Goal: Transaction & Acquisition: Purchase product/service

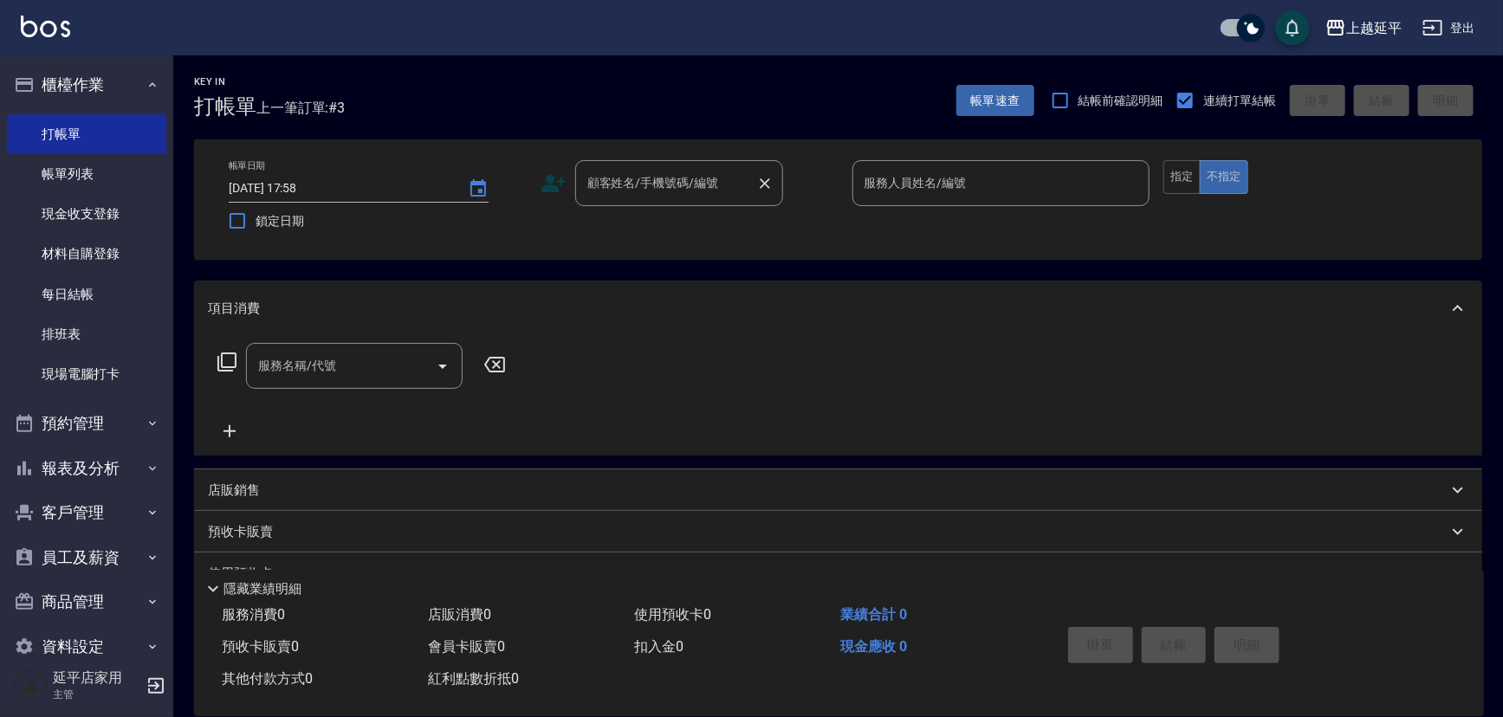
click at [738, 178] on input "顧客姓名/手機號碼/編號" at bounding box center [666, 183] width 166 height 30
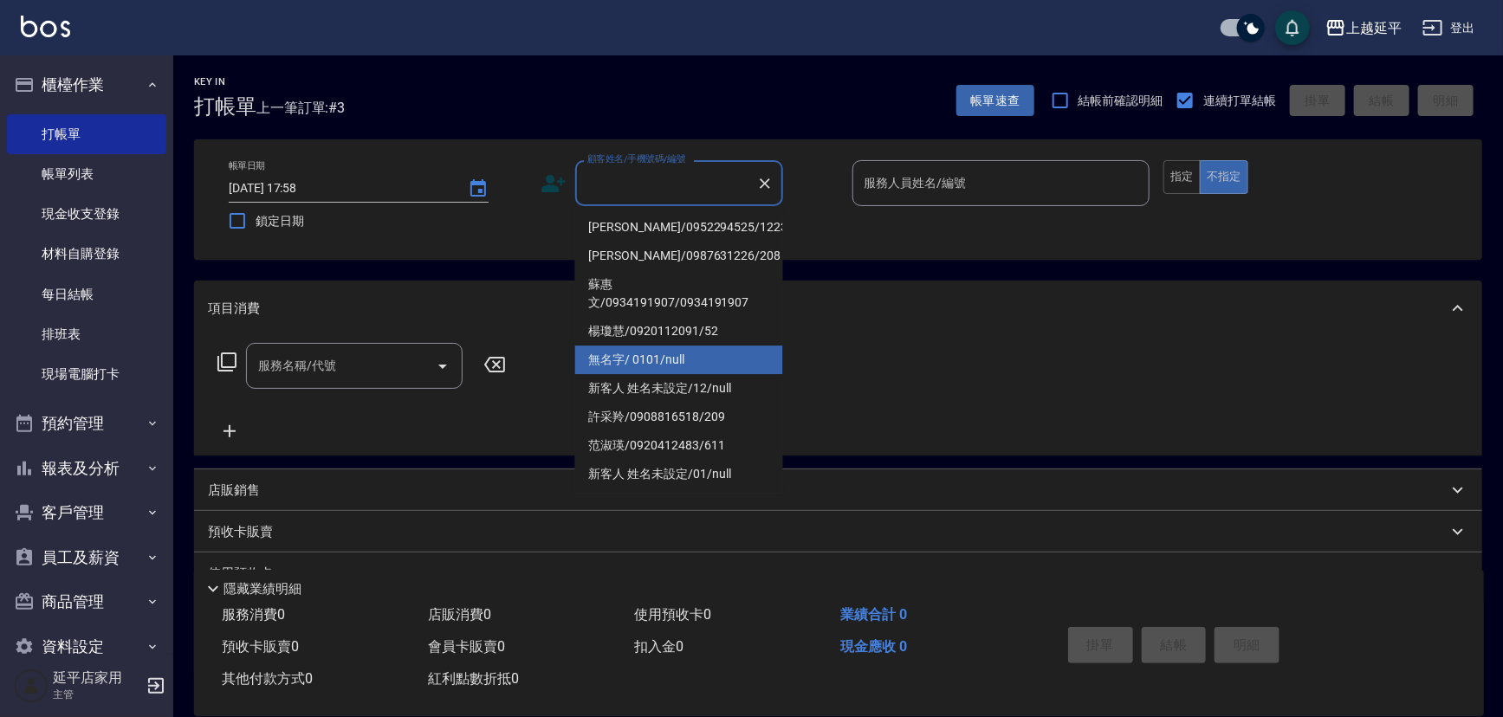
click at [710, 347] on li "無名字/ 0101/null" at bounding box center [679, 360] width 208 height 29
type input "無名字/ 0101/null"
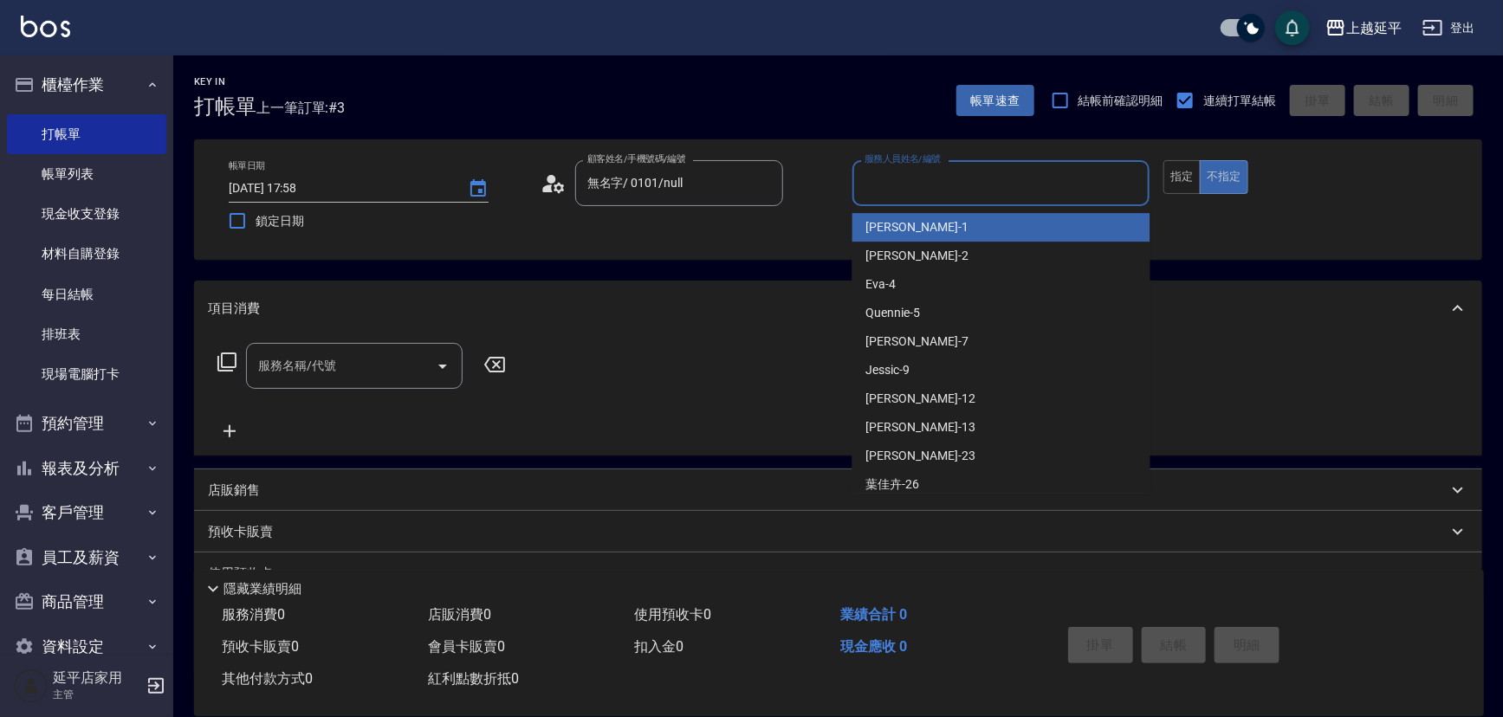
click at [903, 192] on input "服務人員姓名/編號" at bounding box center [1001, 183] width 282 height 30
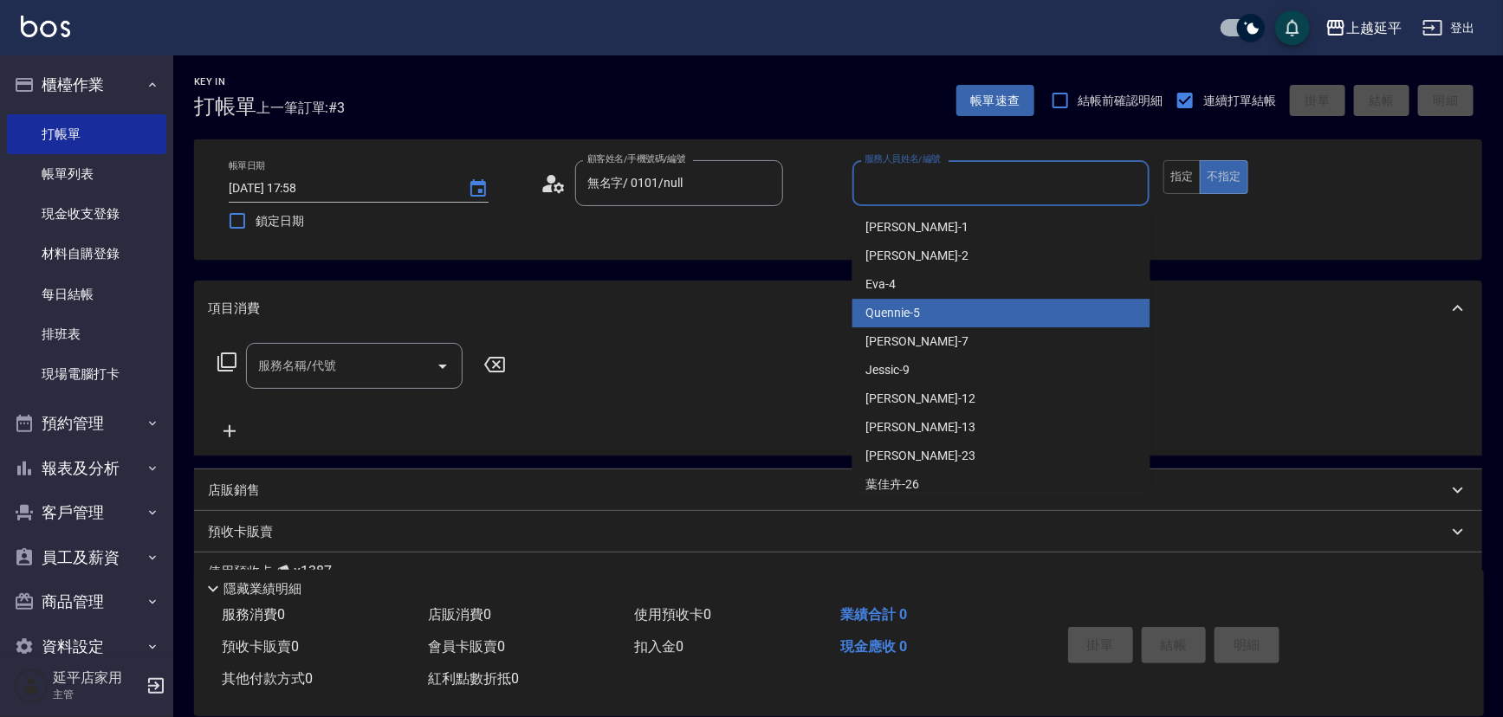
click at [975, 307] on div "Quennie -5" at bounding box center [1001, 313] width 298 height 29
type input "Quennie-5"
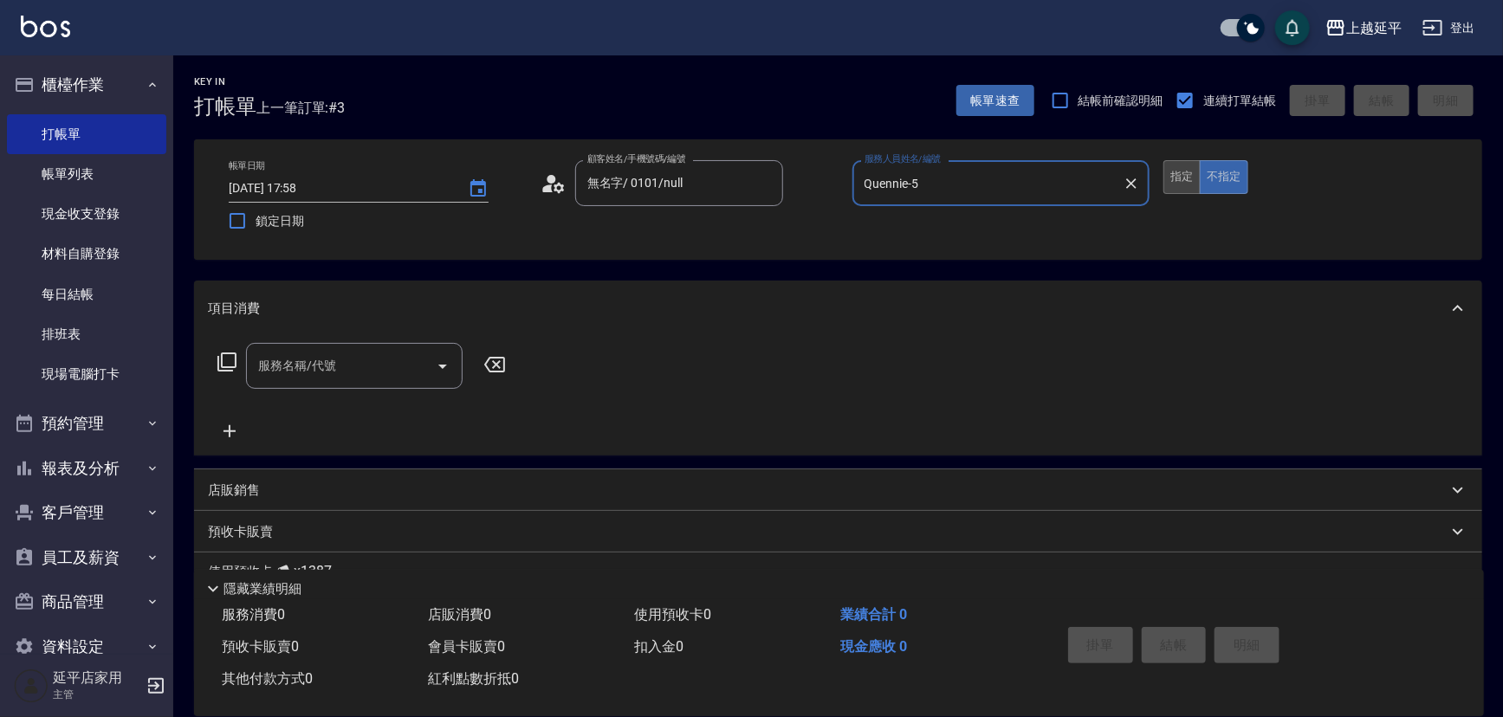
click at [1196, 178] on button "指定" at bounding box center [1181, 177] width 37 height 34
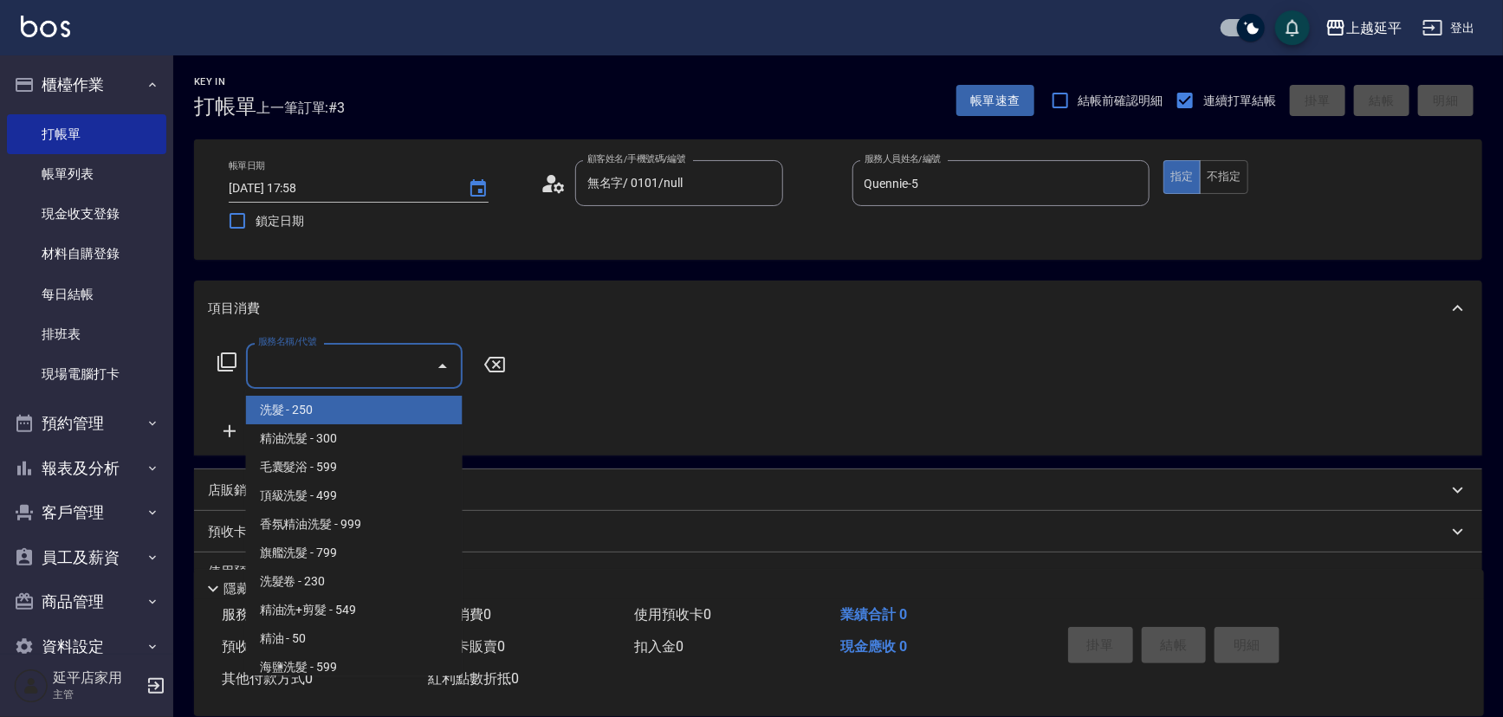
click at [354, 364] on input "服務名稱/代號" at bounding box center [341, 366] width 175 height 30
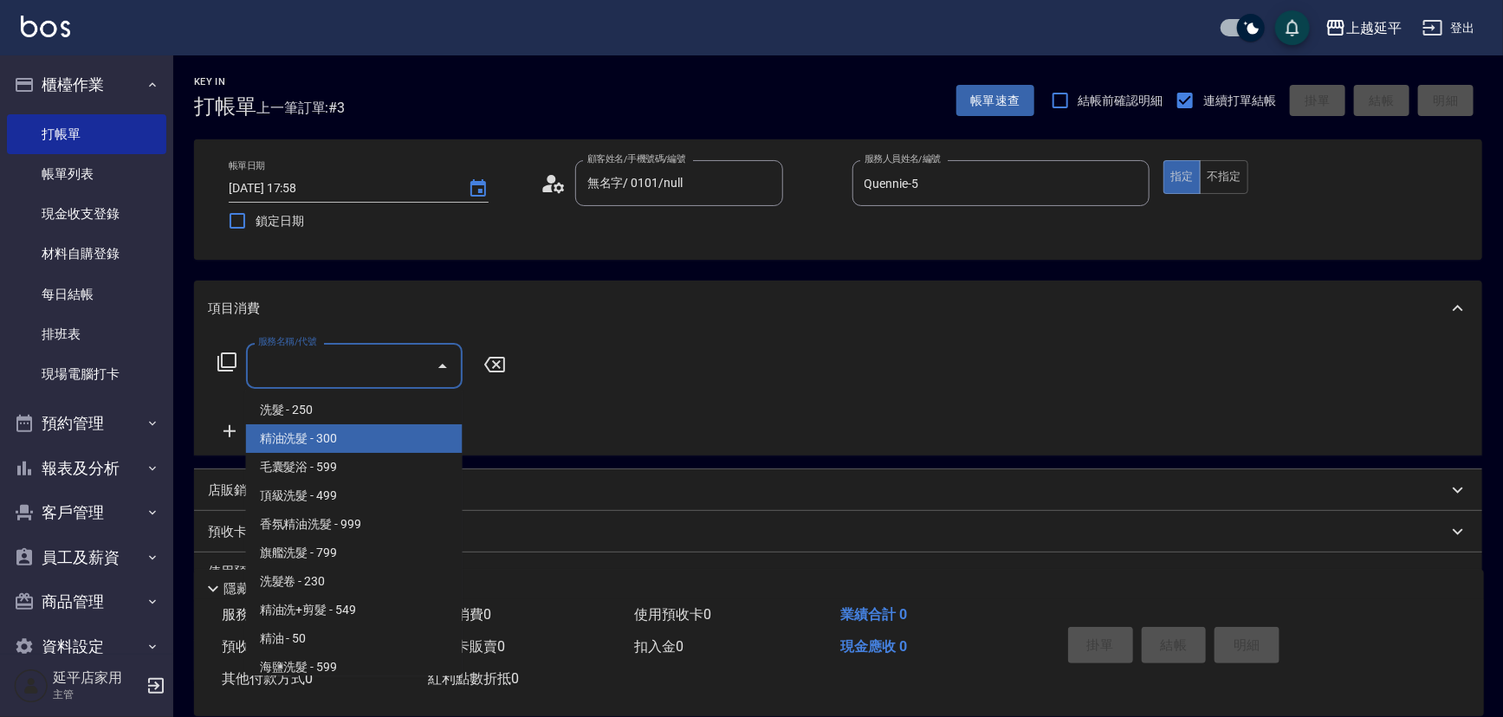
click at [375, 441] on span "精油洗髮 - 300" at bounding box center [354, 438] width 217 height 29
type input "精油洗髮(102)"
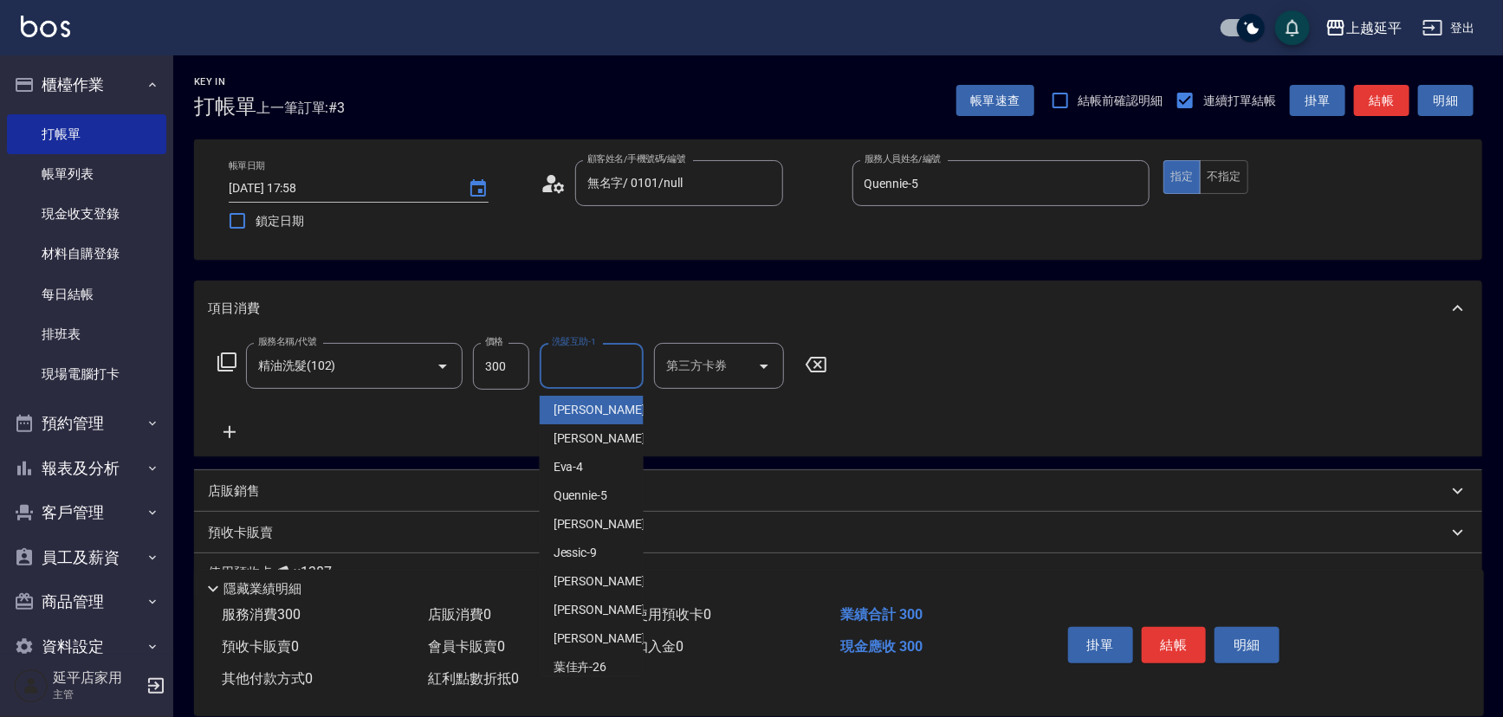
click at [575, 364] on input "洗髮互助-1" at bounding box center [591, 366] width 88 height 30
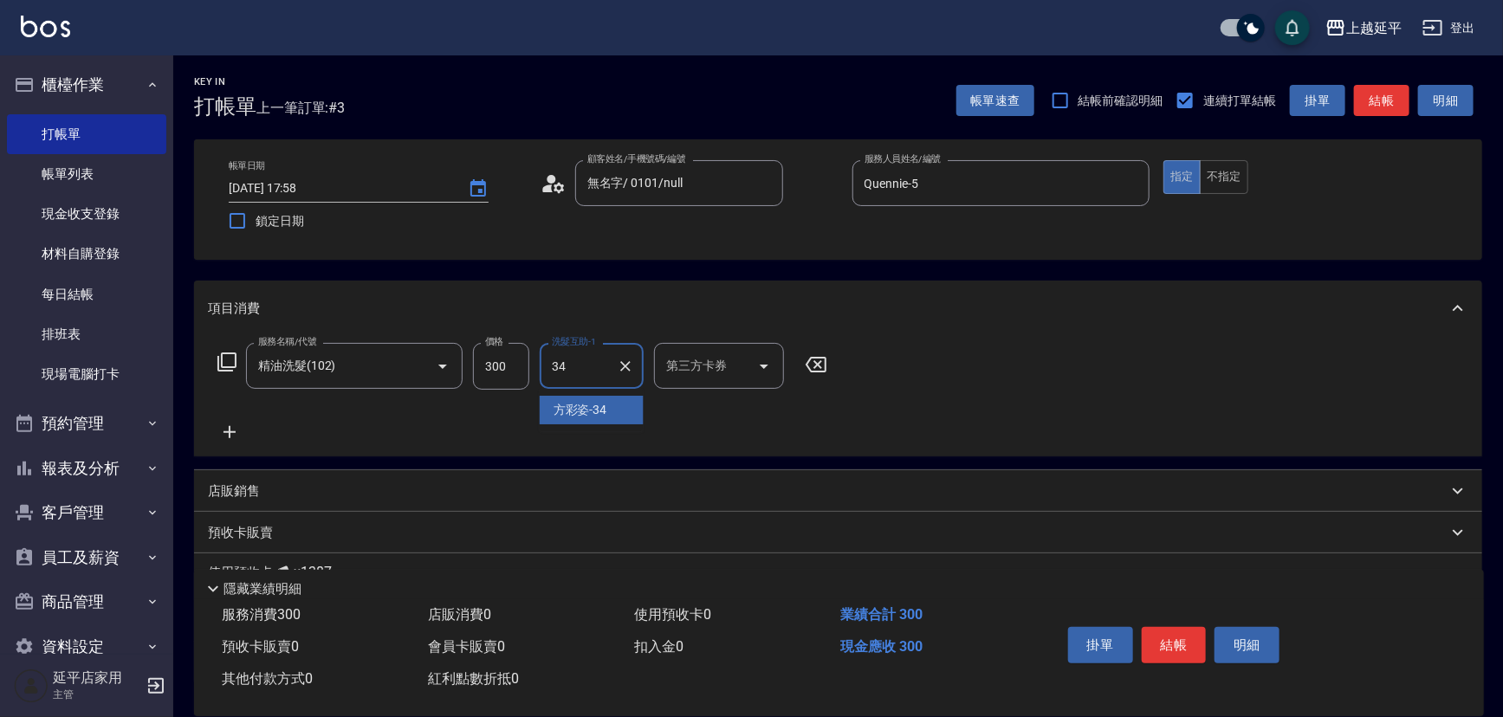
type input "[PERSON_NAME]-34"
click at [1166, 644] on button "結帳" at bounding box center [1174, 645] width 65 height 36
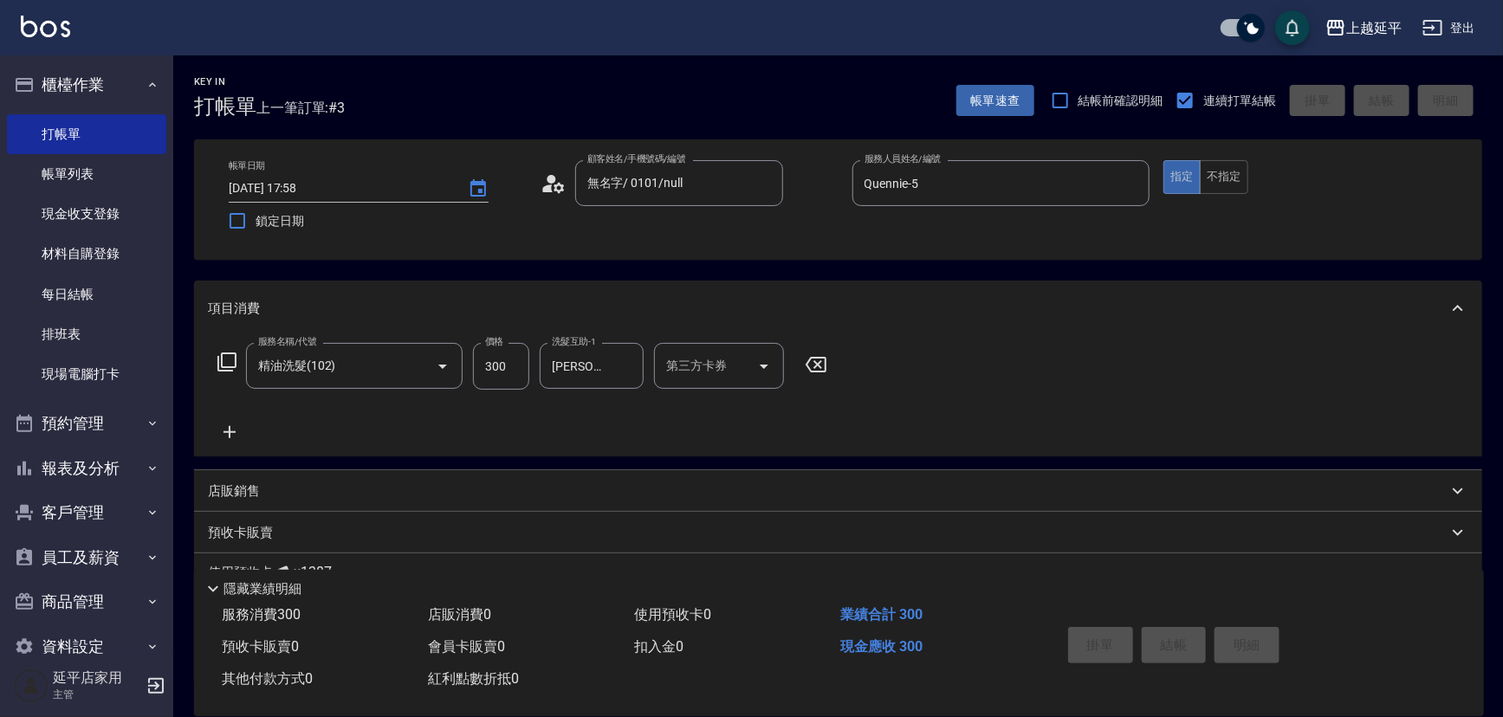
type input "[DATE] 18:48"
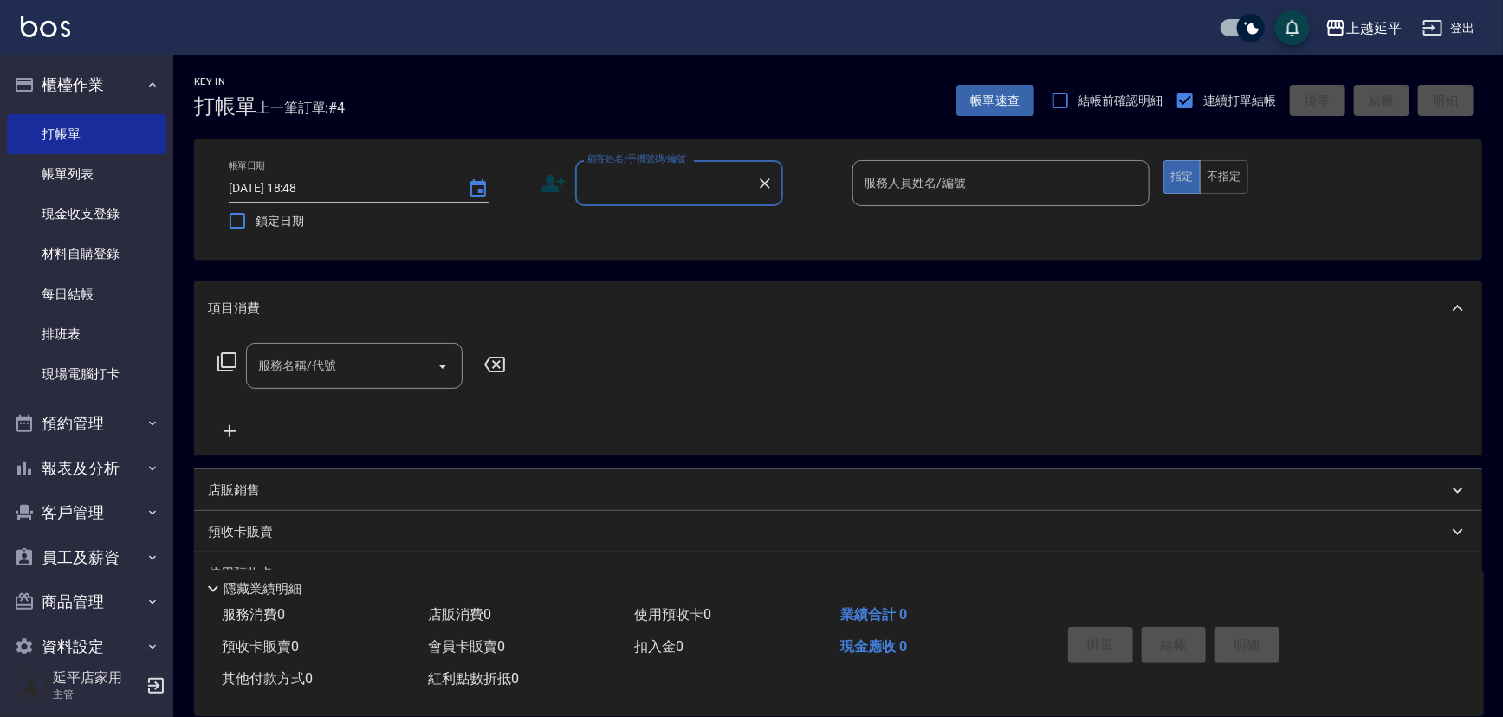
click at [597, 184] on input "顧客姓名/手機號碼/編號" at bounding box center [666, 183] width 166 height 30
click at [657, 183] on input "顧客姓名/手機號碼/編號" at bounding box center [666, 183] width 166 height 30
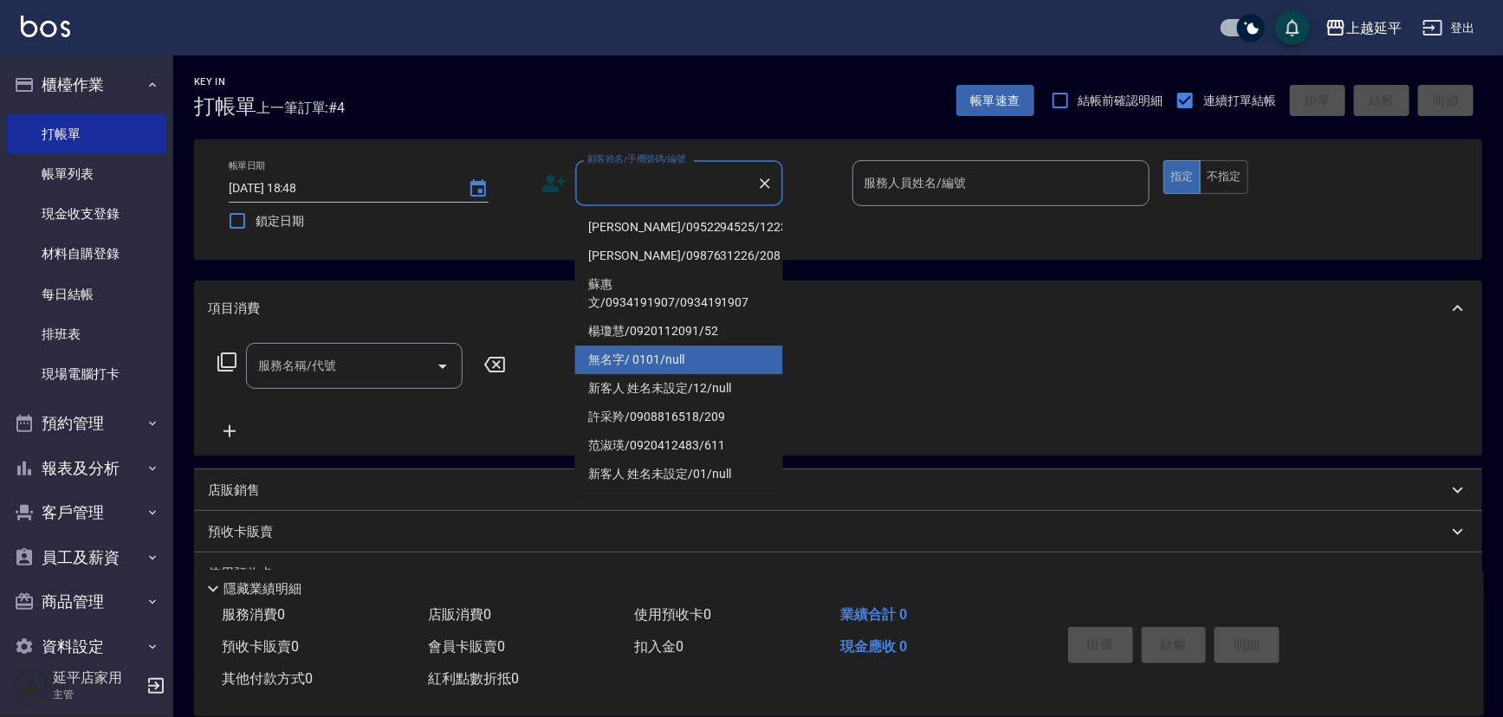
click at [708, 357] on li "無名字/ 0101/null" at bounding box center [679, 360] width 208 height 29
type input "無名字/ 0101/null"
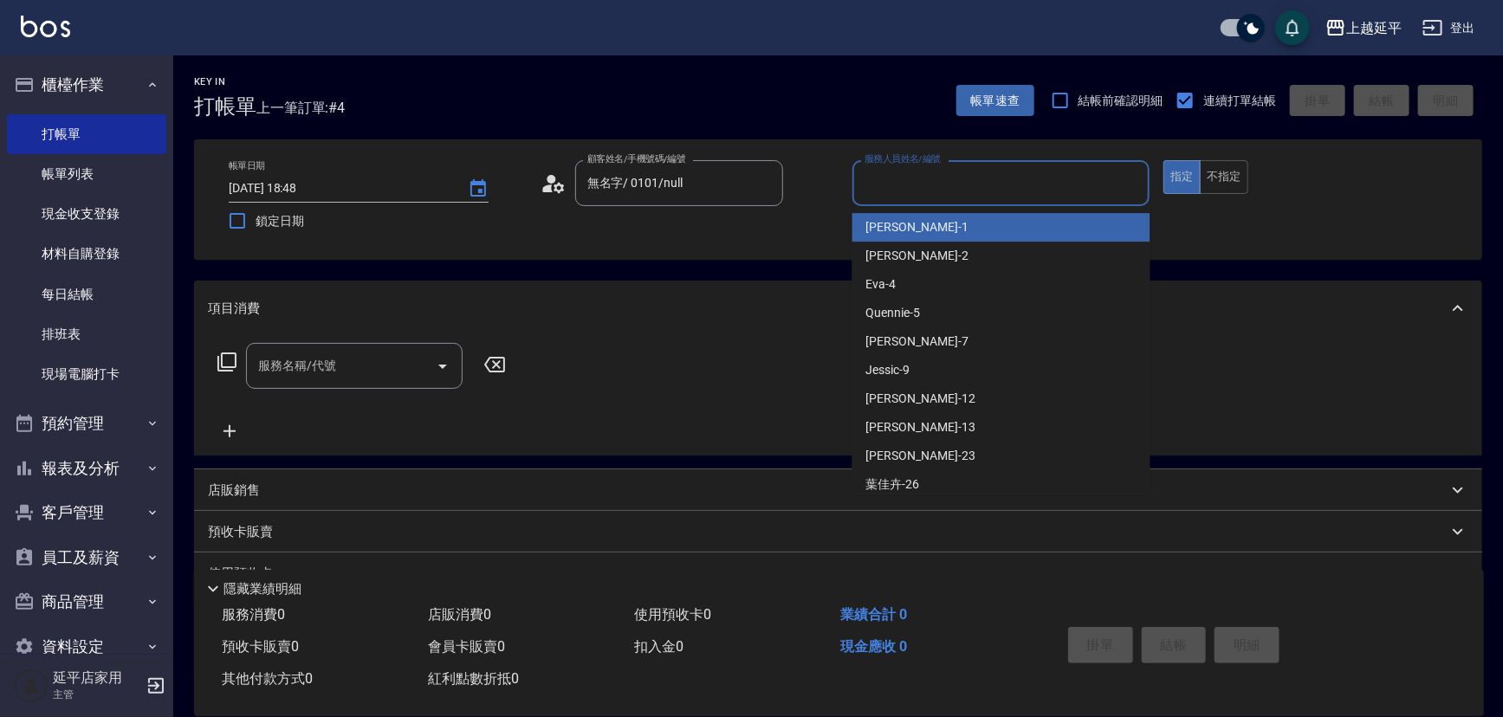
click at [899, 174] on input "服務人員姓名/編號" at bounding box center [1001, 183] width 282 height 30
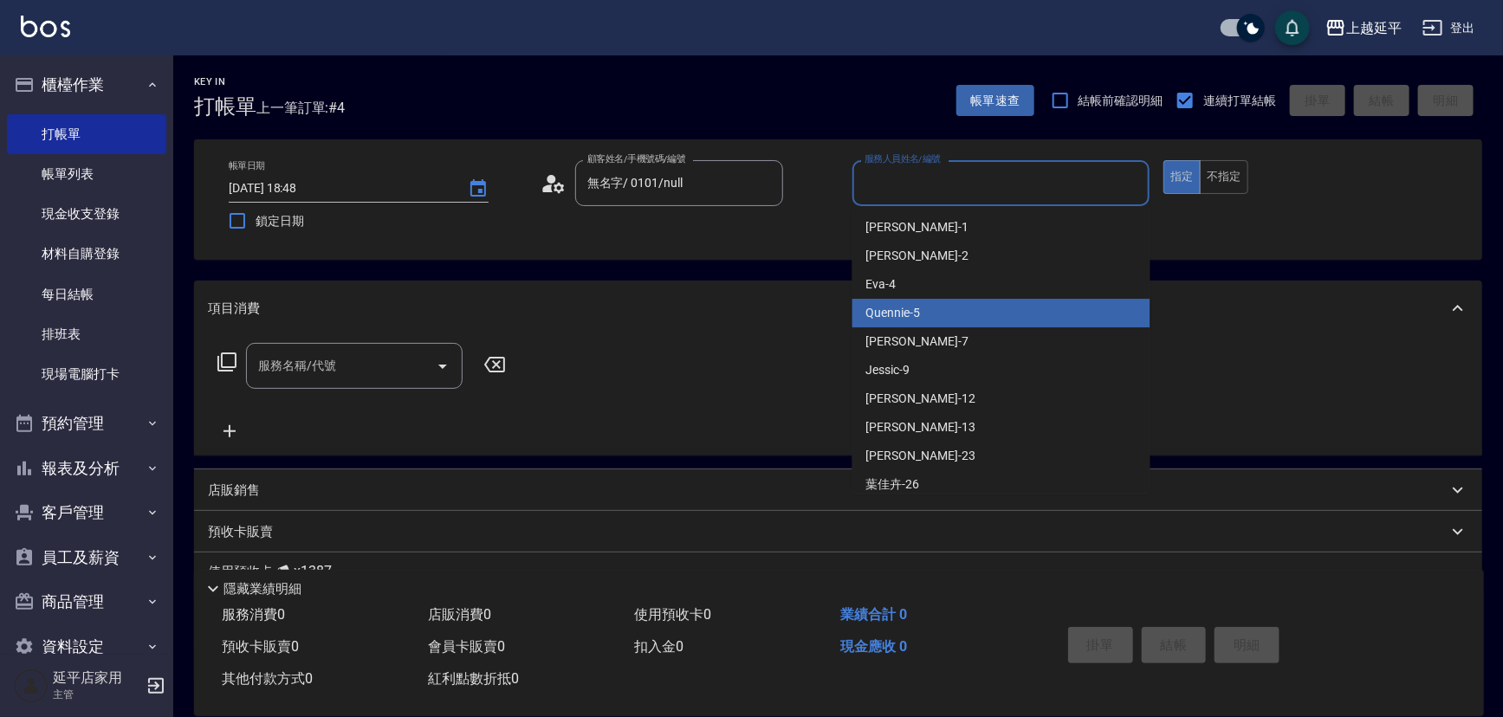
click at [948, 306] on div "Quennie -5" at bounding box center [1001, 313] width 298 height 29
type input "Quennie-5"
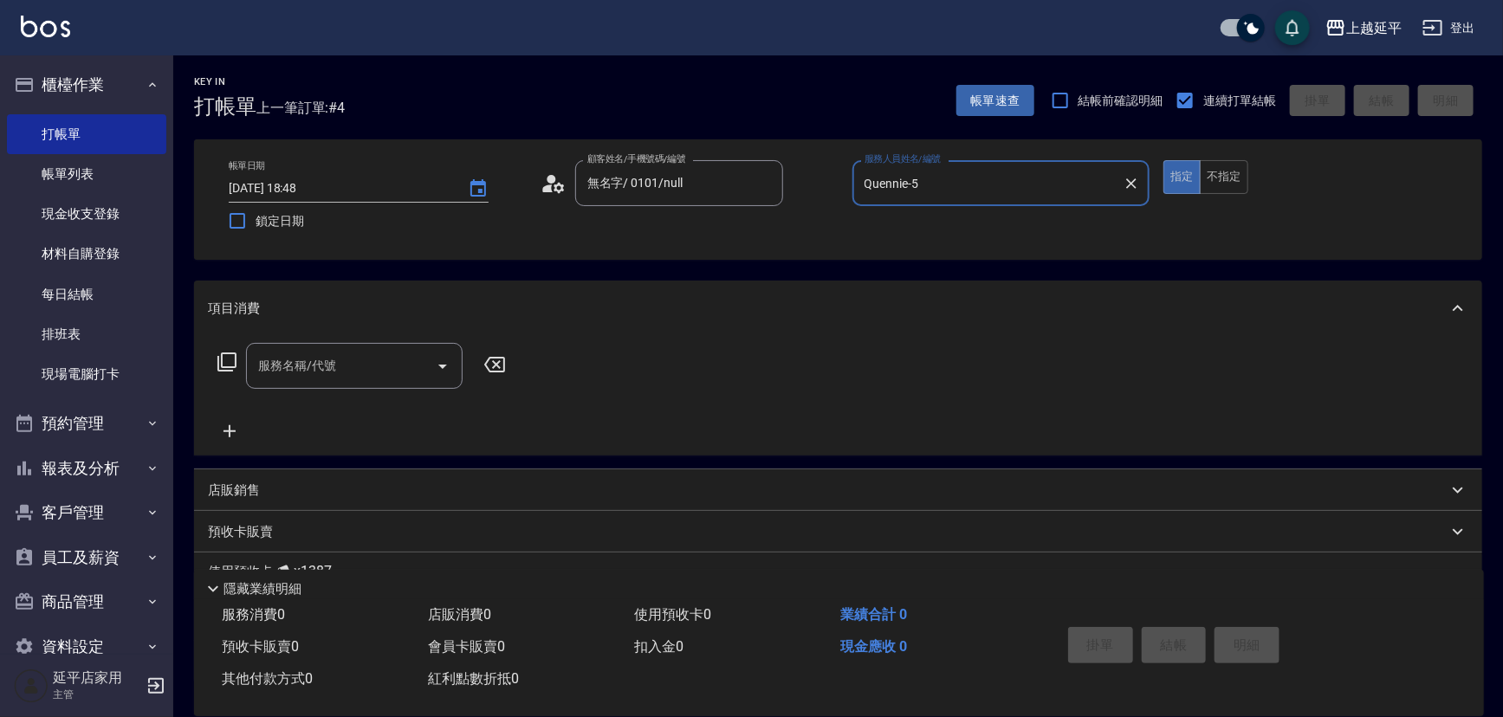
click at [217, 362] on icon at bounding box center [227, 362] width 21 height 21
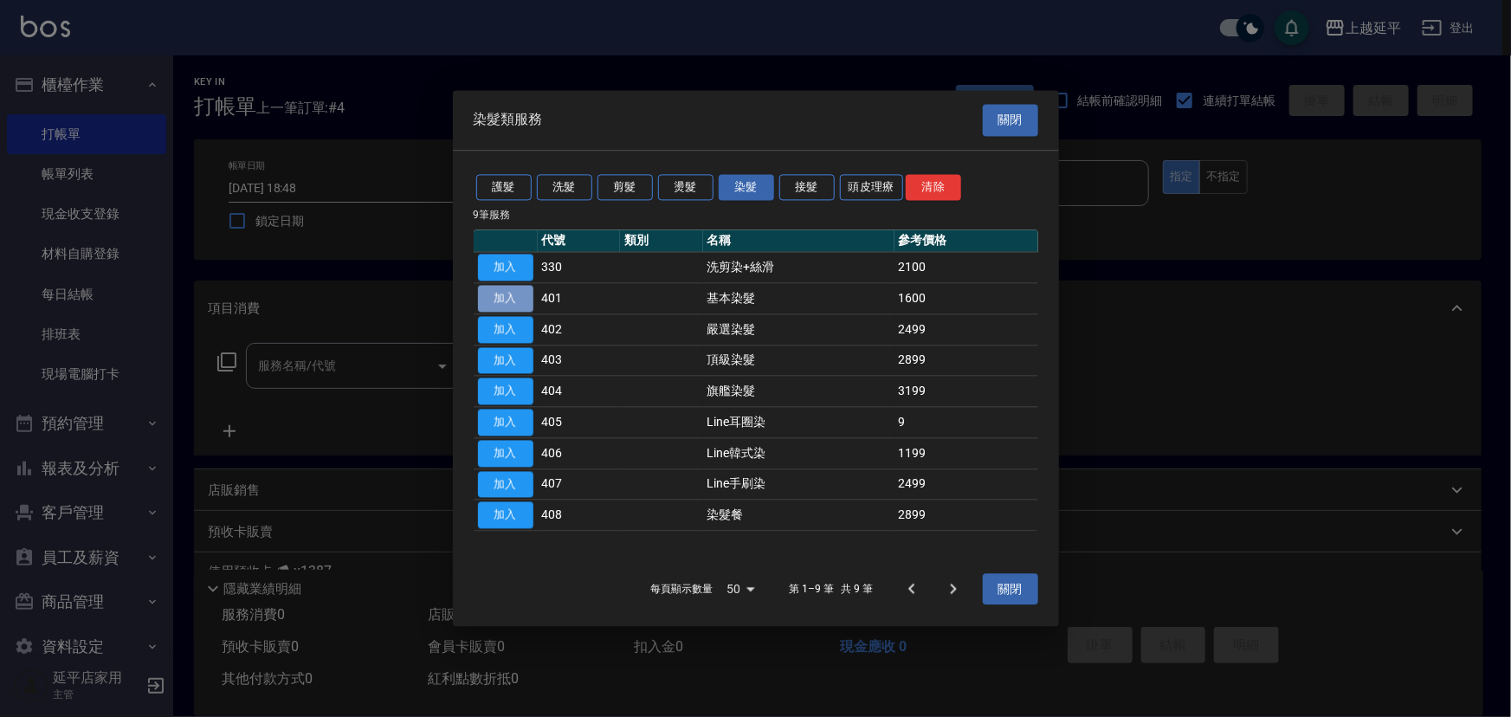
click at [527, 295] on button "加入" at bounding box center [505, 298] width 55 height 27
type input "基本染髮(401)"
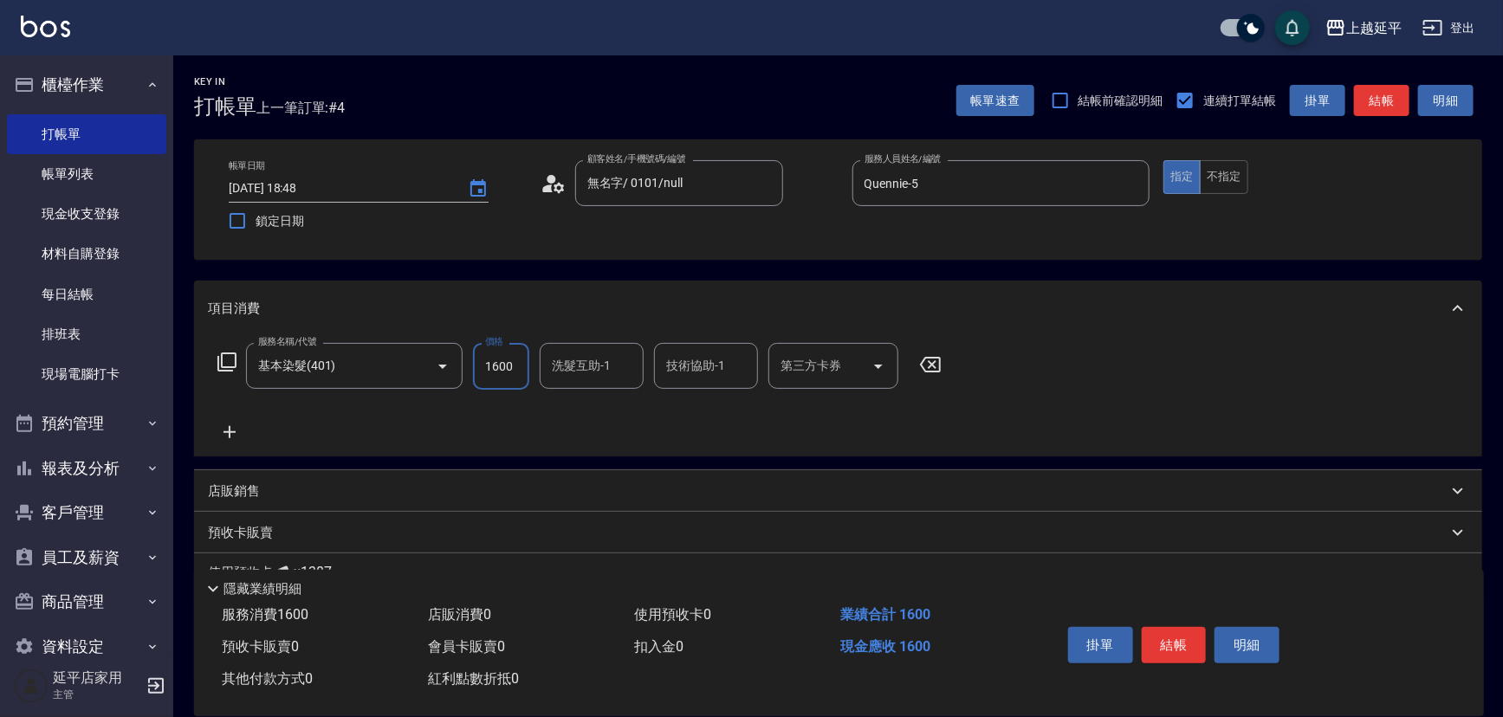
click at [499, 369] on input "1600" at bounding box center [501, 366] width 56 height 47
type input "1999"
type input "[PERSON_NAME]-34"
click at [743, 366] on icon "Clear" at bounding box center [739, 366] width 17 height 17
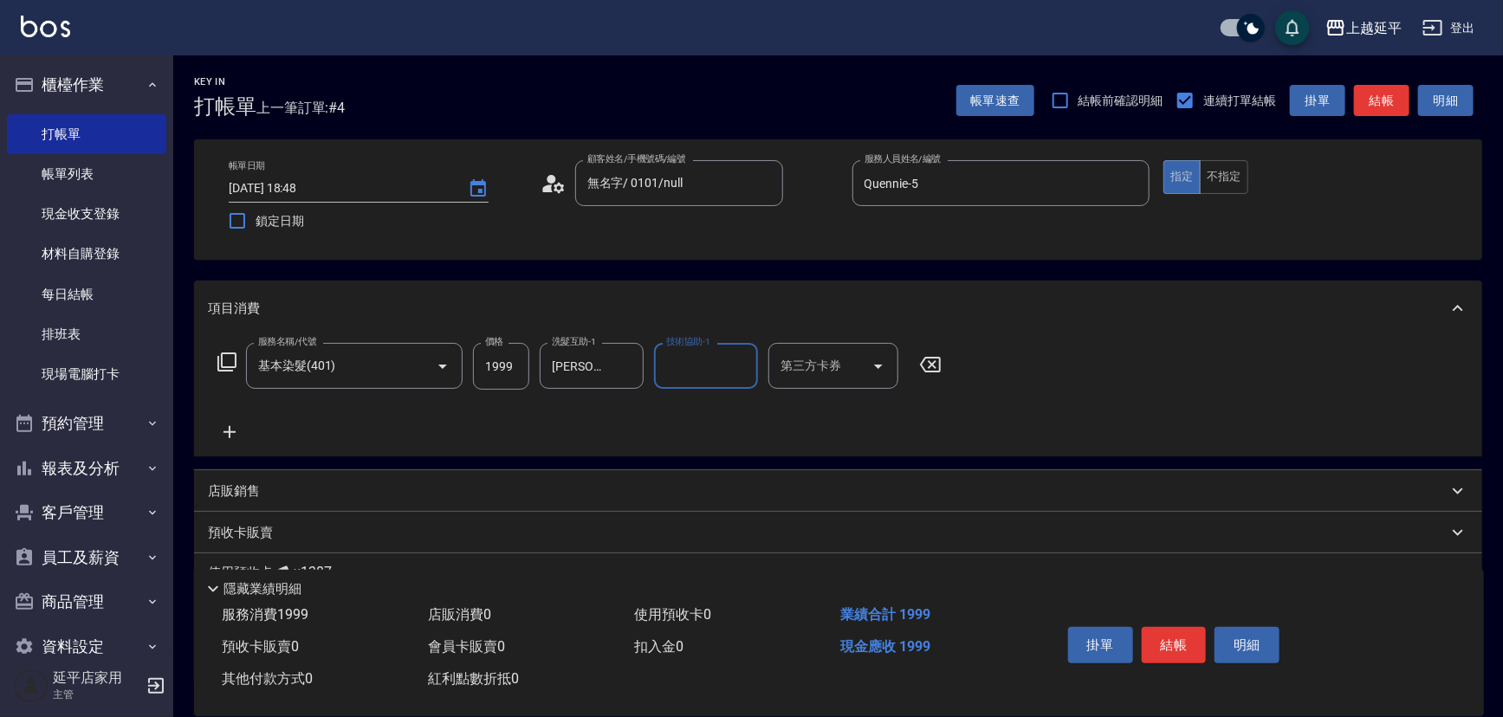
drag, startPoint x: 627, startPoint y: 370, endPoint x: 689, endPoint y: 365, distance: 61.7
click at [629, 369] on icon "Clear" at bounding box center [625, 366] width 17 height 17
click at [1167, 637] on button "結帳" at bounding box center [1174, 645] width 65 height 36
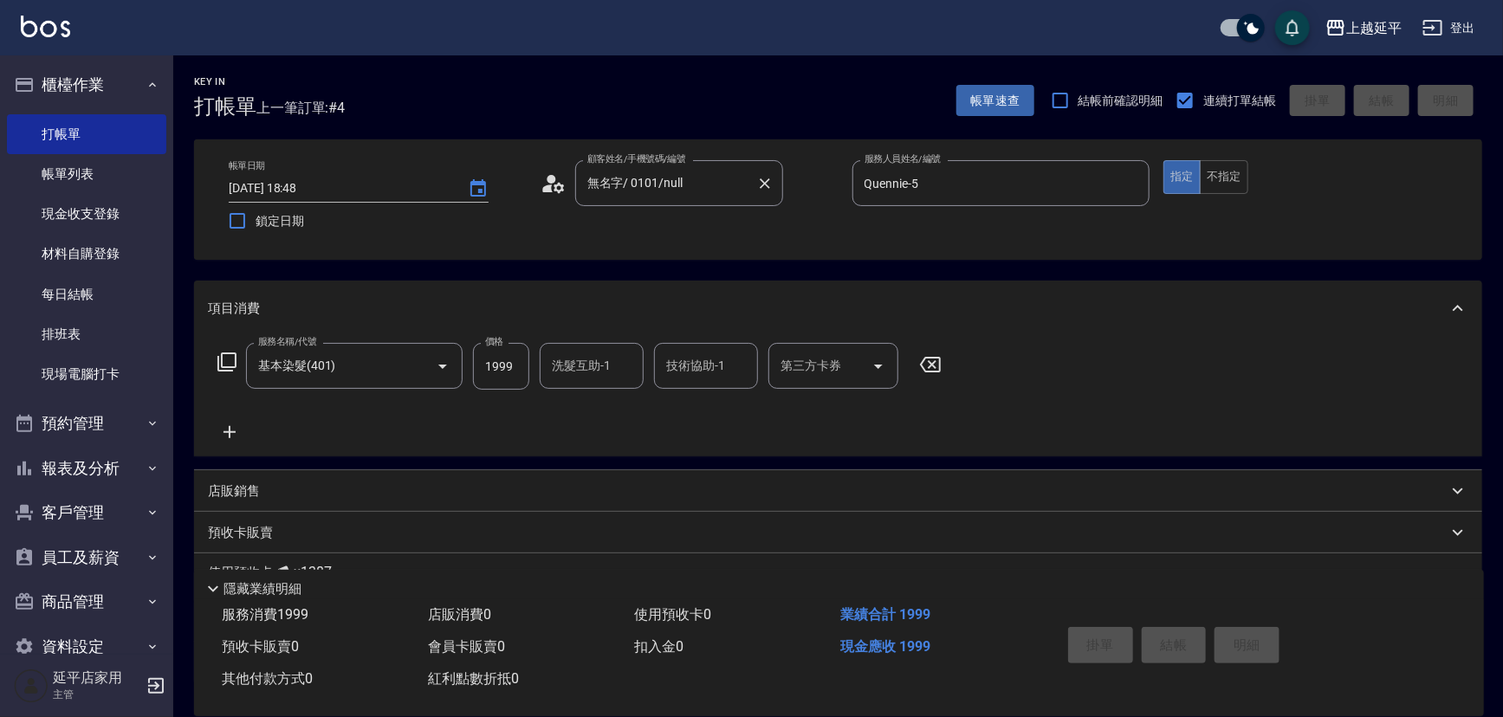
type input "[DATE] 18:50"
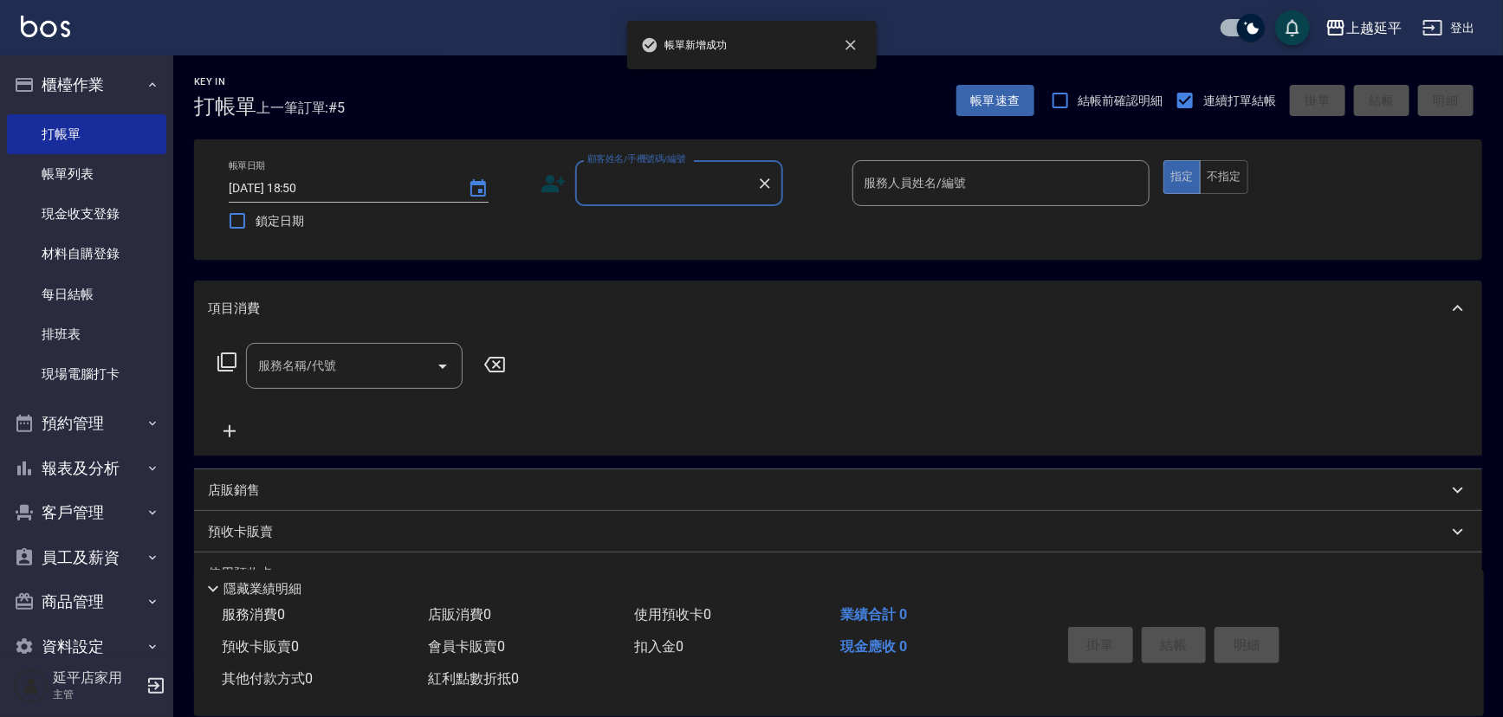
click at [674, 197] on input "顧客姓名/手機號碼/編號" at bounding box center [666, 183] width 166 height 30
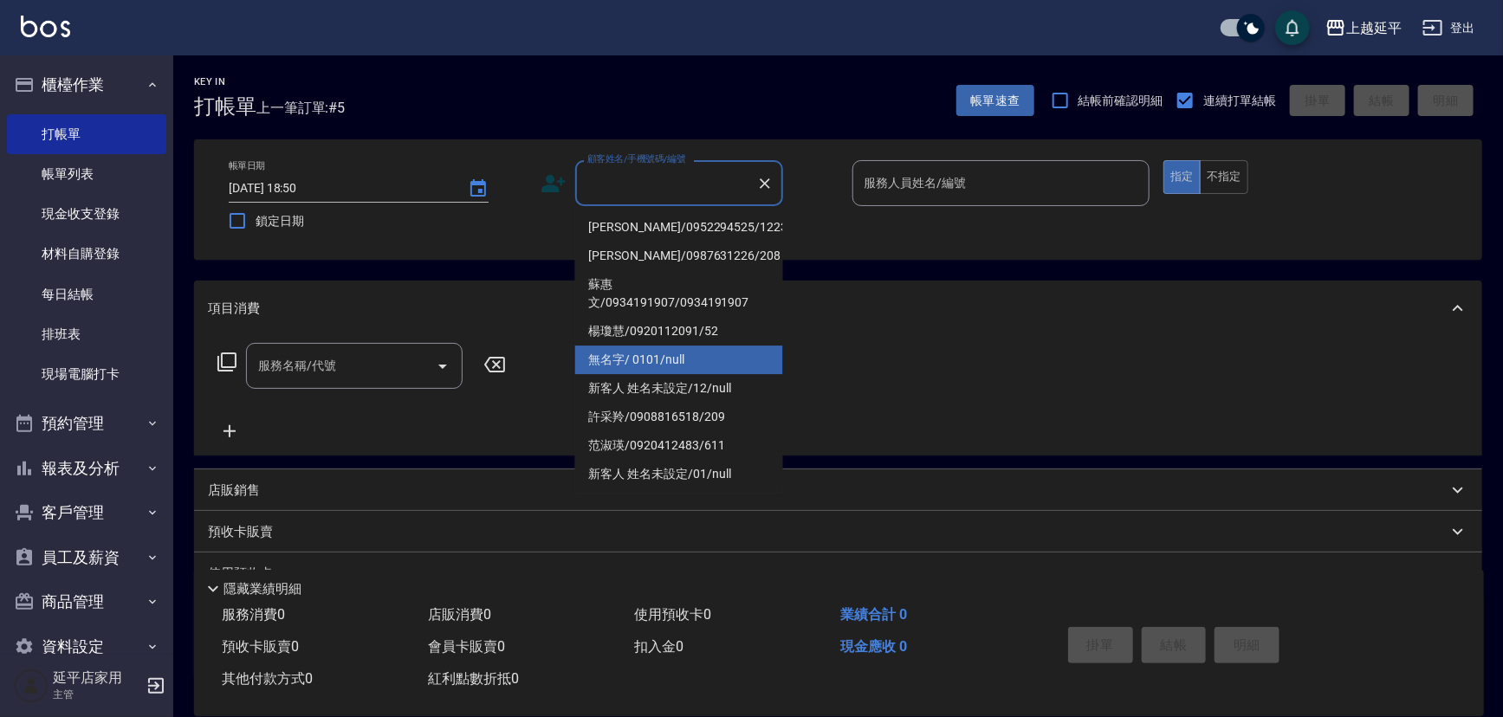
click at [676, 351] on li "無名字/ 0101/null" at bounding box center [679, 360] width 208 height 29
type input "無名字/ 0101/null"
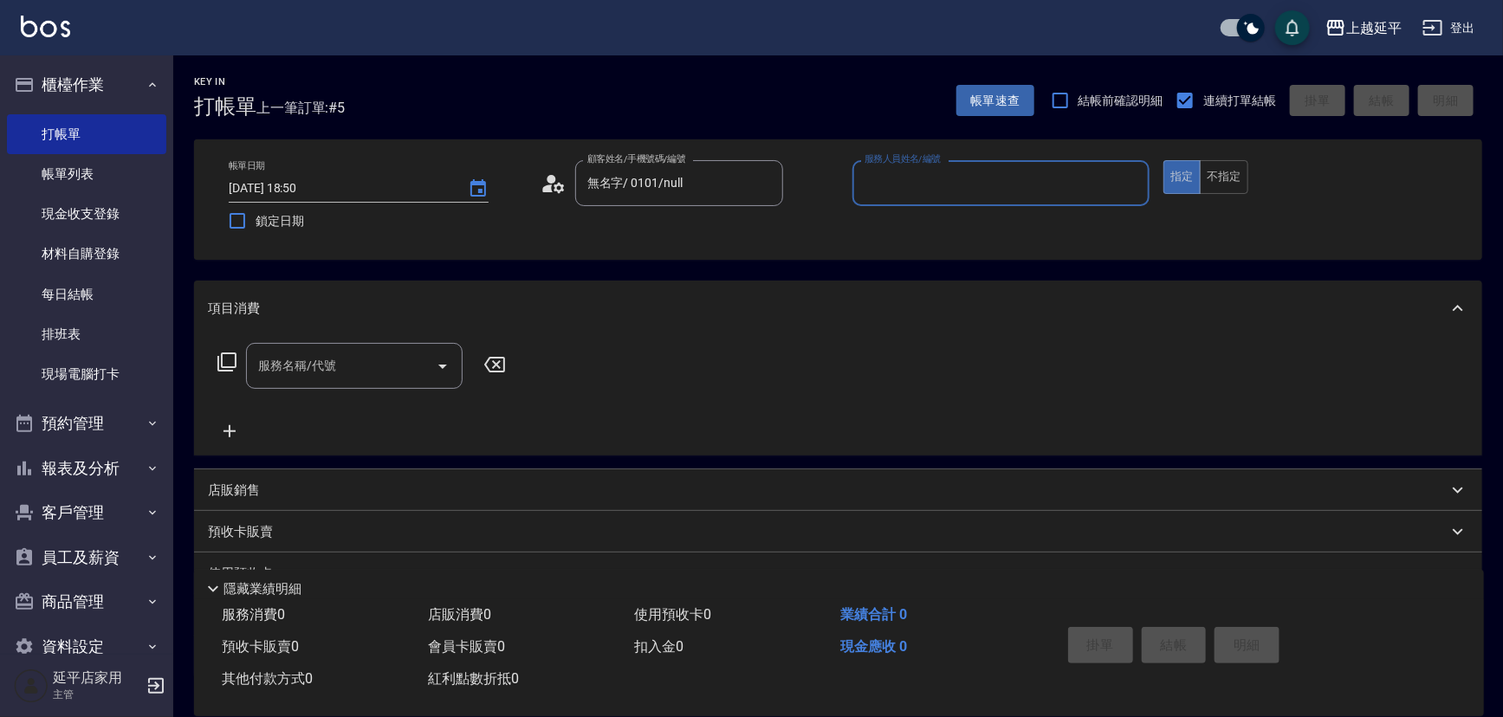
click at [973, 181] on input "服務人員姓名/編號" at bounding box center [1001, 183] width 282 height 30
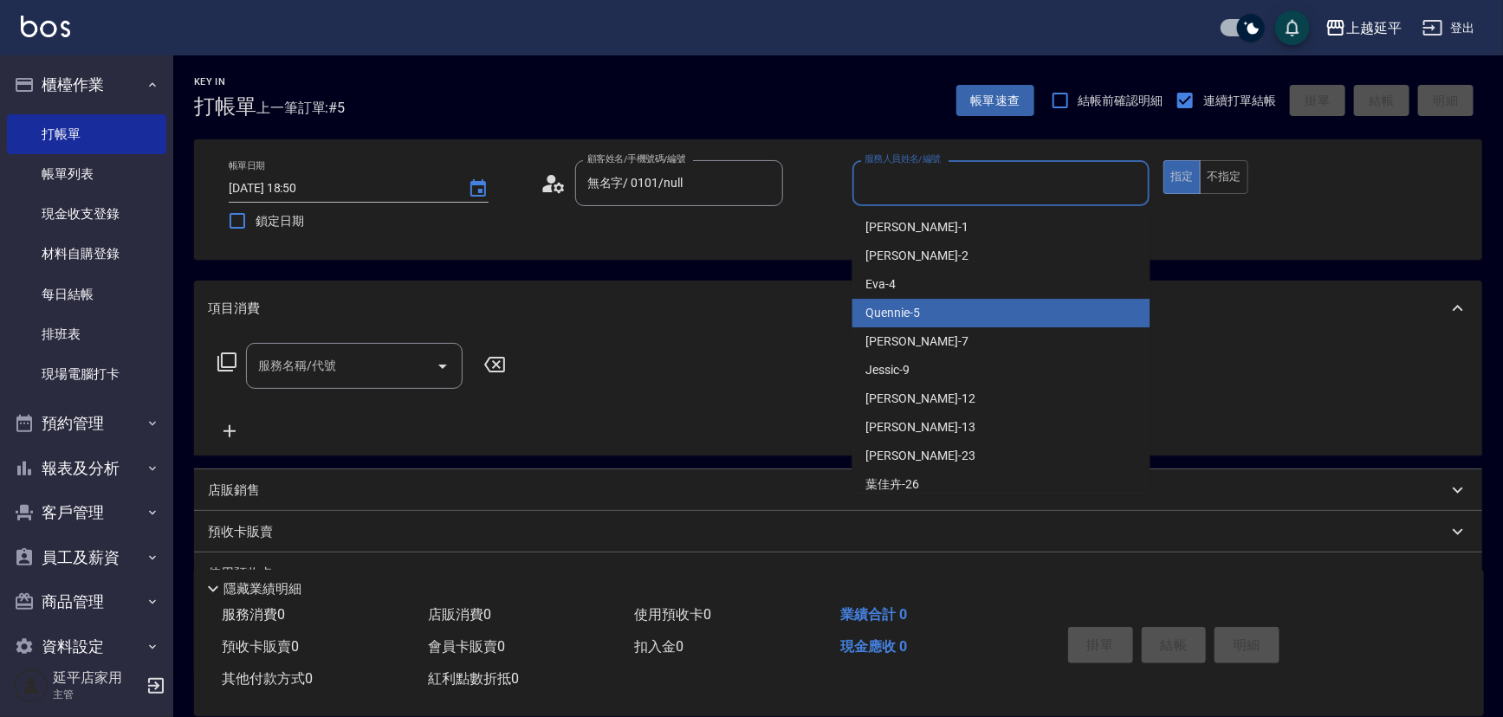
click at [1016, 320] on div "Quennie -5" at bounding box center [1001, 313] width 298 height 29
type input "Quennie-5"
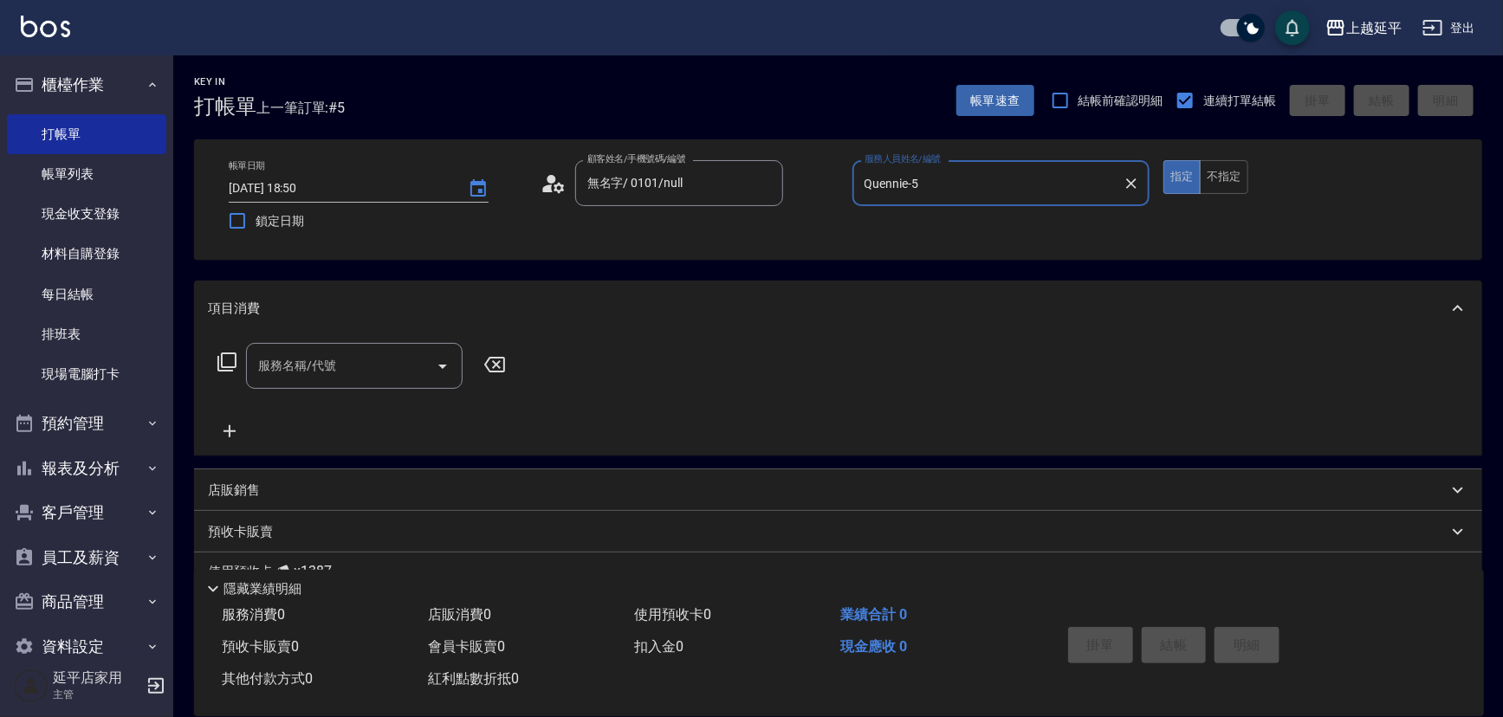
click at [223, 370] on icon at bounding box center [226, 362] width 19 height 19
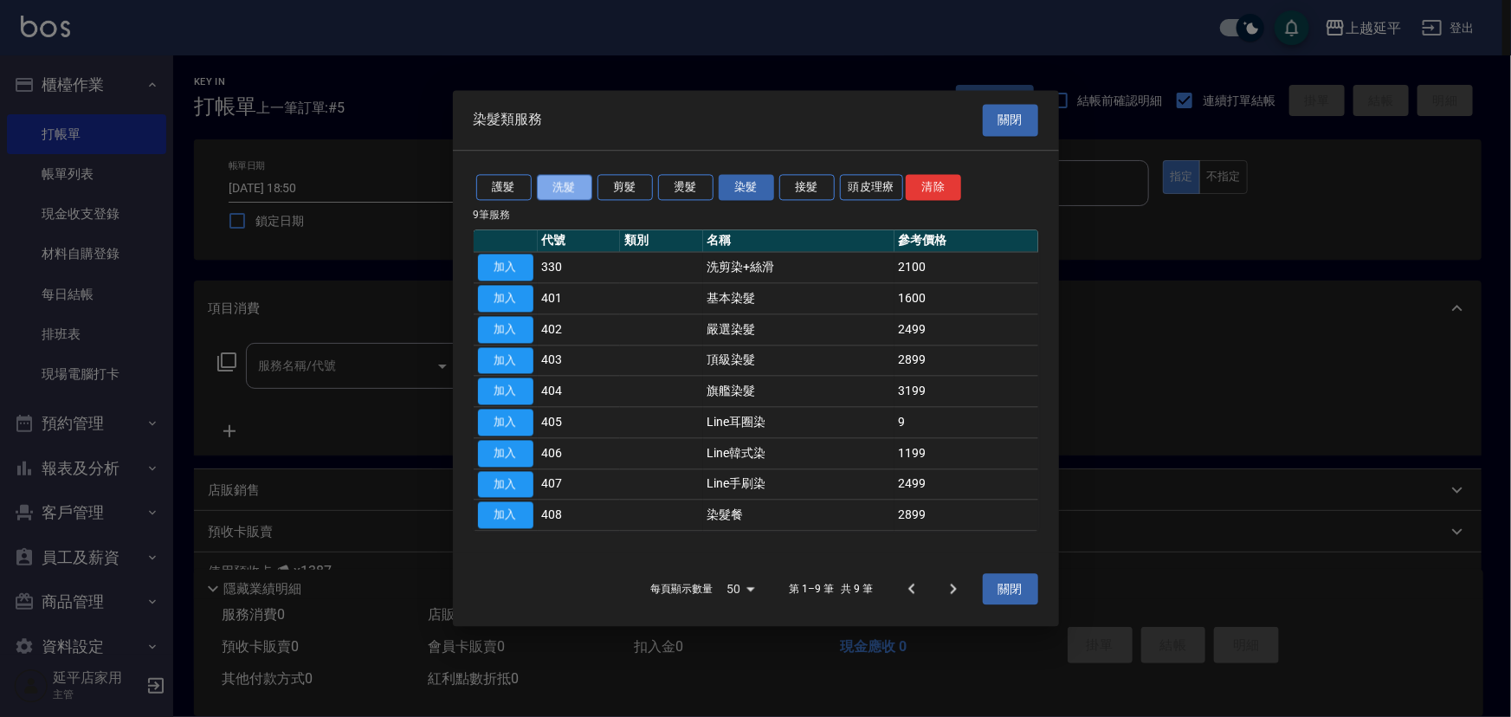
click at [579, 191] on button "洗髮" at bounding box center [564, 187] width 55 height 27
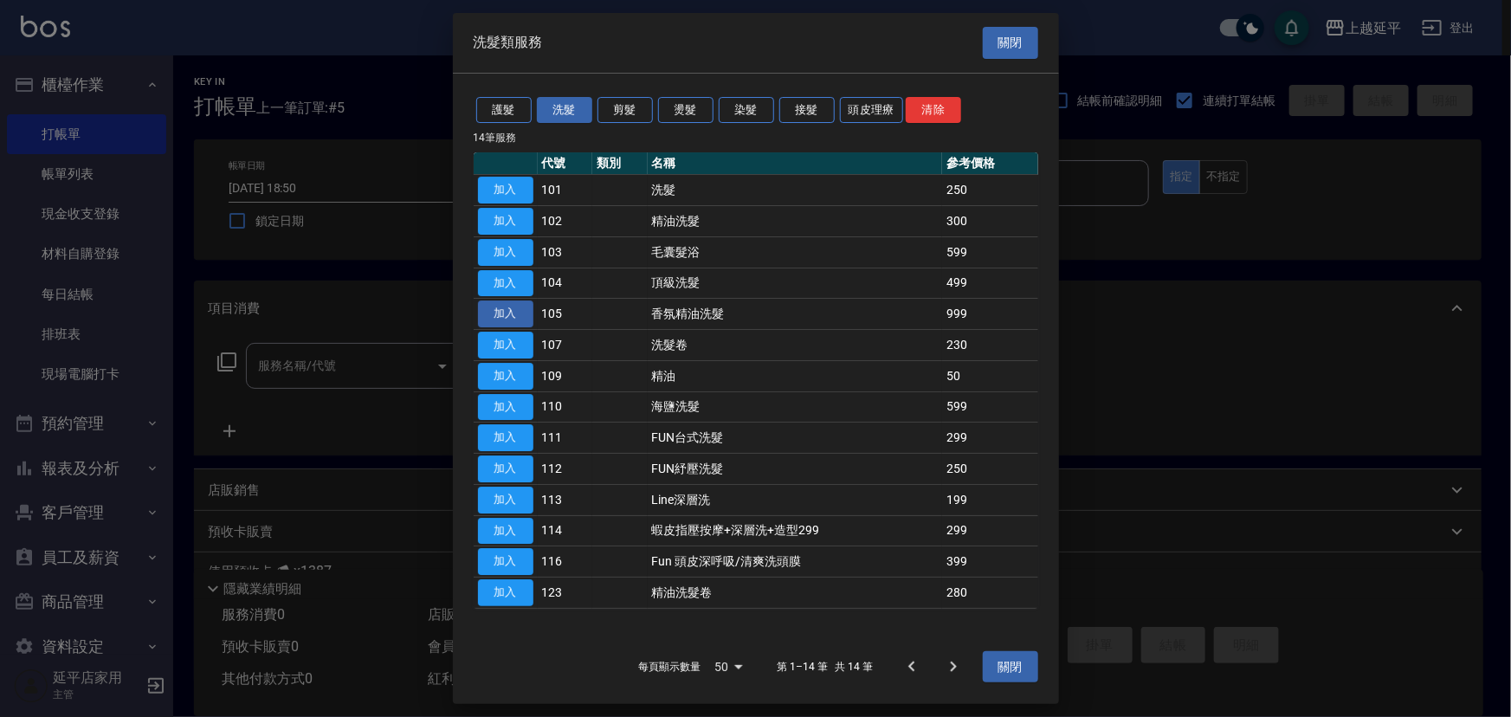
click at [511, 317] on button "加入" at bounding box center [505, 314] width 55 height 27
type input "香氛精油洗髮(105)"
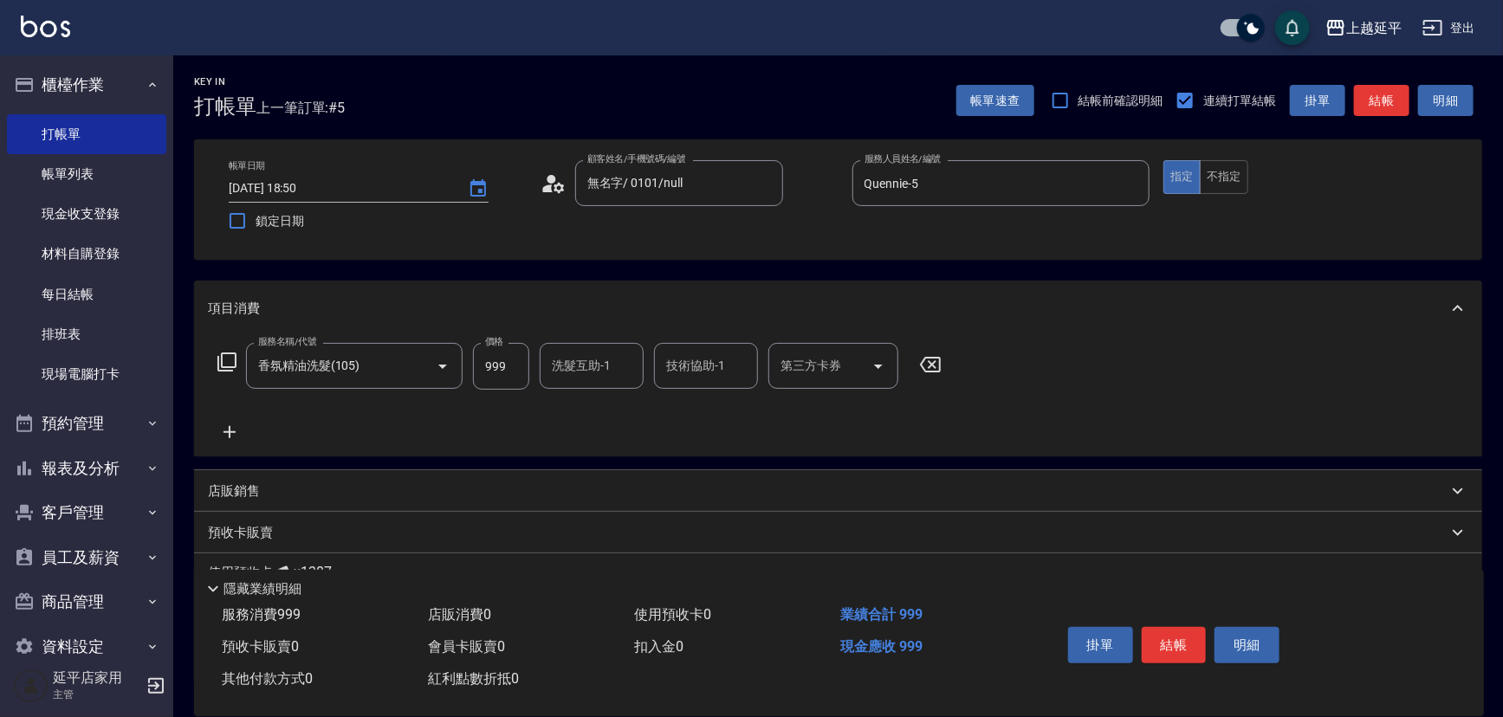
click at [508, 374] on input "999" at bounding box center [501, 366] width 56 height 47
type input "1000"
click at [1168, 647] on button "結帳" at bounding box center [1174, 645] width 65 height 36
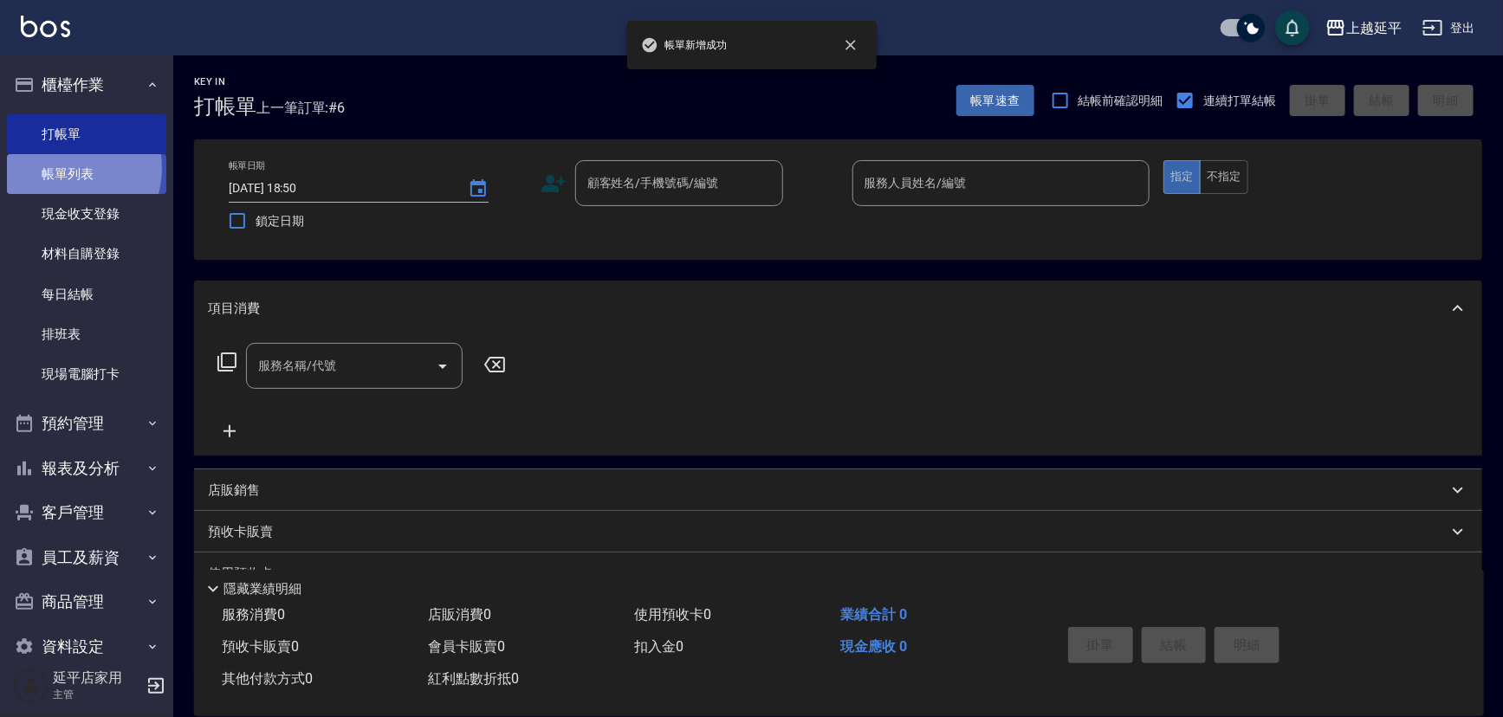
click at [60, 168] on link "帳單列表" at bounding box center [86, 174] width 159 height 40
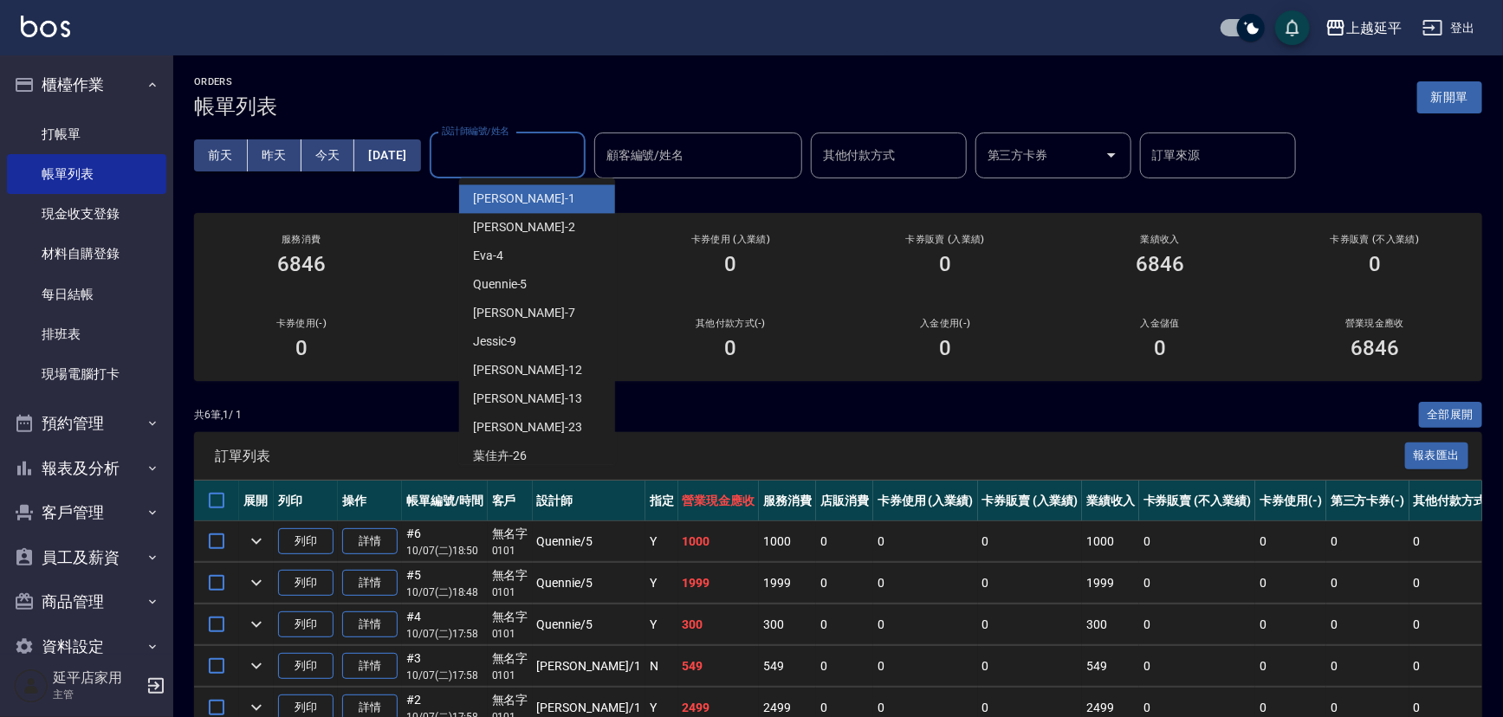
click at [578, 155] on input "設計師編號/姓名" at bounding box center [507, 155] width 140 height 30
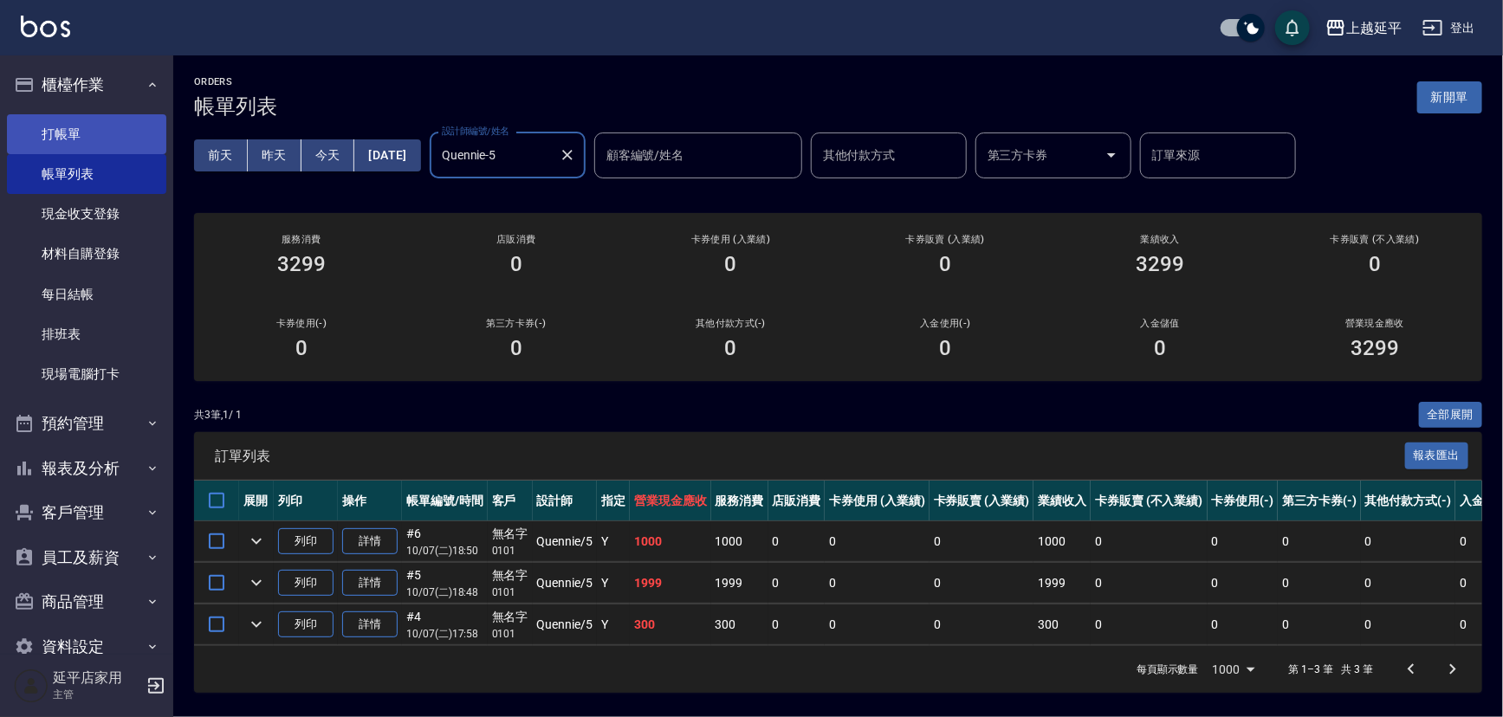
type input "Quennie-5"
click at [69, 137] on link "打帳單" at bounding box center [86, 134] width 159 height 40
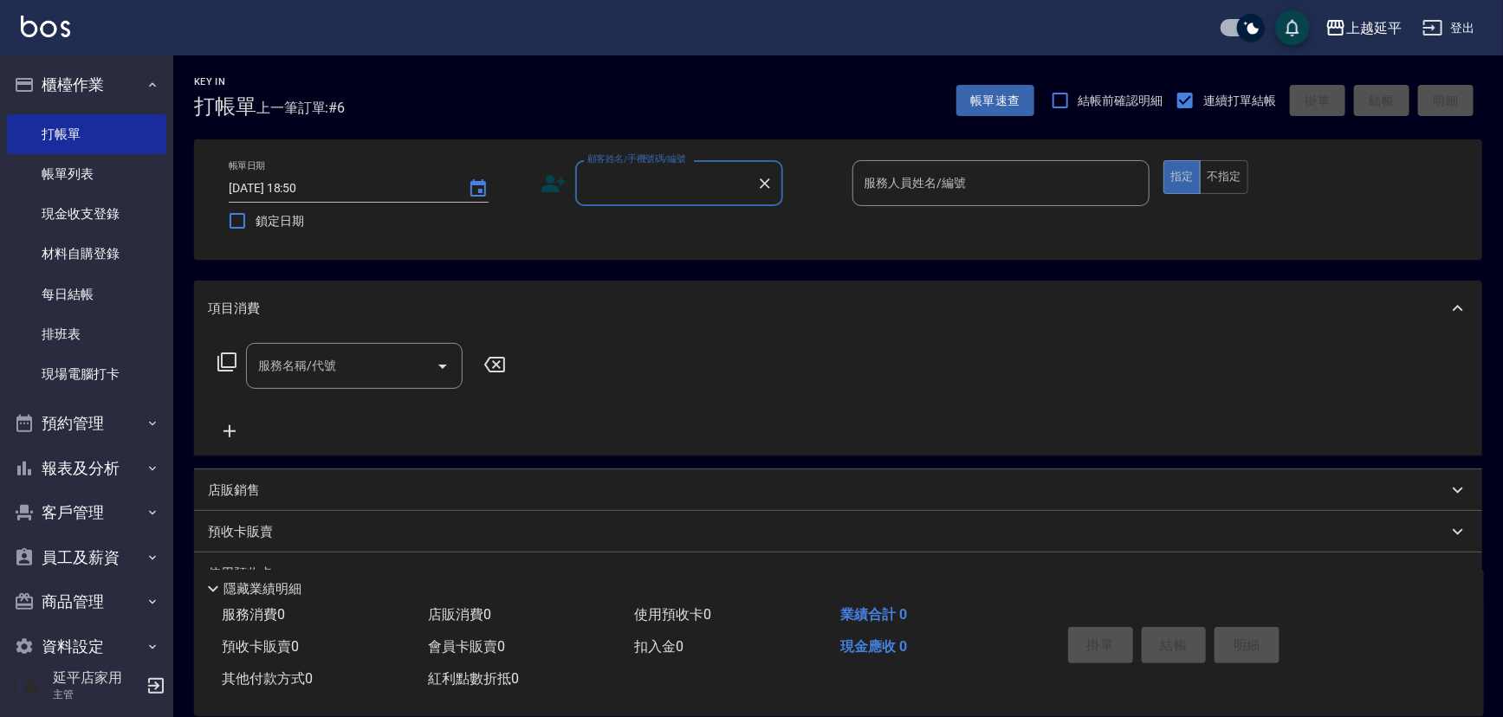
click at [614, 195] on input "顧客姓名/手機號碼/編號" at bounding box center [666, 183] width 166 height 30
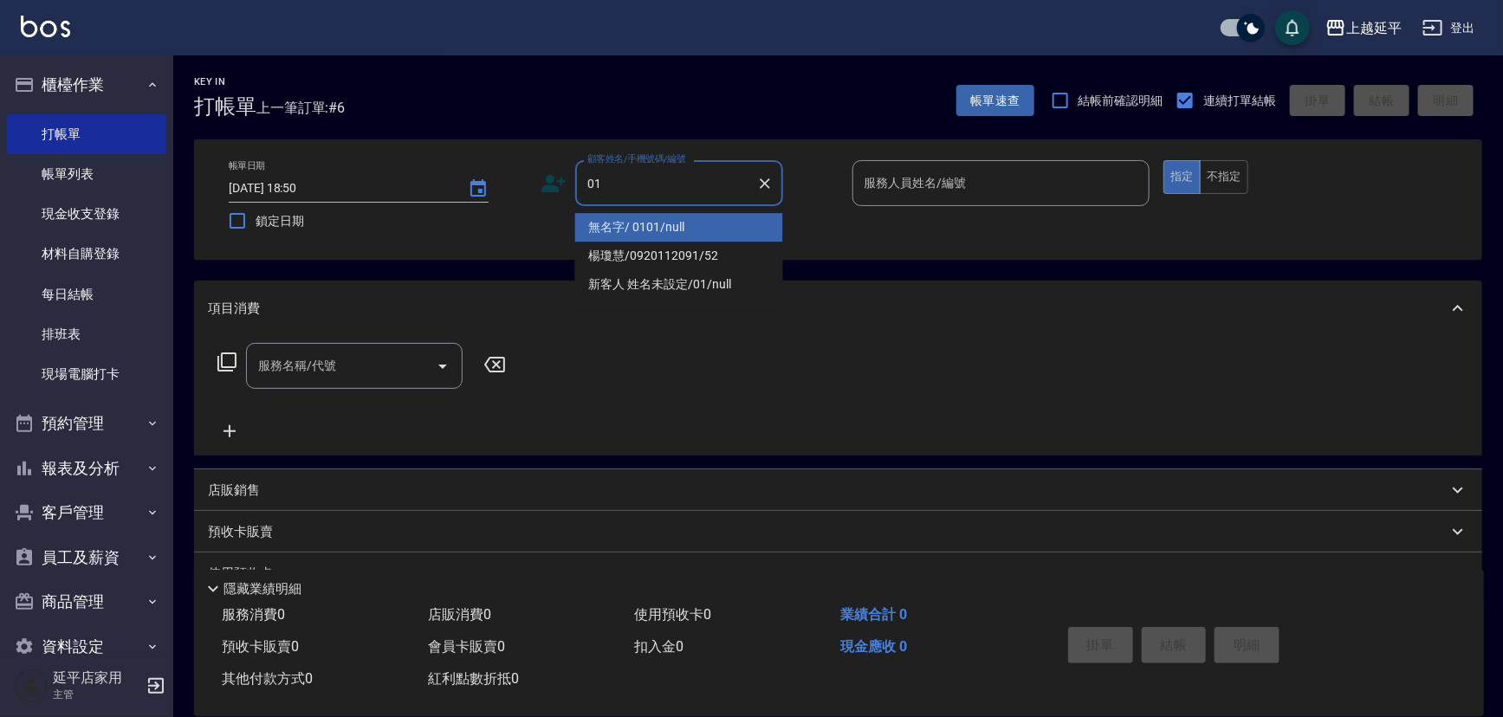
click at [634, 223] on li "無名字/ 0101/null" at bounding box center [679, 227] width 208 height 29
type input "無名字/ 0101/null"
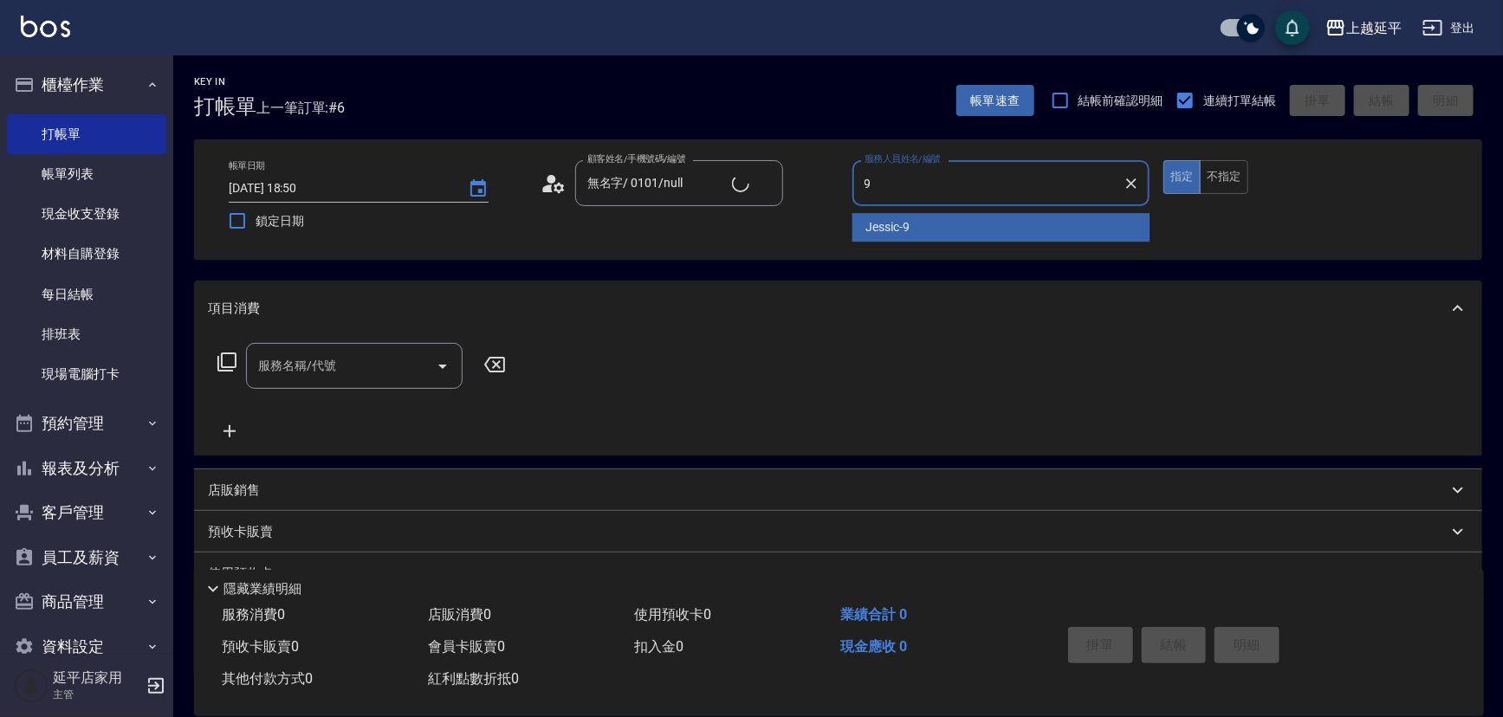
click at [944, 222] on div "Jessic -9" at bounding box center [1001, 227] width 298 height 29
type input "Jessic-9"
click at [400, 371] on input "服務名稱/代號" at bounding box center [341, 366] width 175 height 30
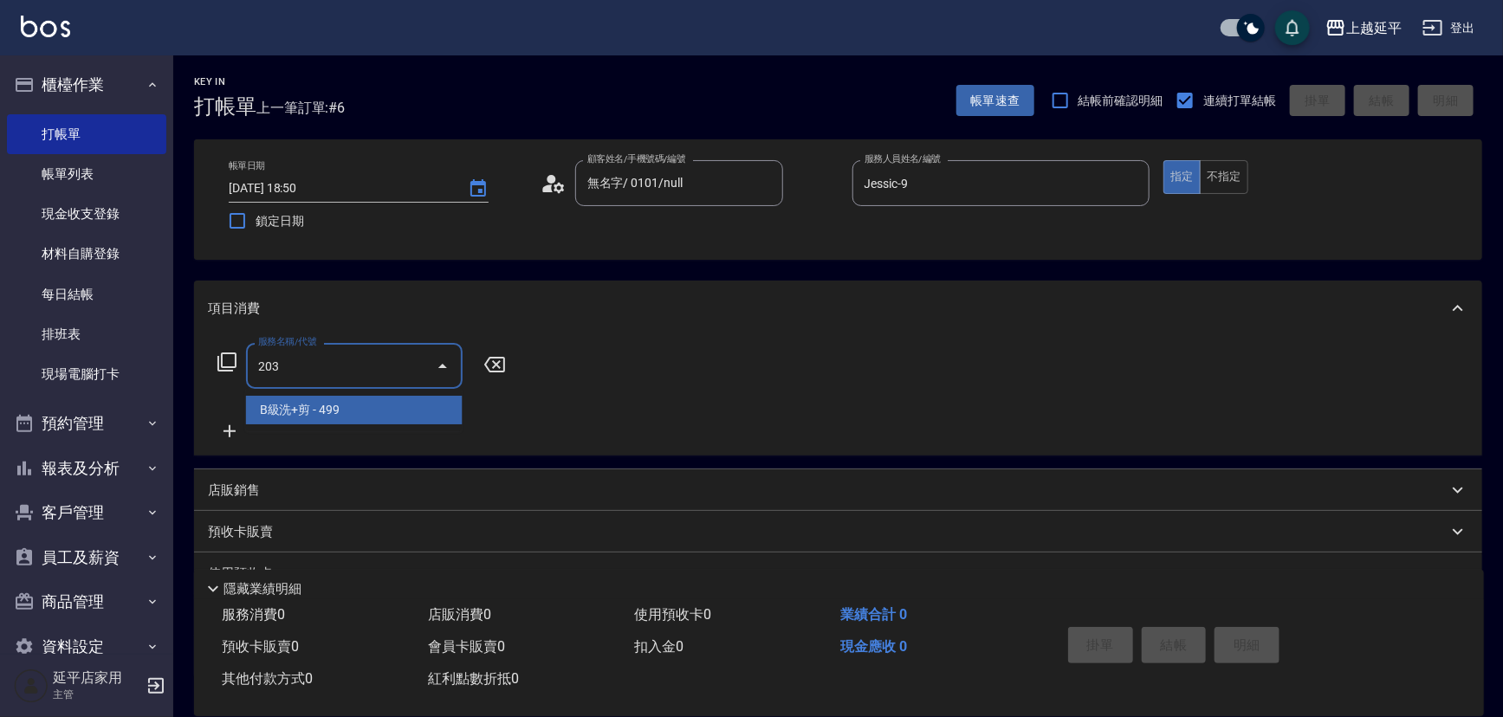
click at [415, 408] on span "B級洗+剪 - 499" at bounding box center [354, 410] width 217 height 29
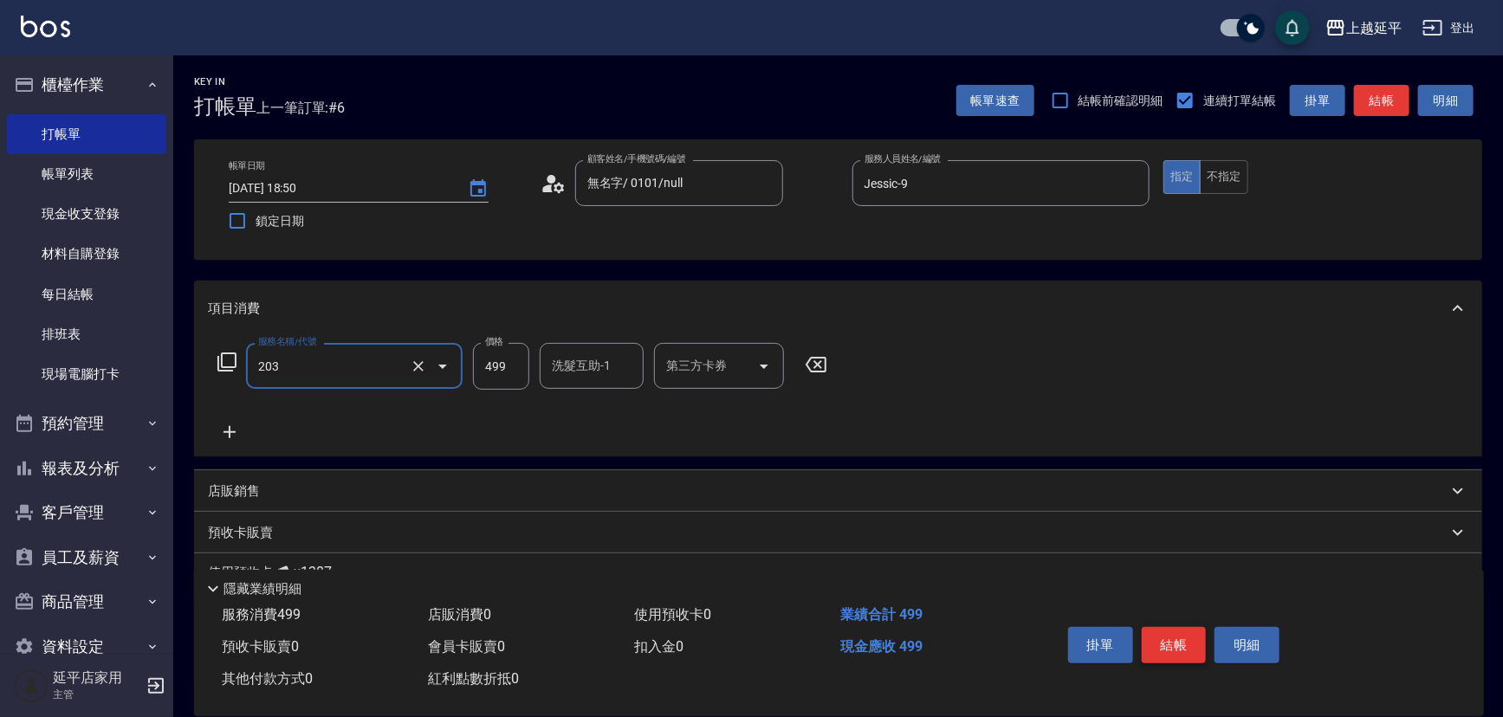
type input "B級洗+剪(203)"
click at [1160, 640] on button "結帳" at bounding box center [1174, 645] width 65 height 36
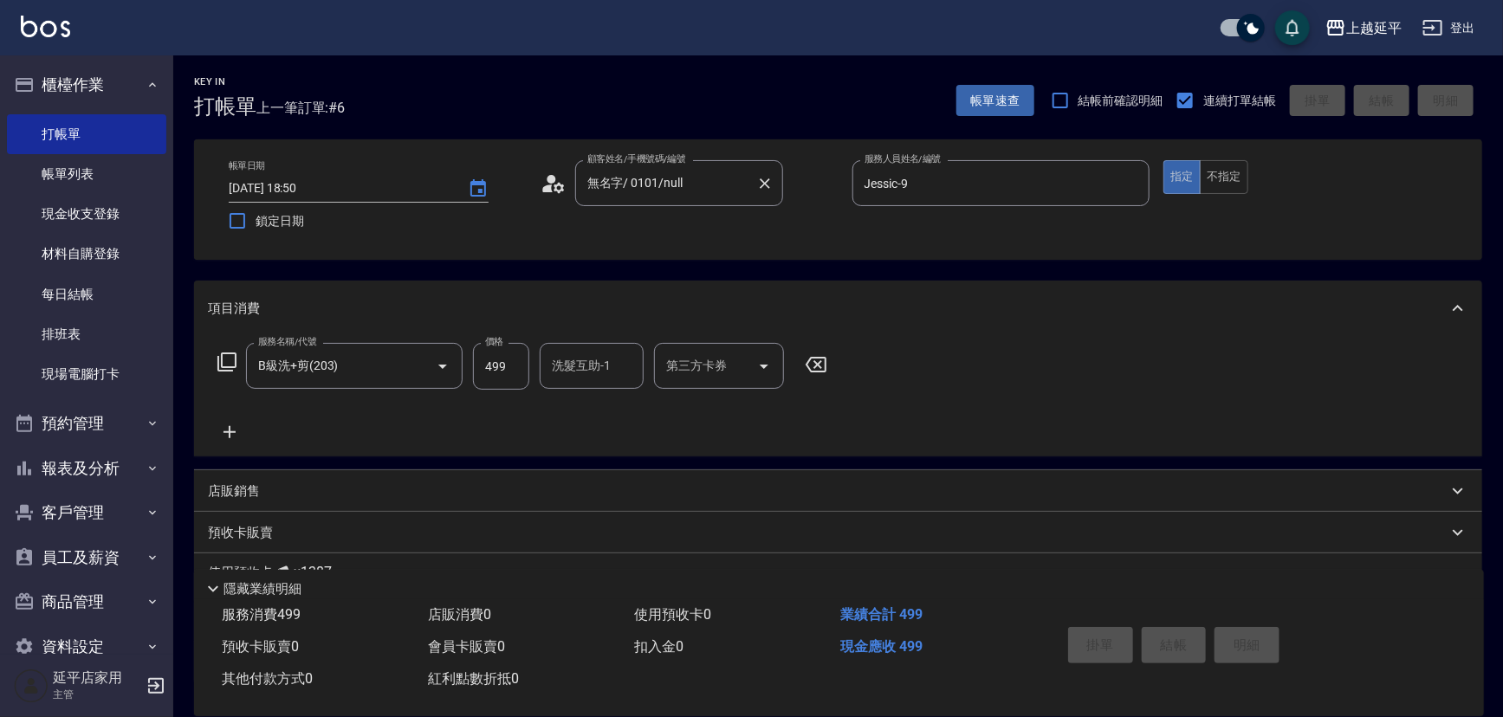
type input "[DATE] 19:02"
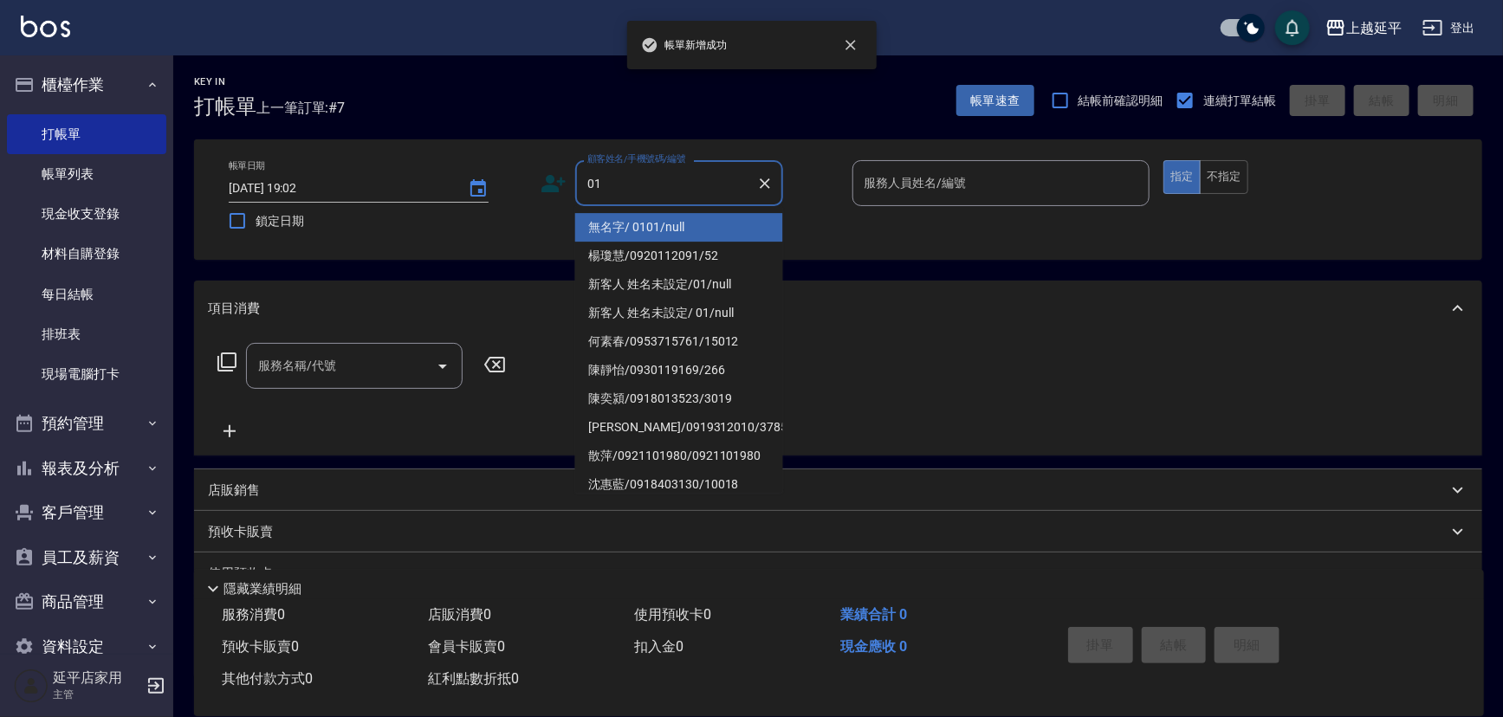
click at [641, 225] on li "無名字/ 0101/null" at bounding box center [679, 227] width 208 height 29
type input "無名字/ 0101/null"
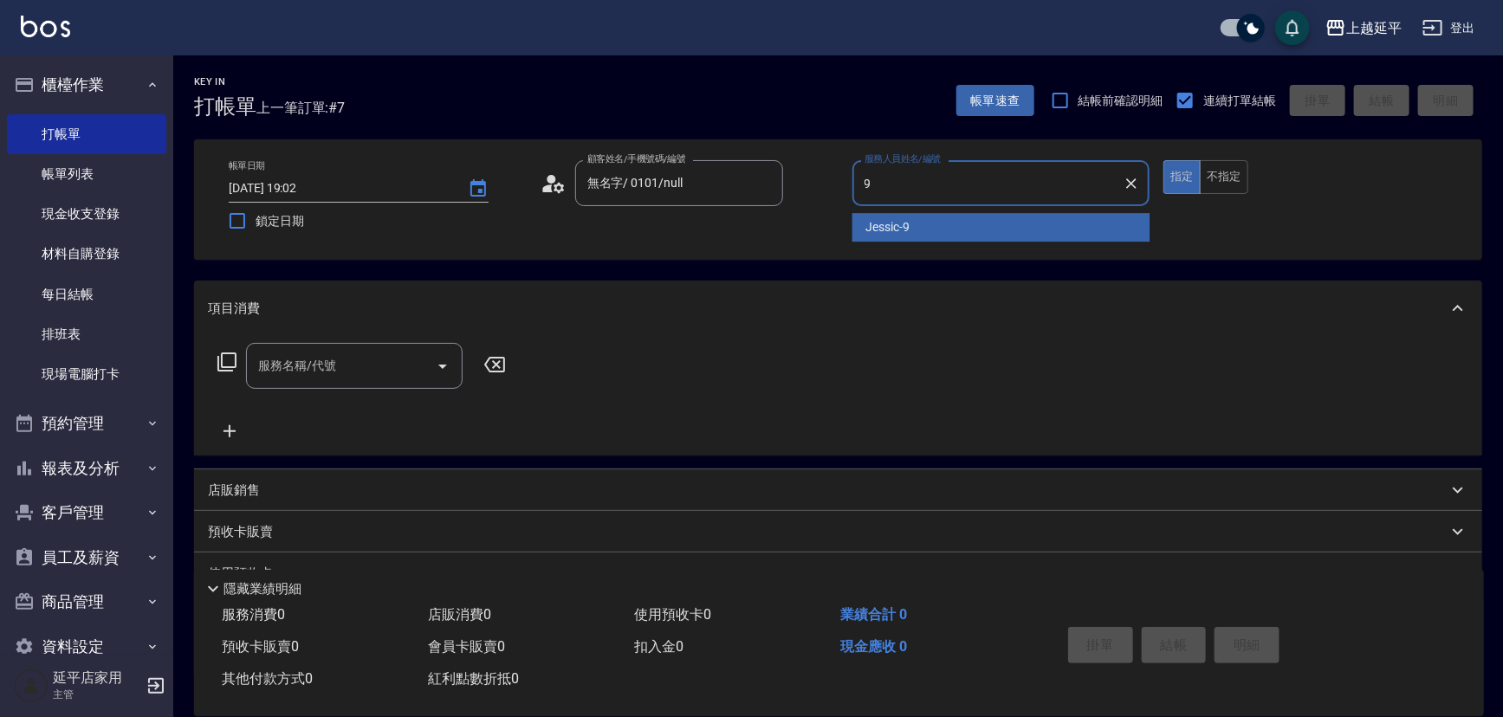
click at [887, 225] on span "Jessic -9" at bounding box center [888, 227] width 44 height 18
type input "Jessic-9"
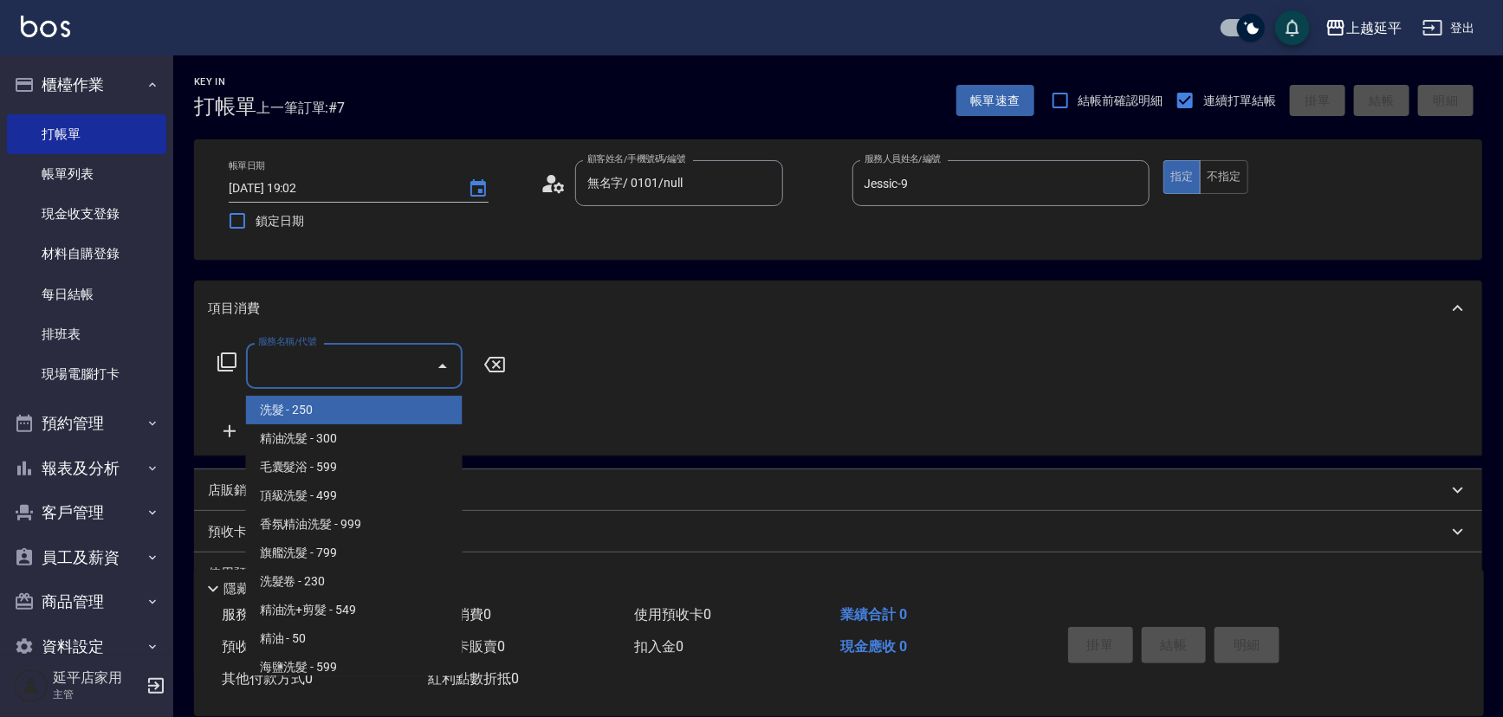
click at [385, 364] on input "服務名稱/代號" at bounding box center [341, 366] width 175 height 30
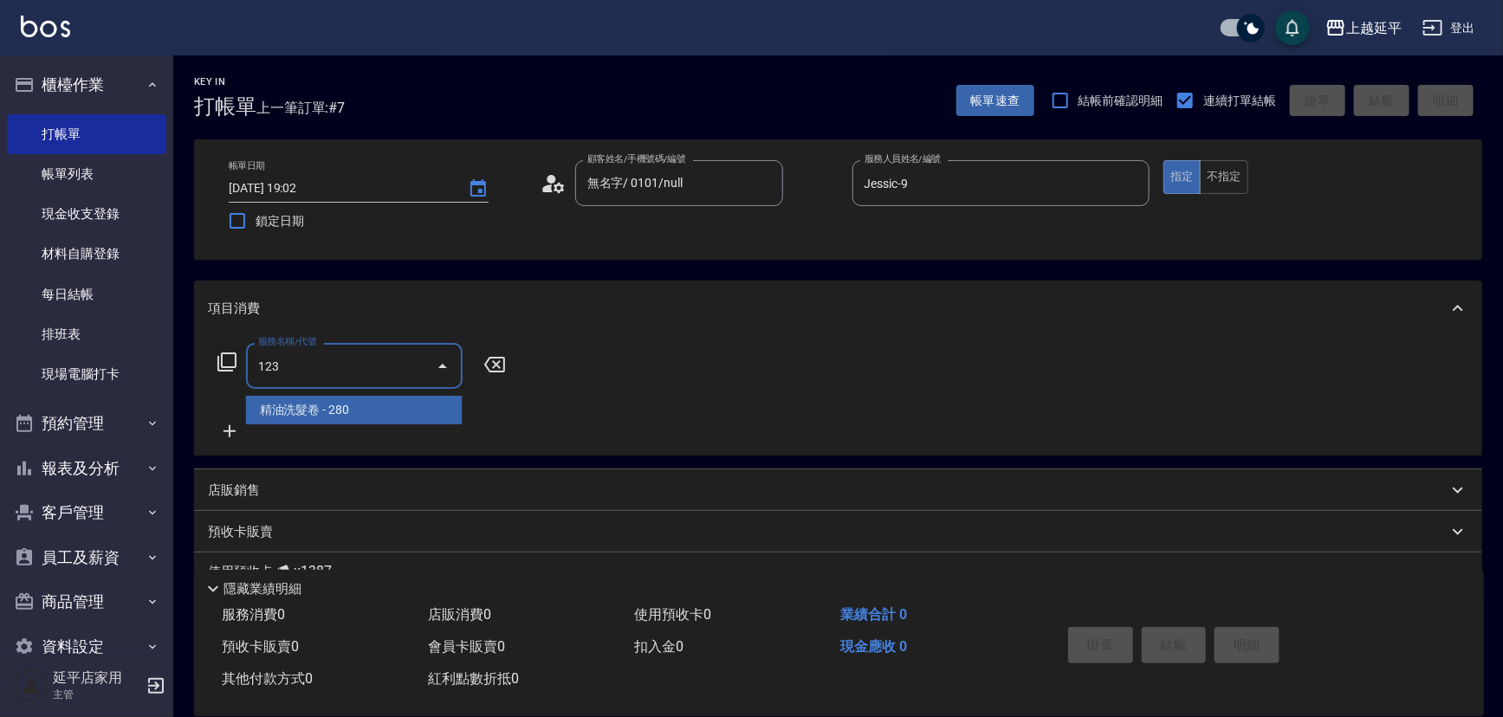
click at [398, 412] on span "精油洗髮卷 - 280" at bounding box center [354, 410] width 217 height 29
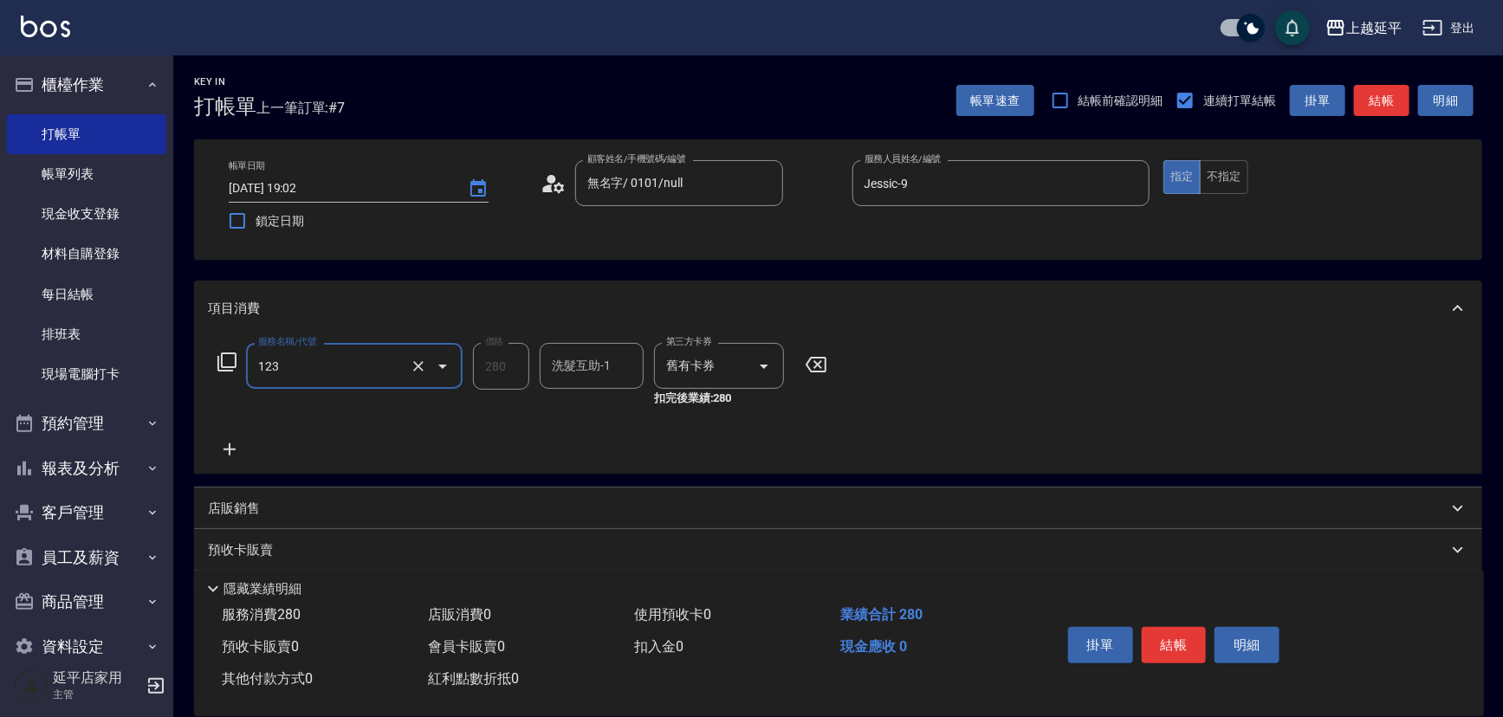
type input "精油洗髮卷(123)"
click at [563, 378] on input "洗髮互助-1" at bounding box center [591, 366] width 88 height 30
click at [580, 414] on span "[PERSON_NAME]-34" at bounding box center [580, 410] width 54 height 18
type input "[PERSON_NAME]-34"
click at [1171, 637] on button "結帳" at bounding box center [1174, 645] width 65 height 36
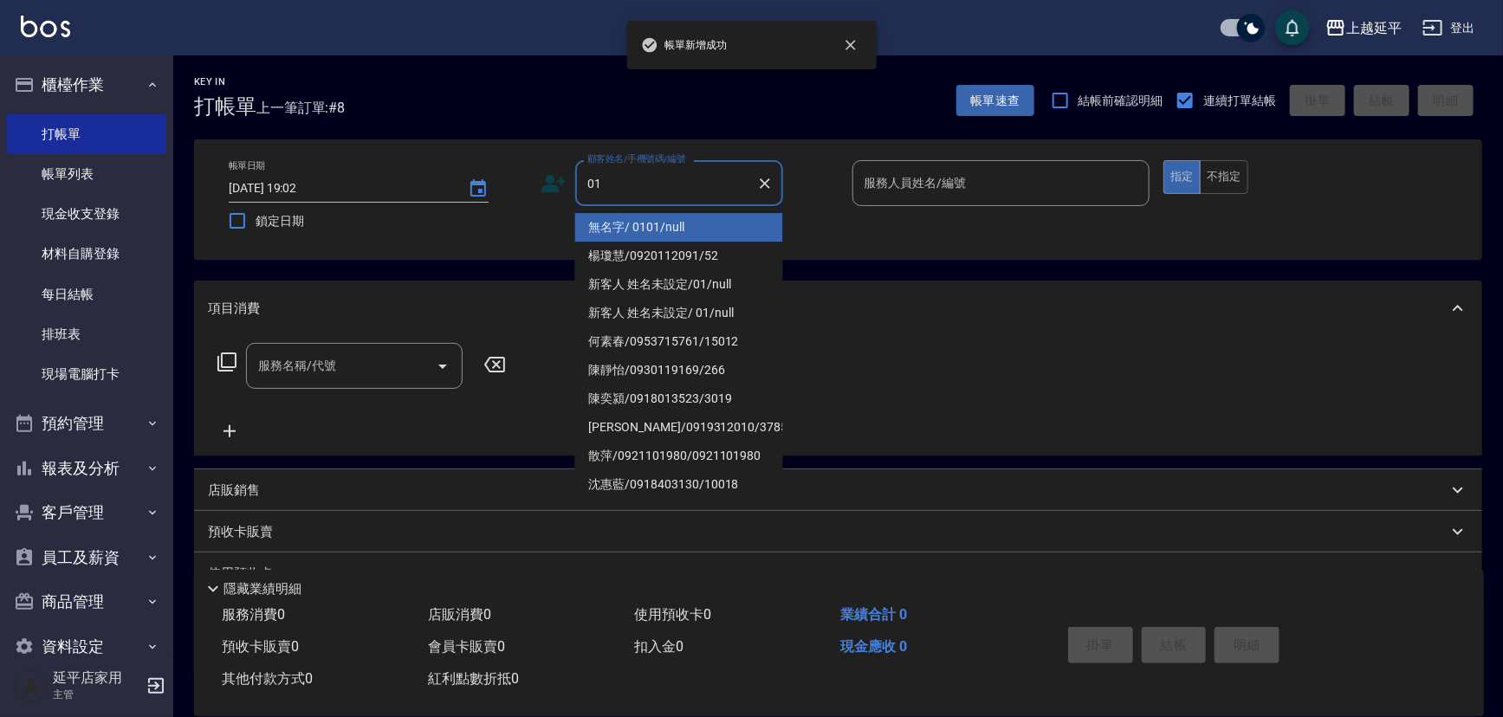
click at [650, 225] on li "無名字/ 0101/null" at bounding box center [679, 227] width 208 height 29
type input "無名字/ 0101/null"
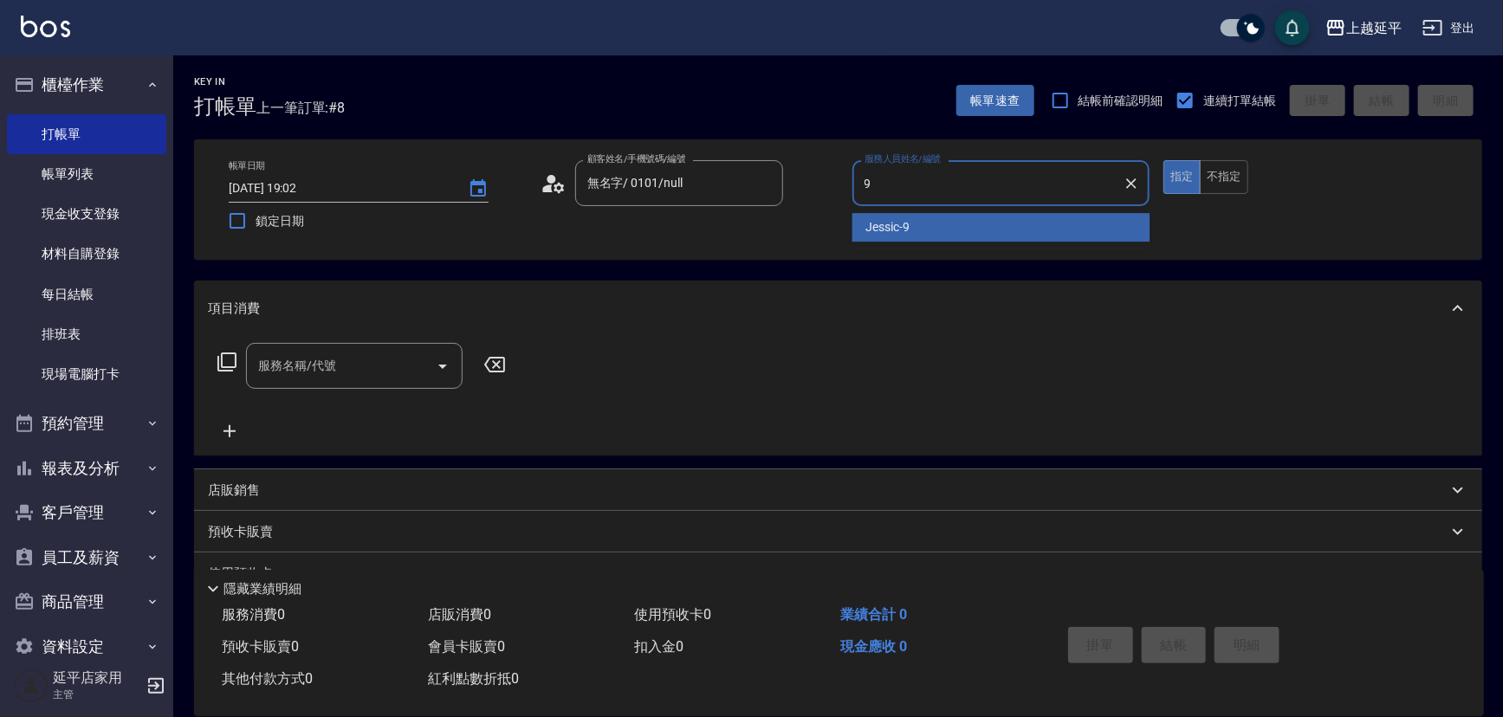
click at [933, 223] on div "Jessic -9" at bounding box center [1001, 227] width 298 height 29
type input "Jessic-9"
click at [319, 366] on div "服務名稱/代號 服務名稱/代號" at bounding box center [354, 366] width 217 height 46
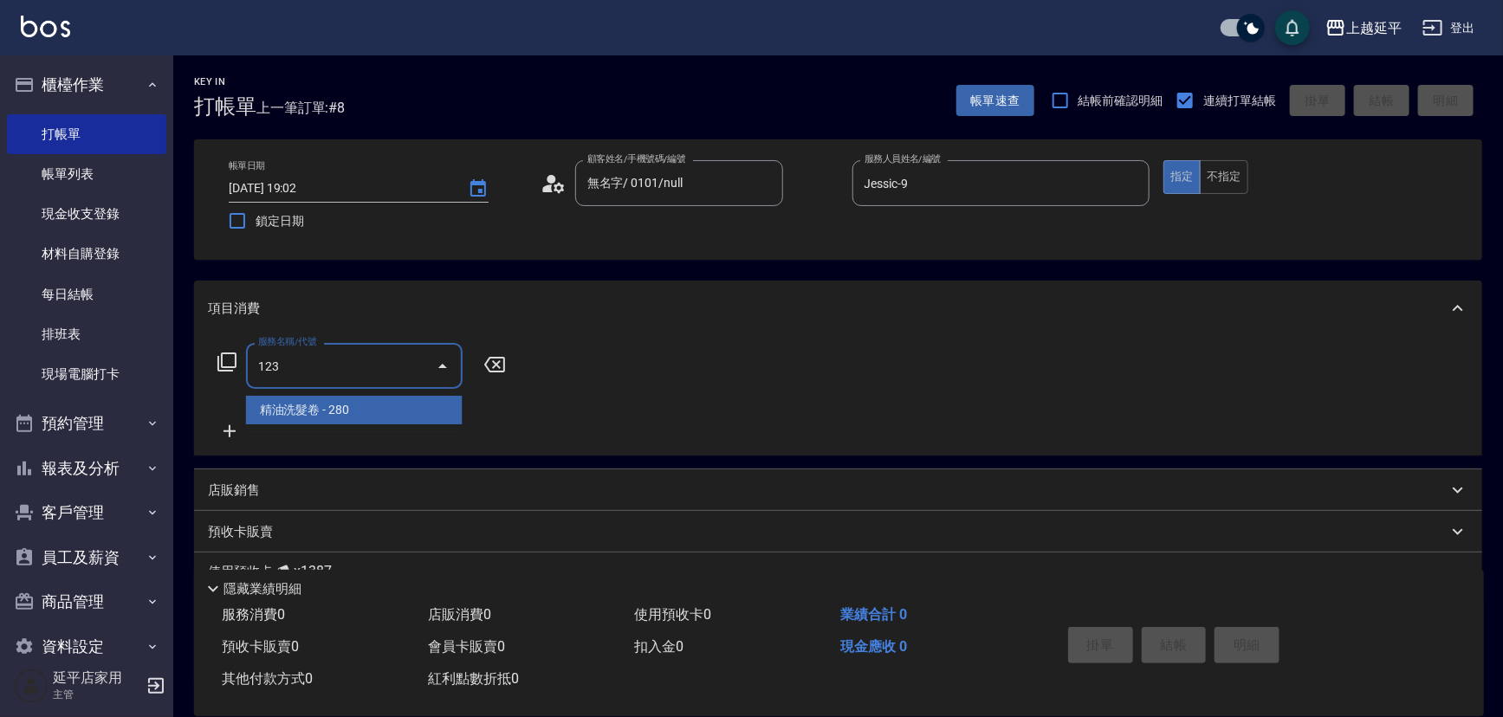
click at [344, 423] on span "精油洗髮卷 - 280" at bounding box center [354, 410] width 217 height 29
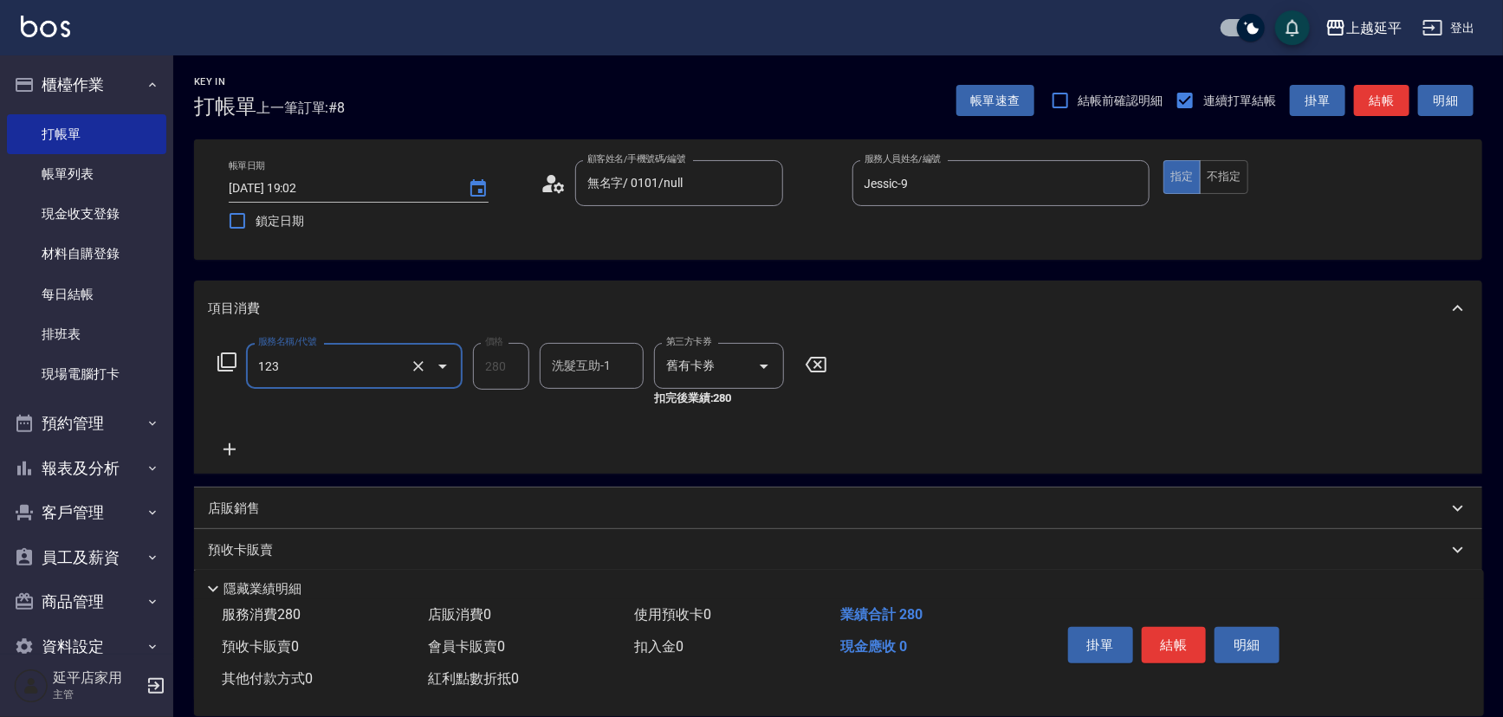
type input "精油洗髮卷(123)"
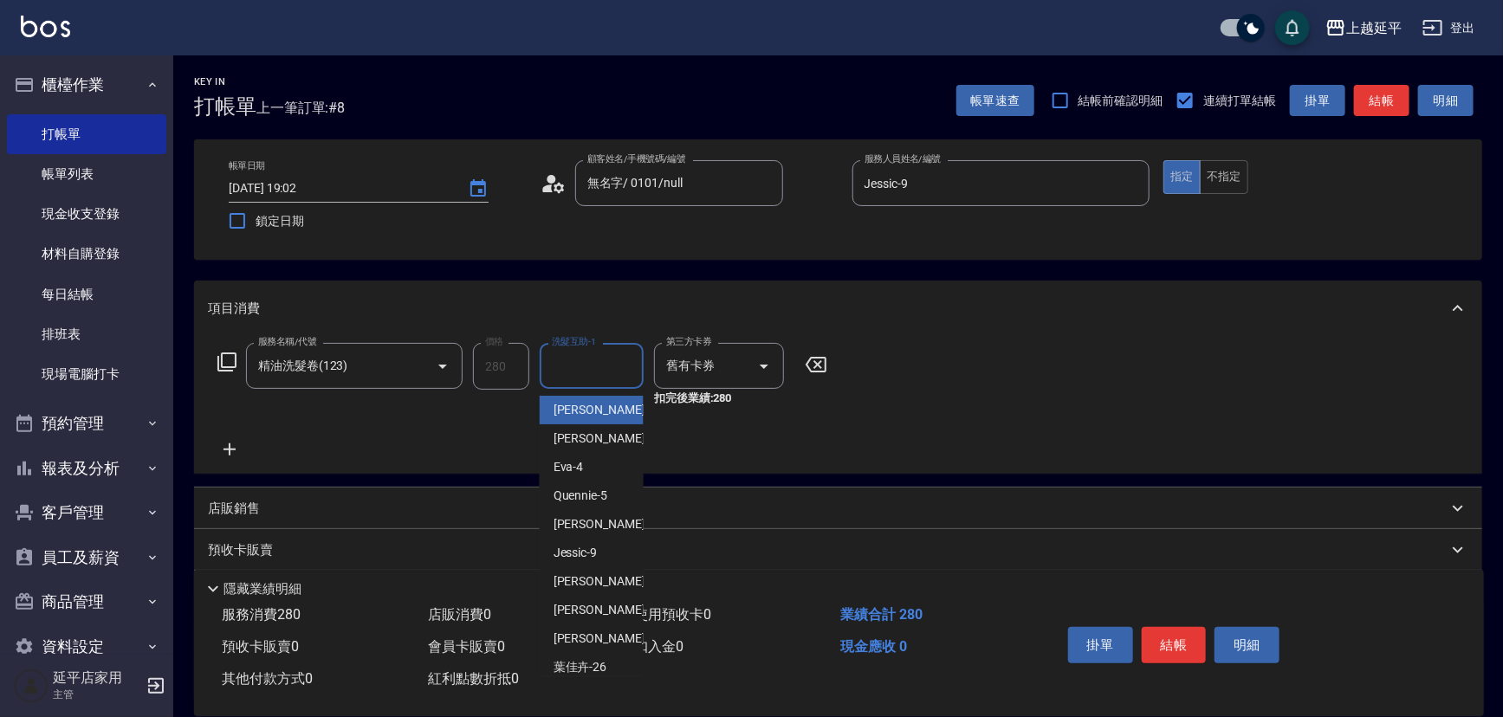
click at [553, 369] on div "洗髮互助-1 洗髮互助-1" at bounding box center [592, 366] width 104 height 46
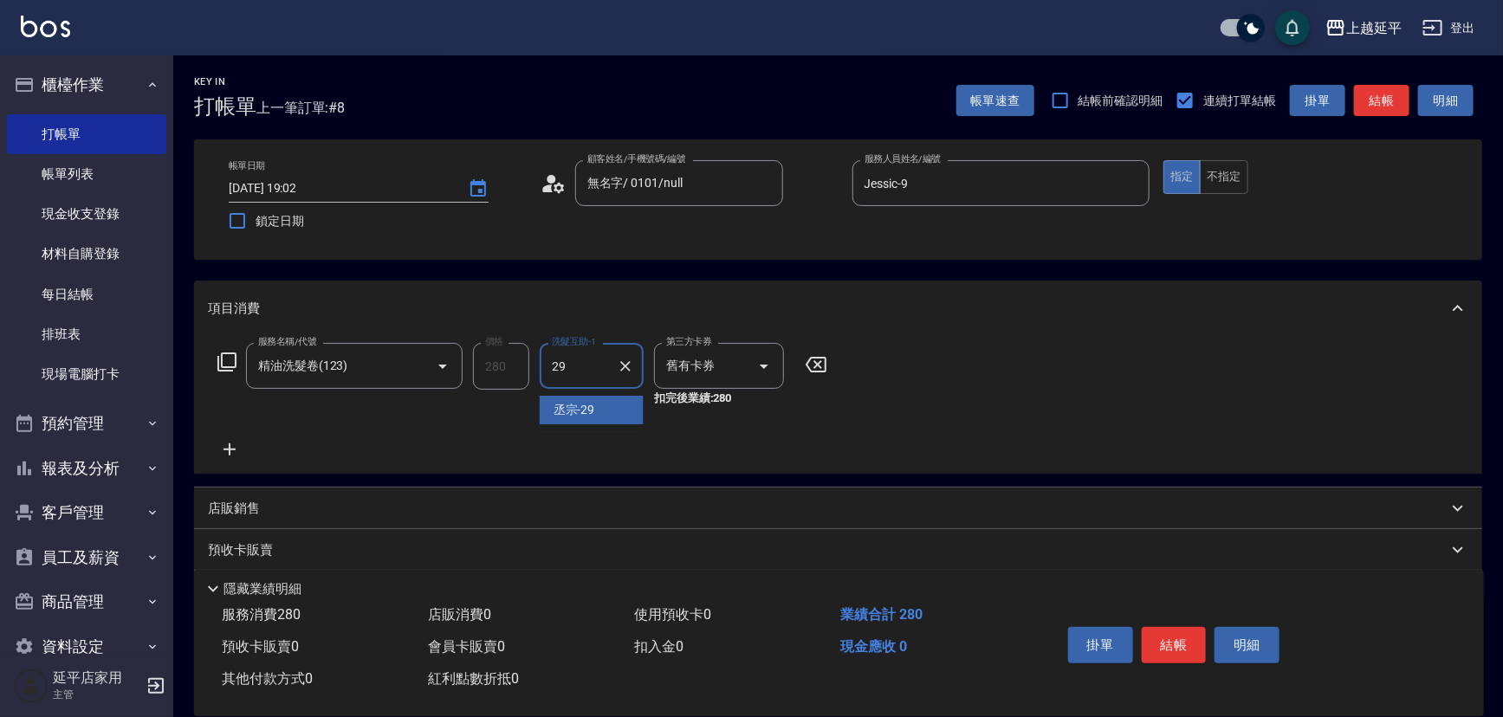
click at [578, 405] on span "丞宗 -29" at bounding box center [574, 410] width 42 height 18
type input "丞宗-29"
click at [1160, 649] on button "結帳" at bounding box center [1174, 645] width 65 height 36
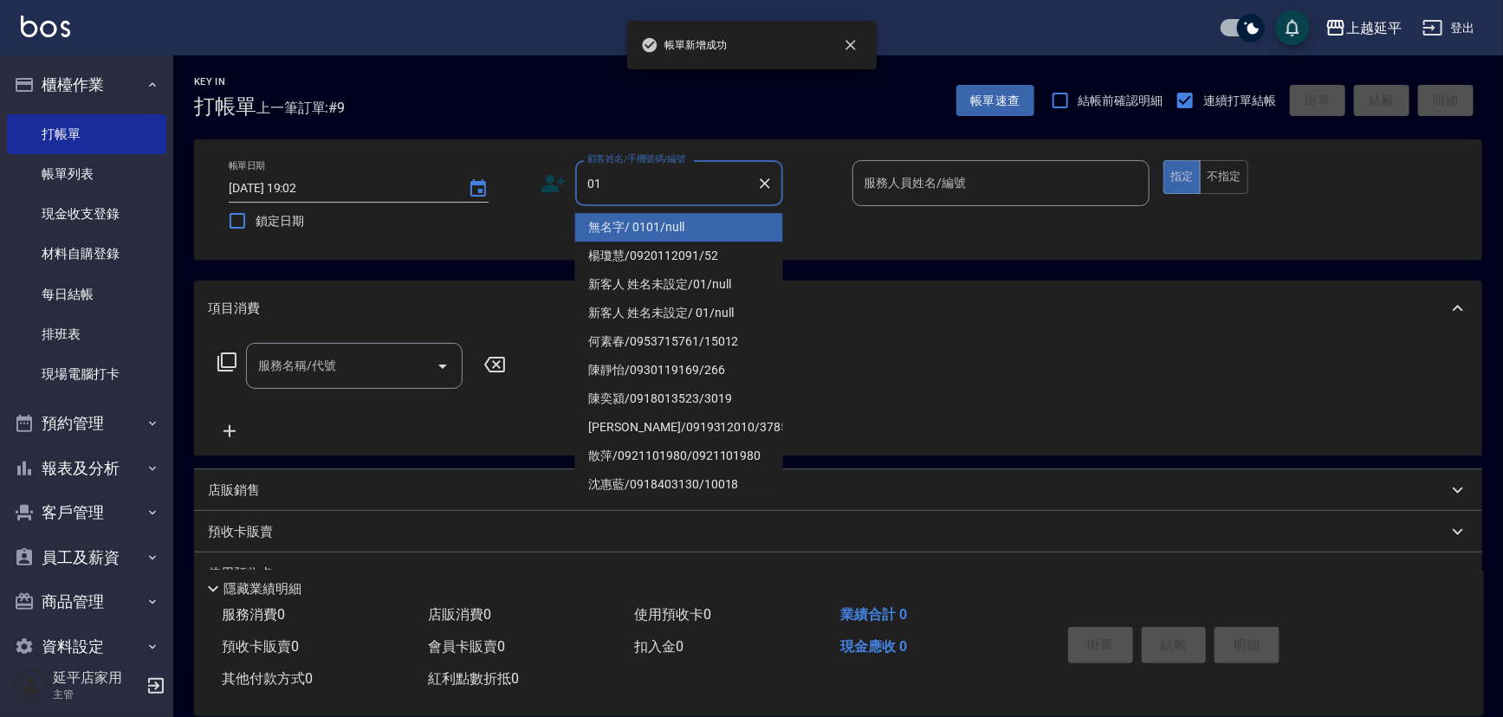
click at [641, 221] on li "無名字/ 0101/null" at bounding box center [679, 227] width 208 height 29
type input "無名字/ 0101/null"
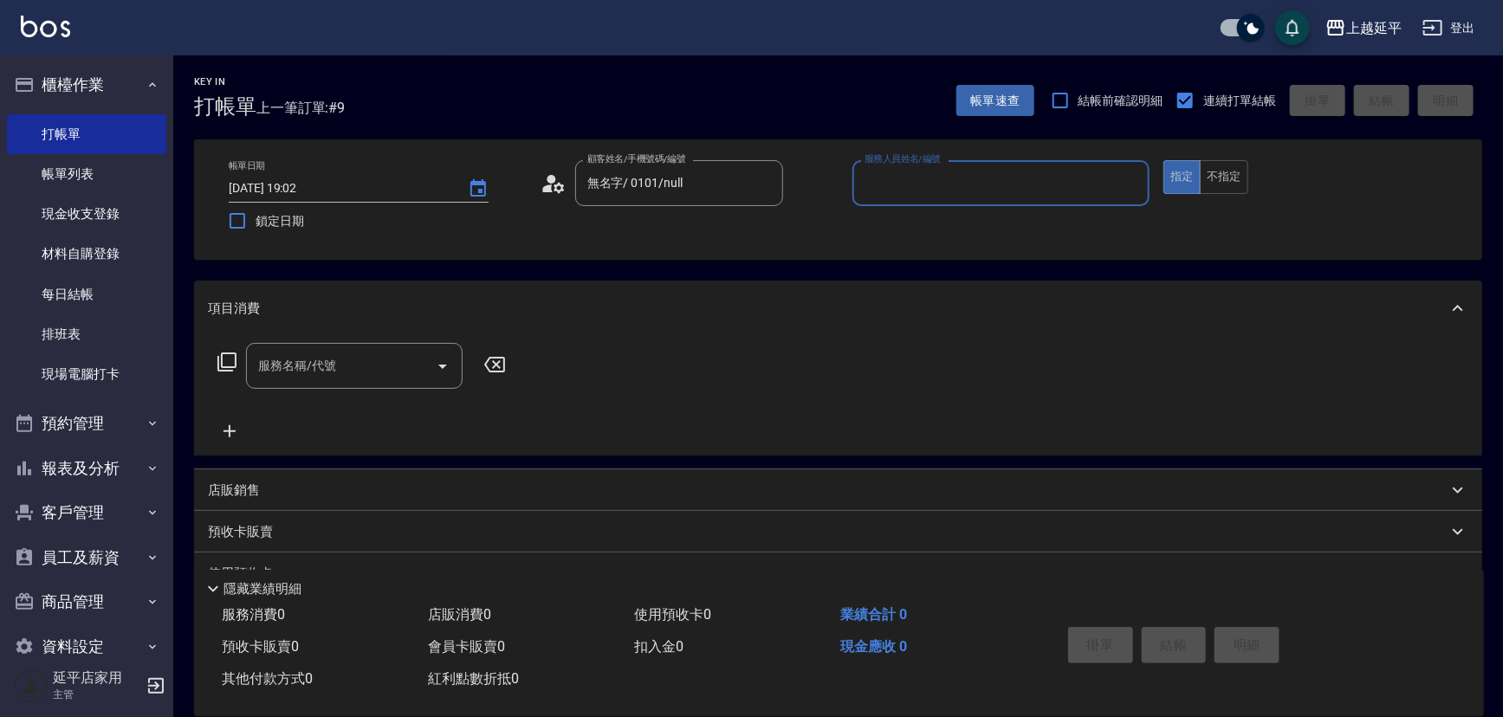
type input "+"
click at [916, 234] on div "Jessic -9" at bounding box center [1001, 227] width 298 height 29
type input "Jessic-9"
click at [1226, 177] on button "不指定" at bounding box center [1224, 177] width 49 height 34
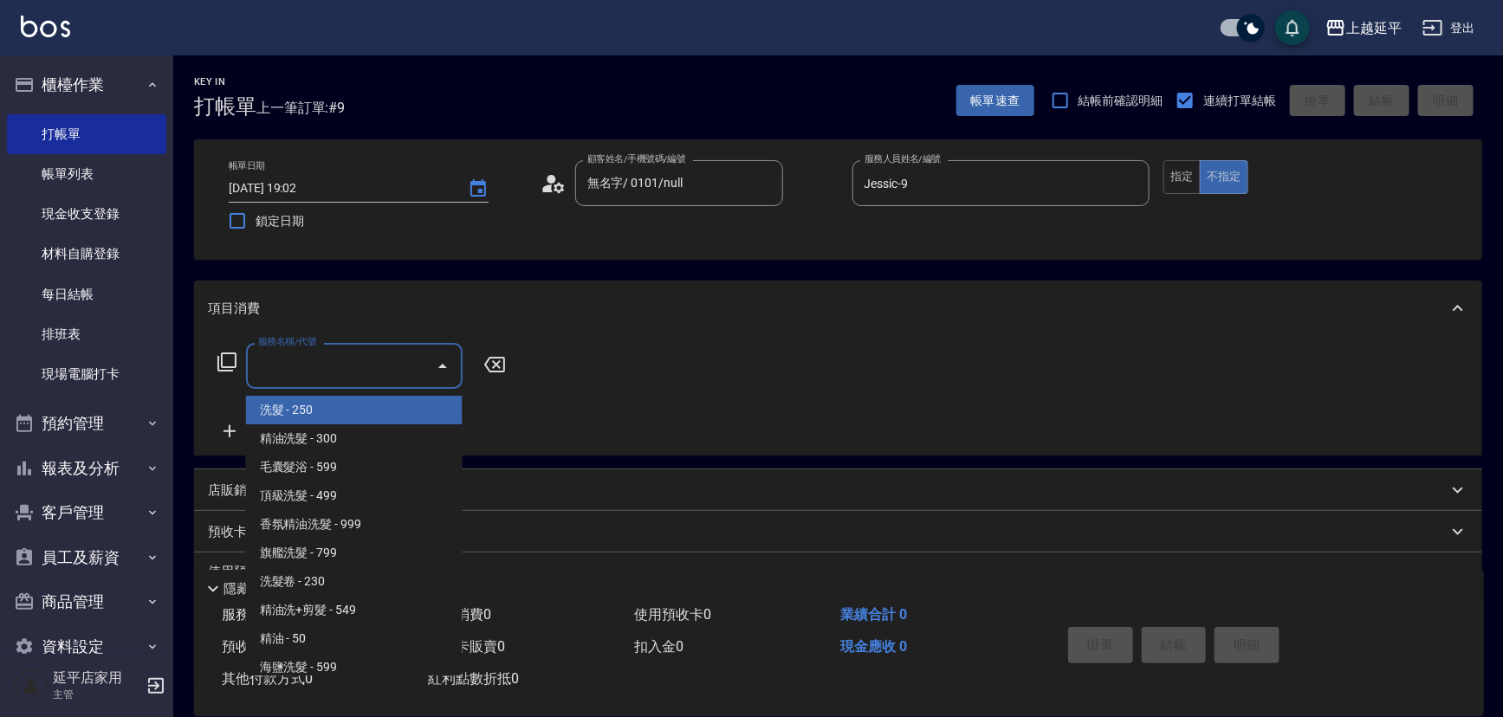
click at [279, 355] on input "服務名稱/代號" at bounding box center [341, 366] width 175 height 30
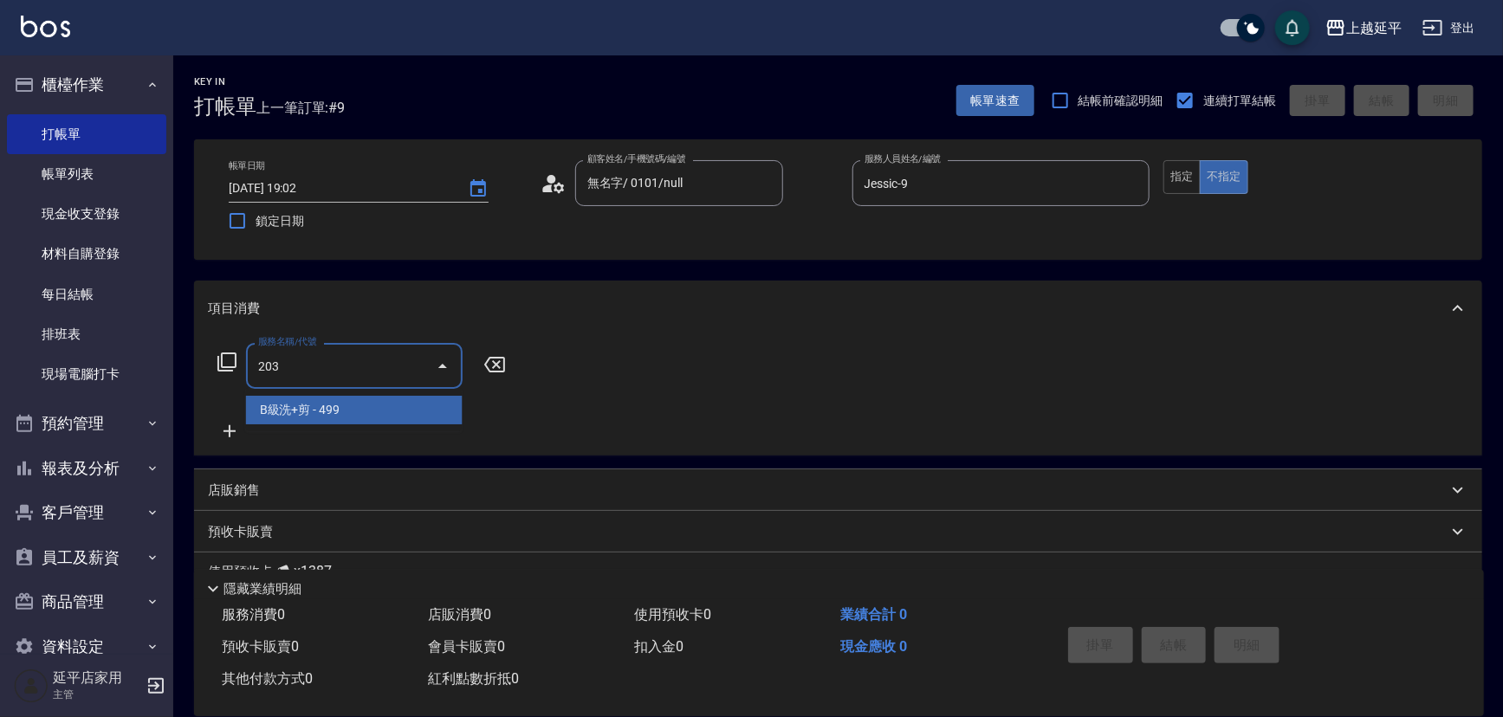
click at [312, 404] on span "B級洗+剪 - 499" at bounding box center [354, 410] width 217 height 29
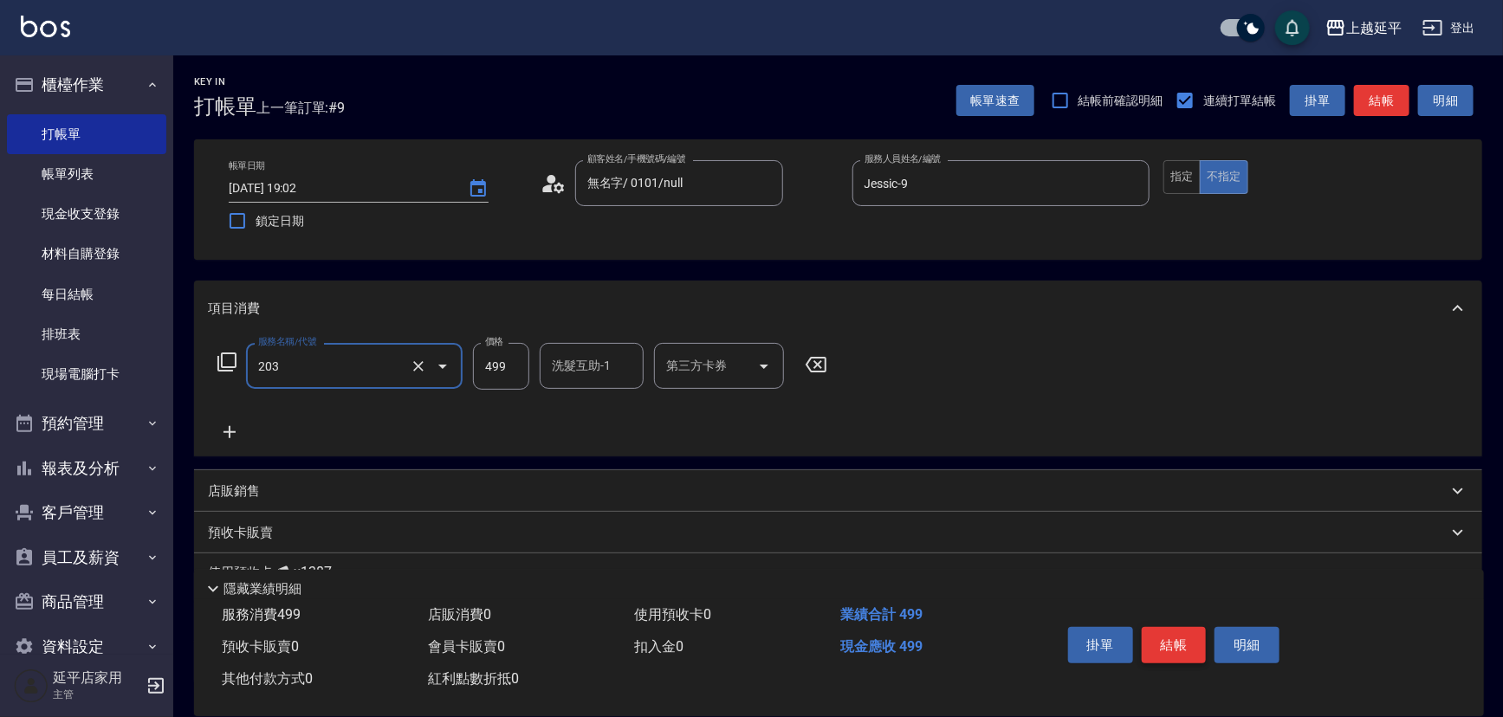
type input "B級洗+剪(203)"
click at [1157, 634] on button "結帳" at bounding box center [1174, 645] width 65 height 36
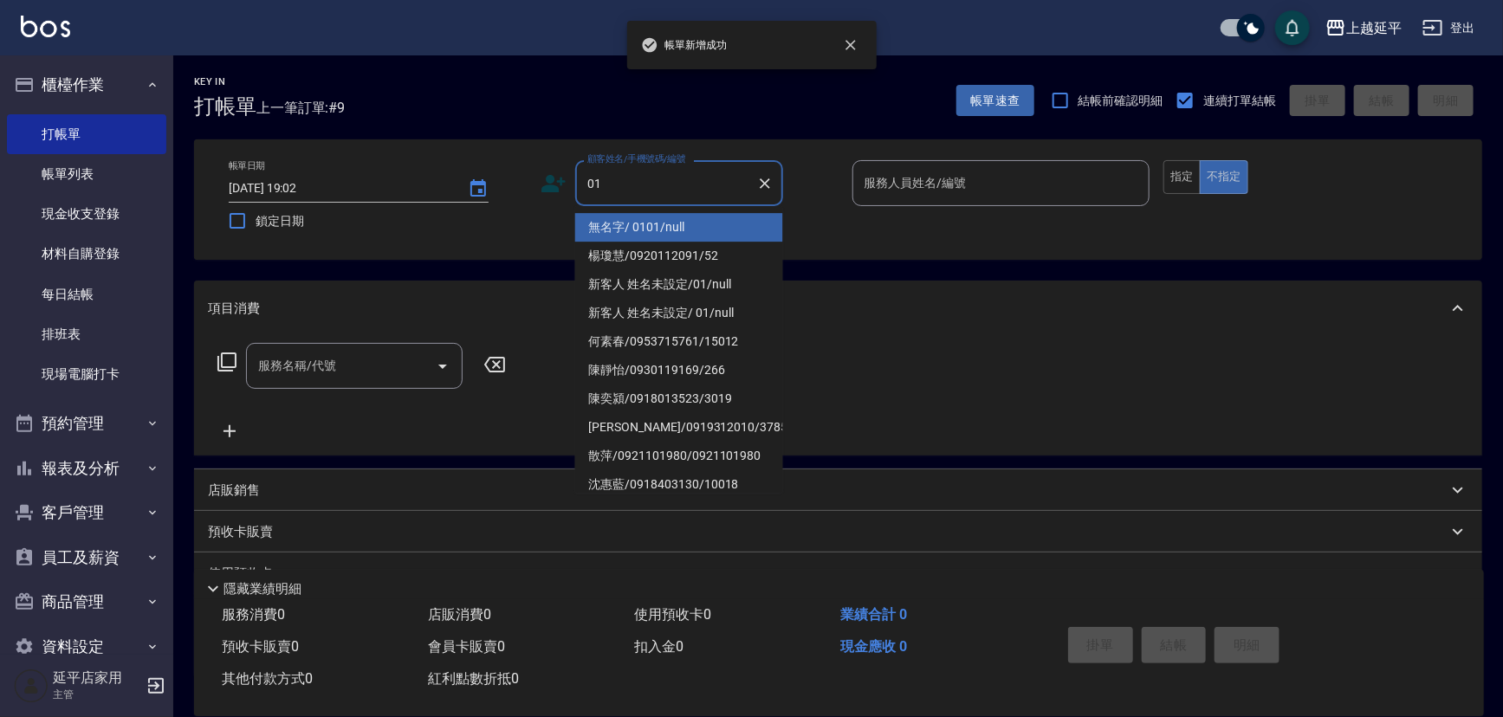
click at [647, 216] on li "無名字/ 0101/null" at bounding box center [679, 227] width 208 height 29
type input "無名字/ 0101/null"
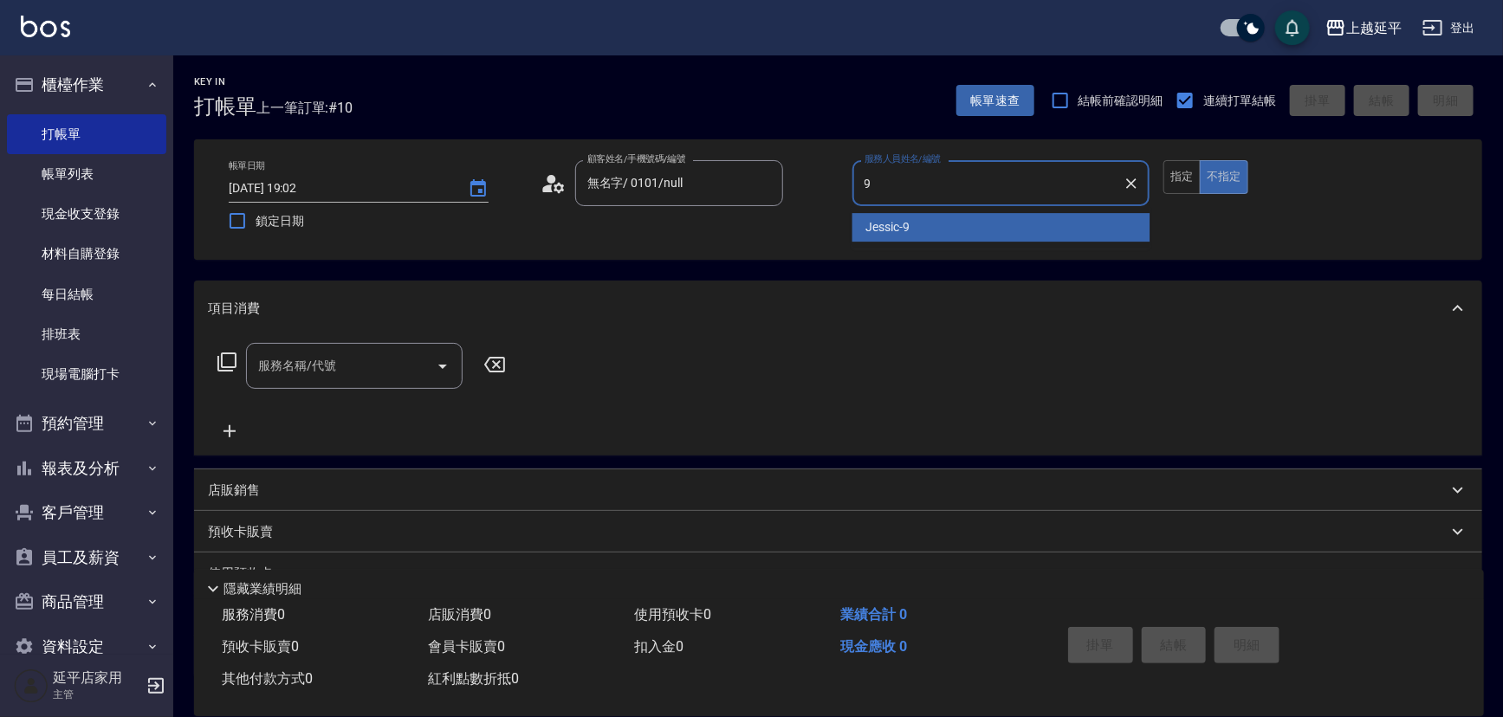
click at [879, 234] on span "Jessic -9" at bounding box center [888, 227] width 44 height 18
type input "Jessic-9"
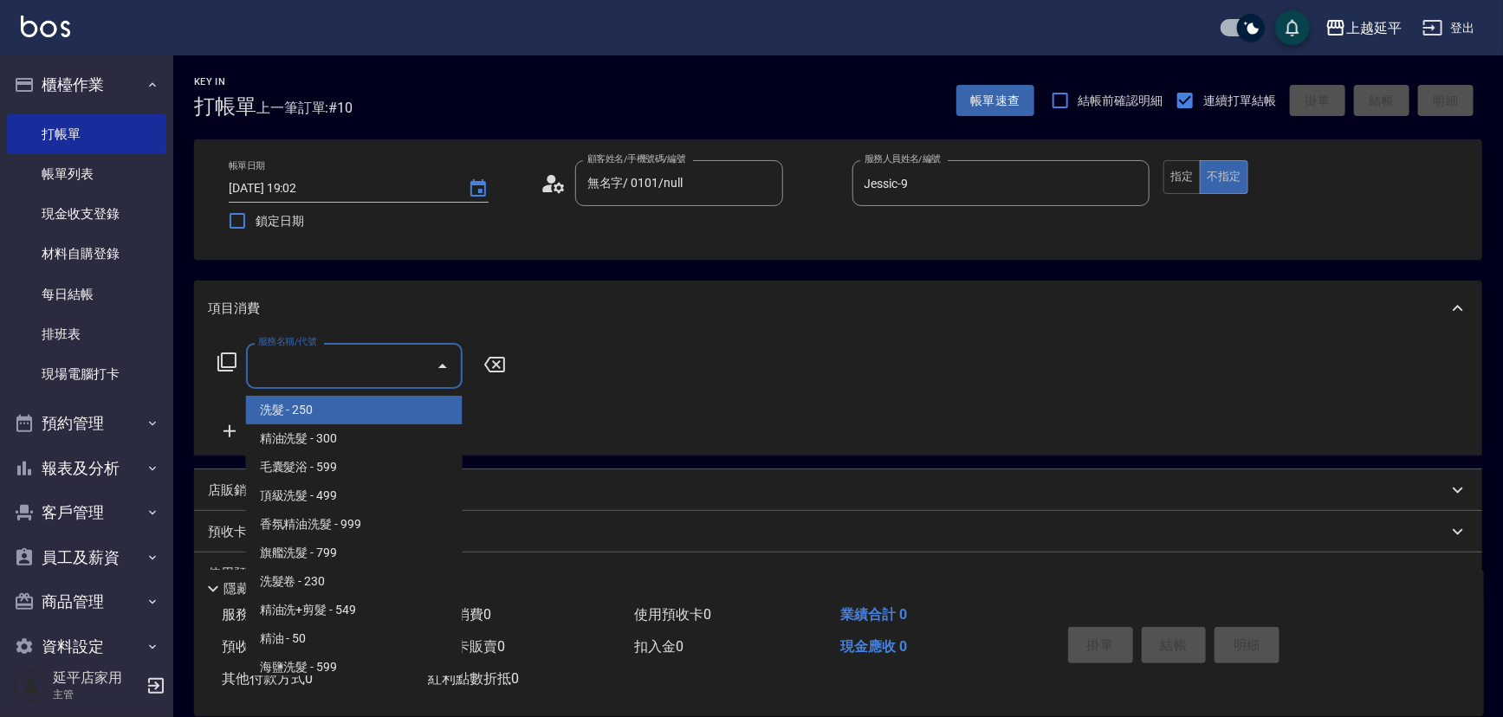
click at [380, 373] on input "服務名稱/代號" at bounding box center [341, 366] width 175 height 30
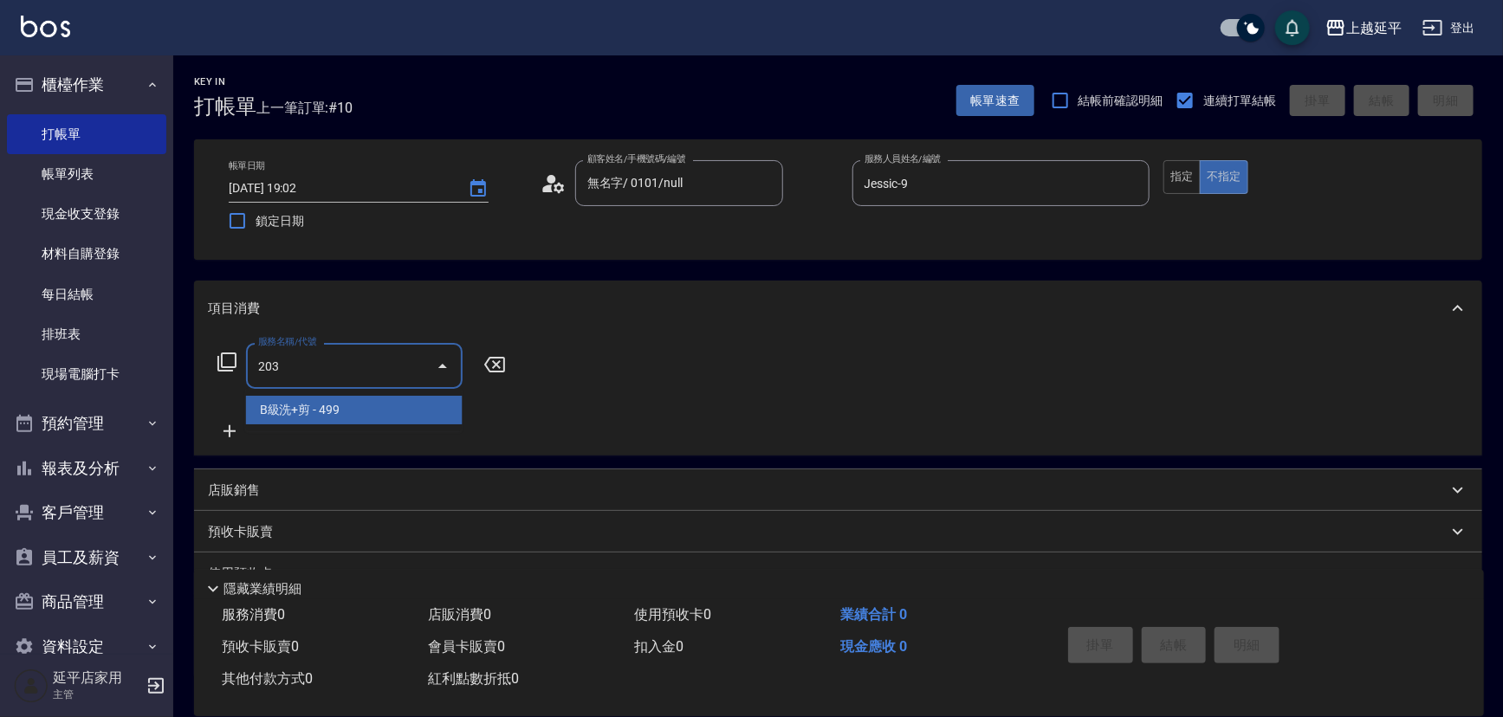
click at [433, 413] on span "B級洗+剪 - 499" at bounding box center [354, 410] width 217 height 29
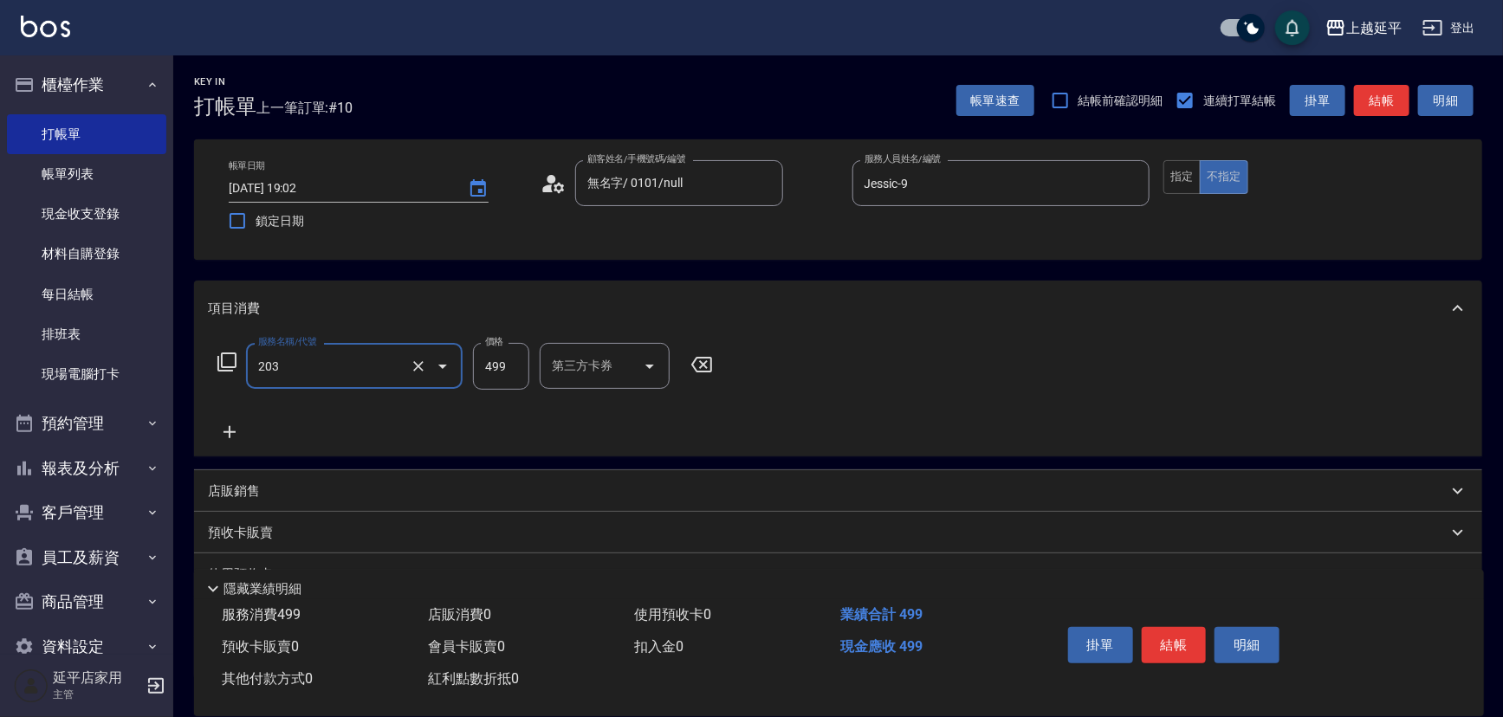
type input "B級洗+剪(203)"
click at [574, 375] on input "第三方卡券" at bounding box center [591, 366] width 88 height 30
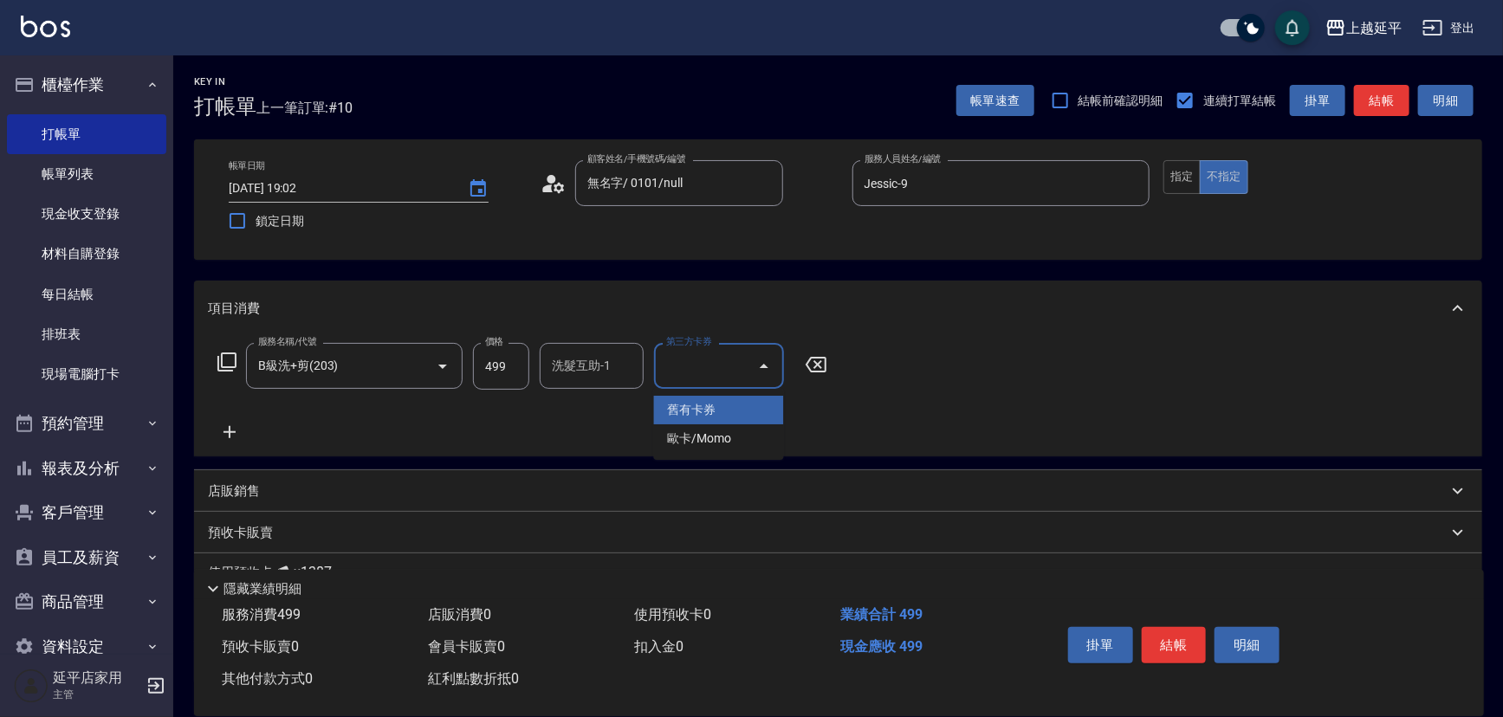
click at [572, 364] on div "洗髮互助-1 洗髮互助-1" at bounding box center [592, 366] width 104 height 46
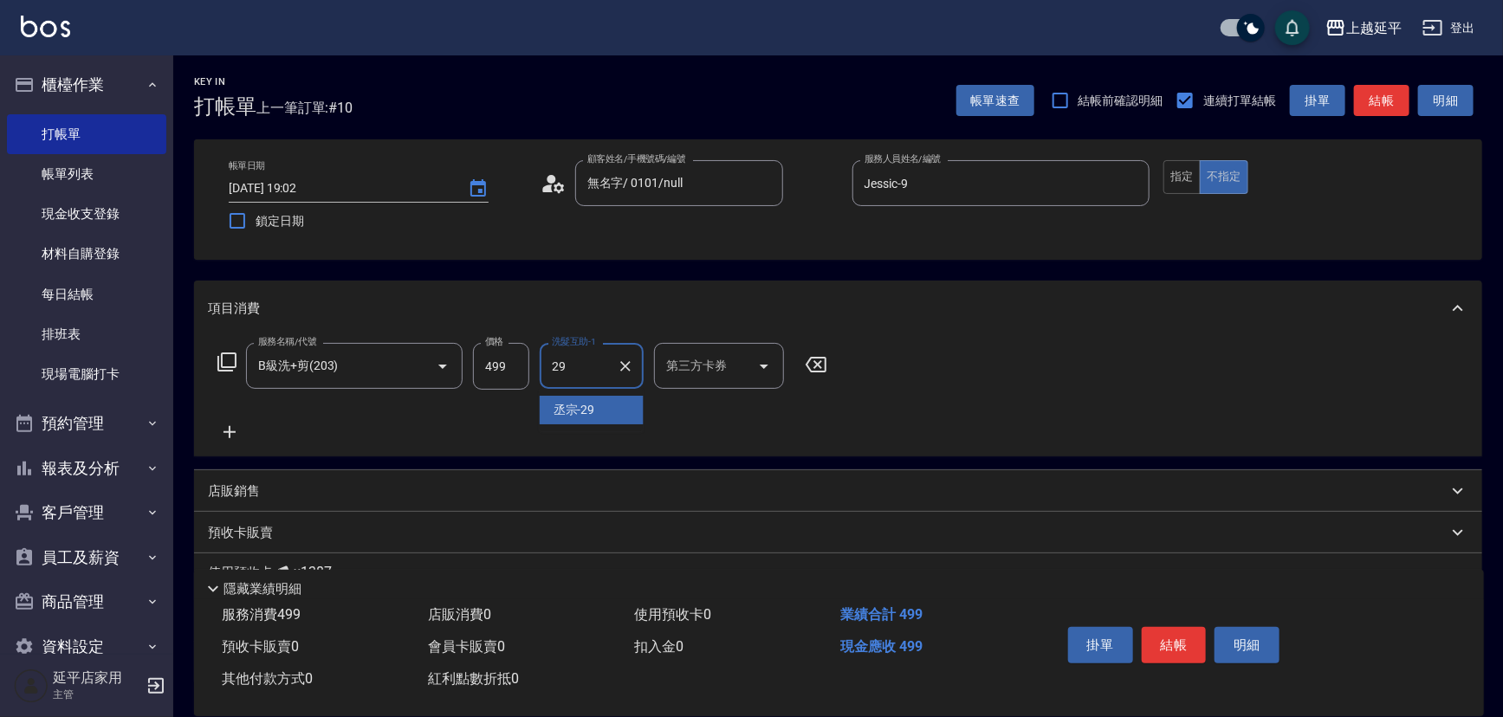
click at [592, 406] on span "丞宗 -29" at bounding box center [574, 410] width 42 height 18
type input "丞宗-29"
click at [1164, 639] on button "結帳" at bounding box center [1174, 645] width 65 height 36
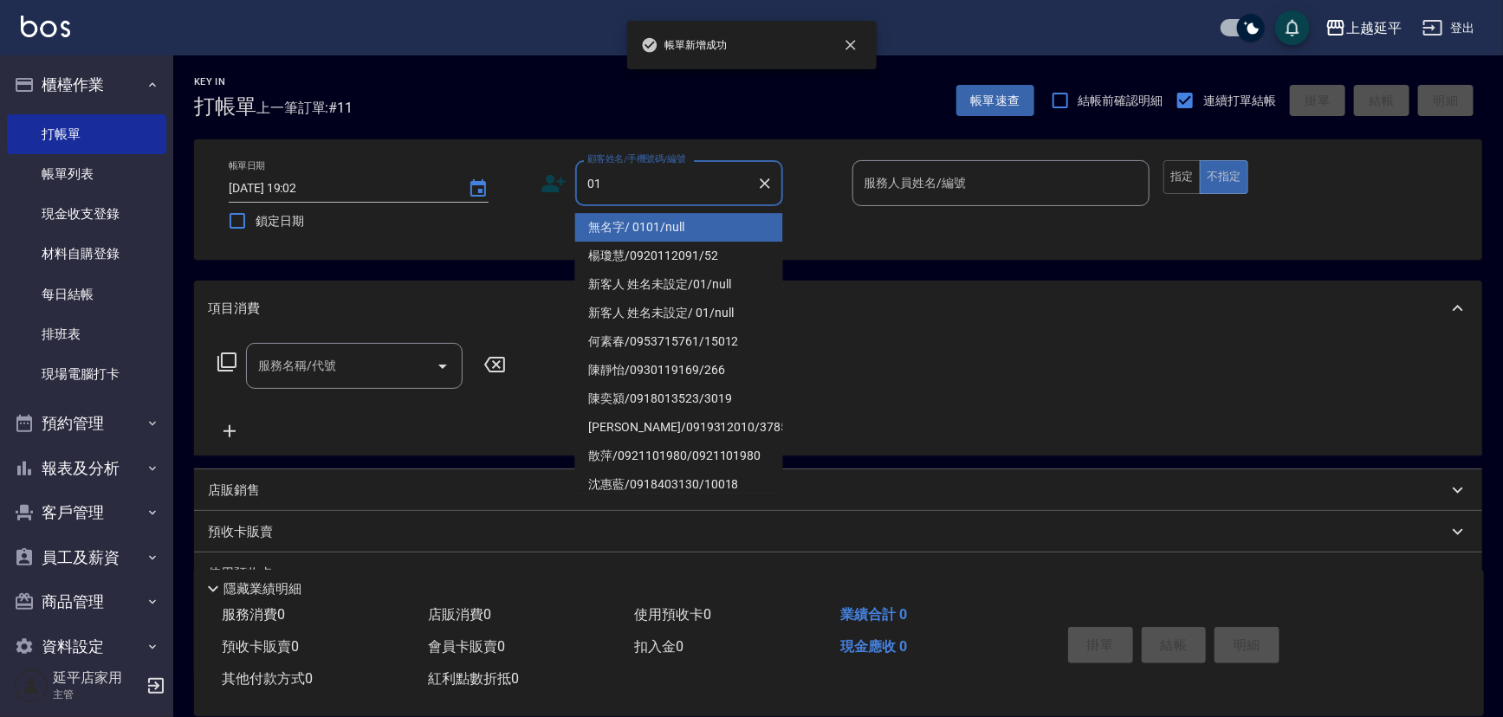
click at [671, 234] on li "無名字/ 0101/null" at bounding box center [679, 227] width 208 height 29
type input "無名字/ 0101/null"
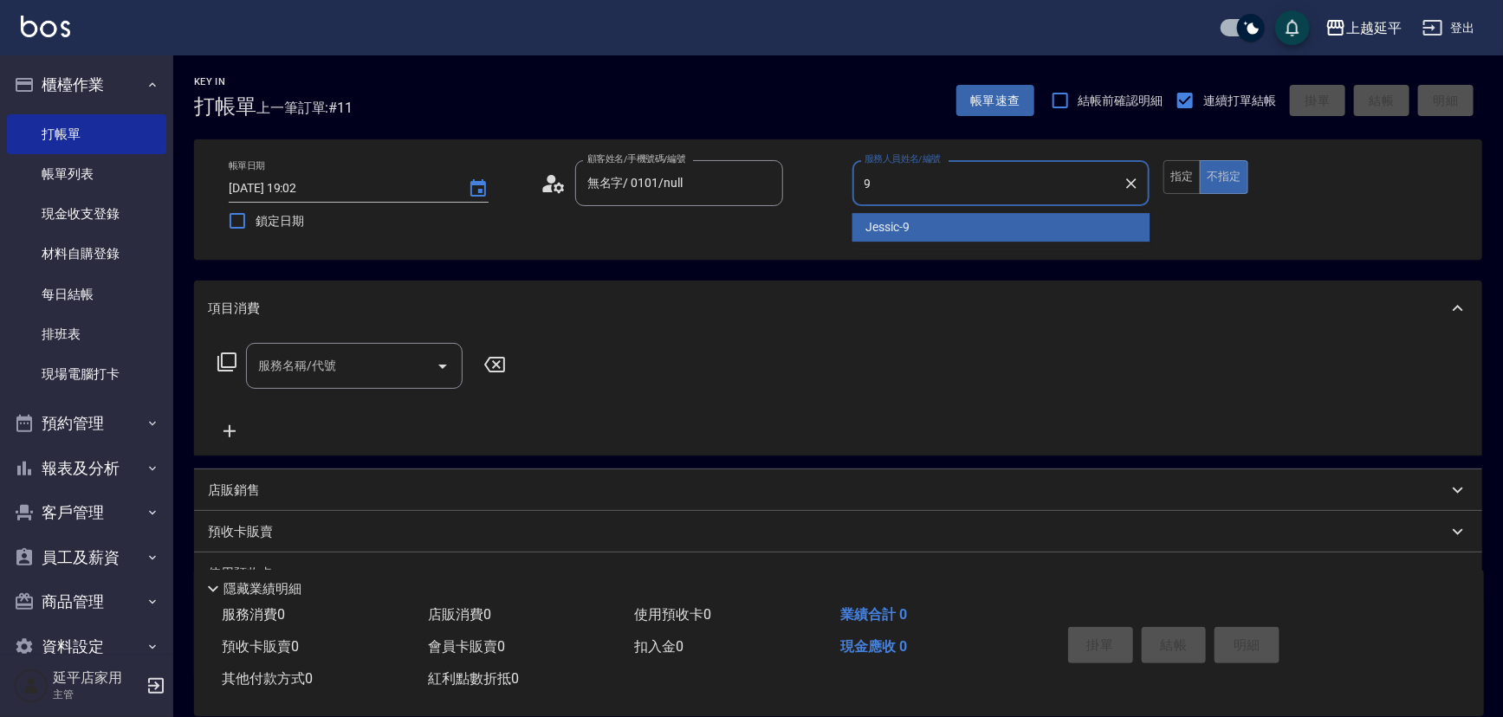
click at [870, 223] on span "Jessic -9" at bounding box center [888, 227] width 44 height 18
type input "Jessic-9"
click at [371, 372] on input "服務名稱/代號" at bounding box center [341, 366] width 175 height 30
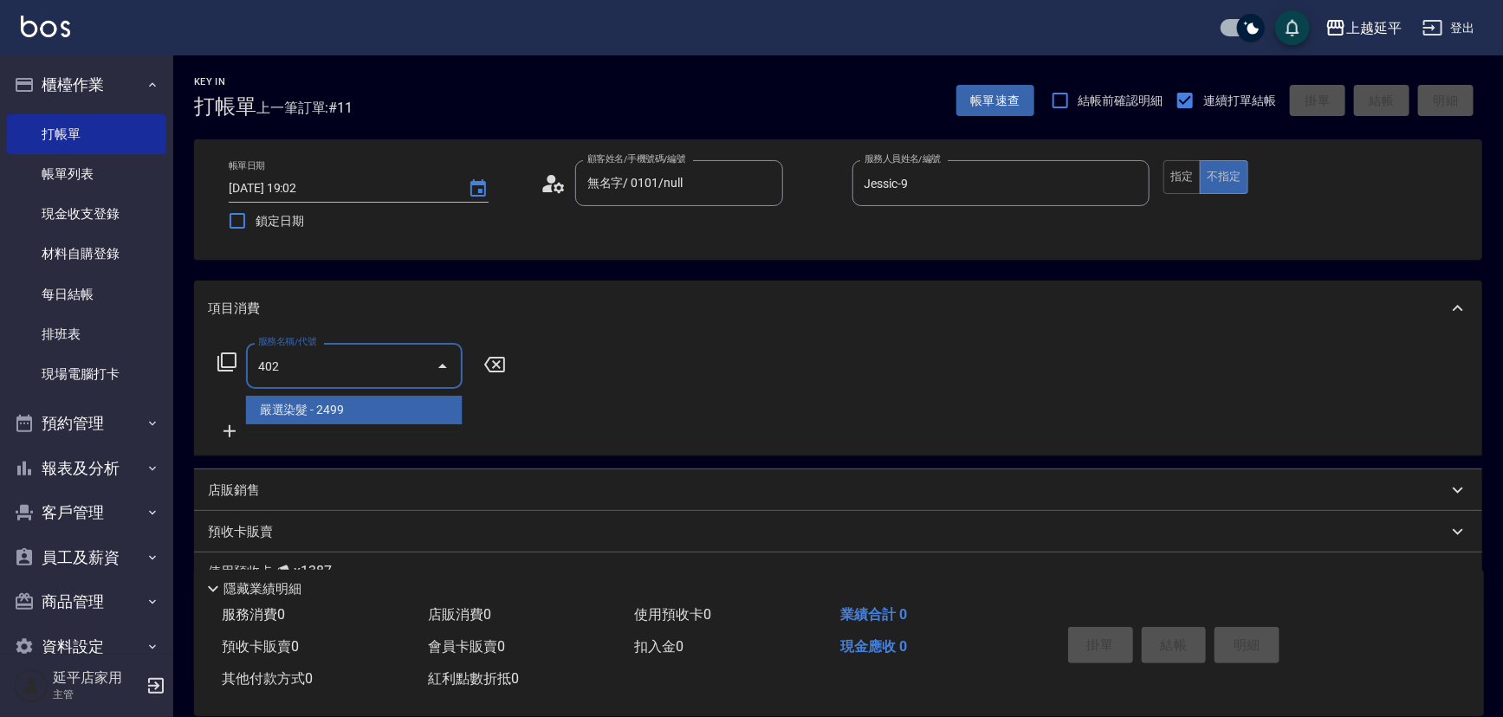
click at [411, 409] on span "嚴選染髮 - 2499" at bounding box center [354, 410] width 217 height 29
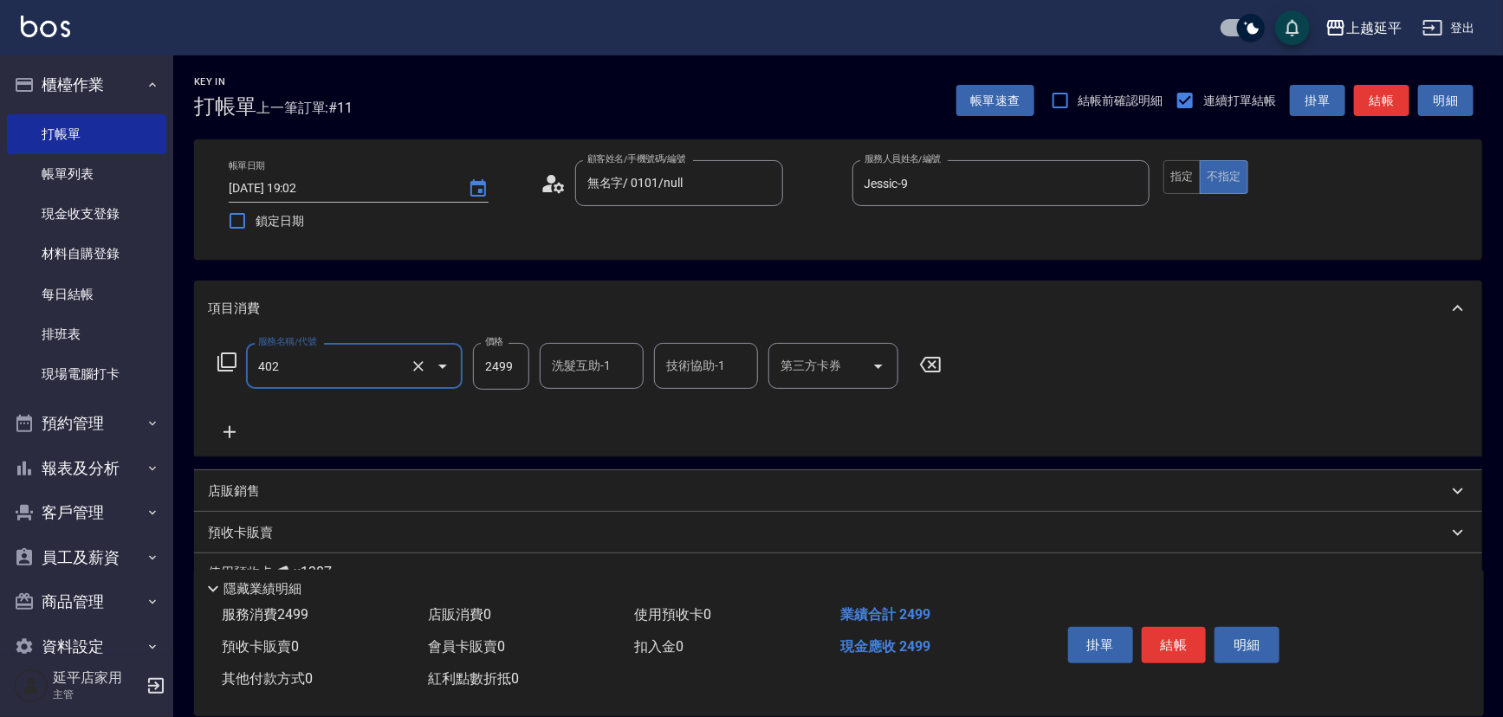
type input "嚴選染髮(402)"
click at [524, 373] on input "2499" at bounding box center [501, 366] width 56 height 47
type input "3099"
click at [576, 368] on input "洗髮互助-1" at bounding box center [591, 366] width 88 height 30
click at [600, 402] on div "丞宗 -29" at bounding box center [592, 410] width 104 height 29
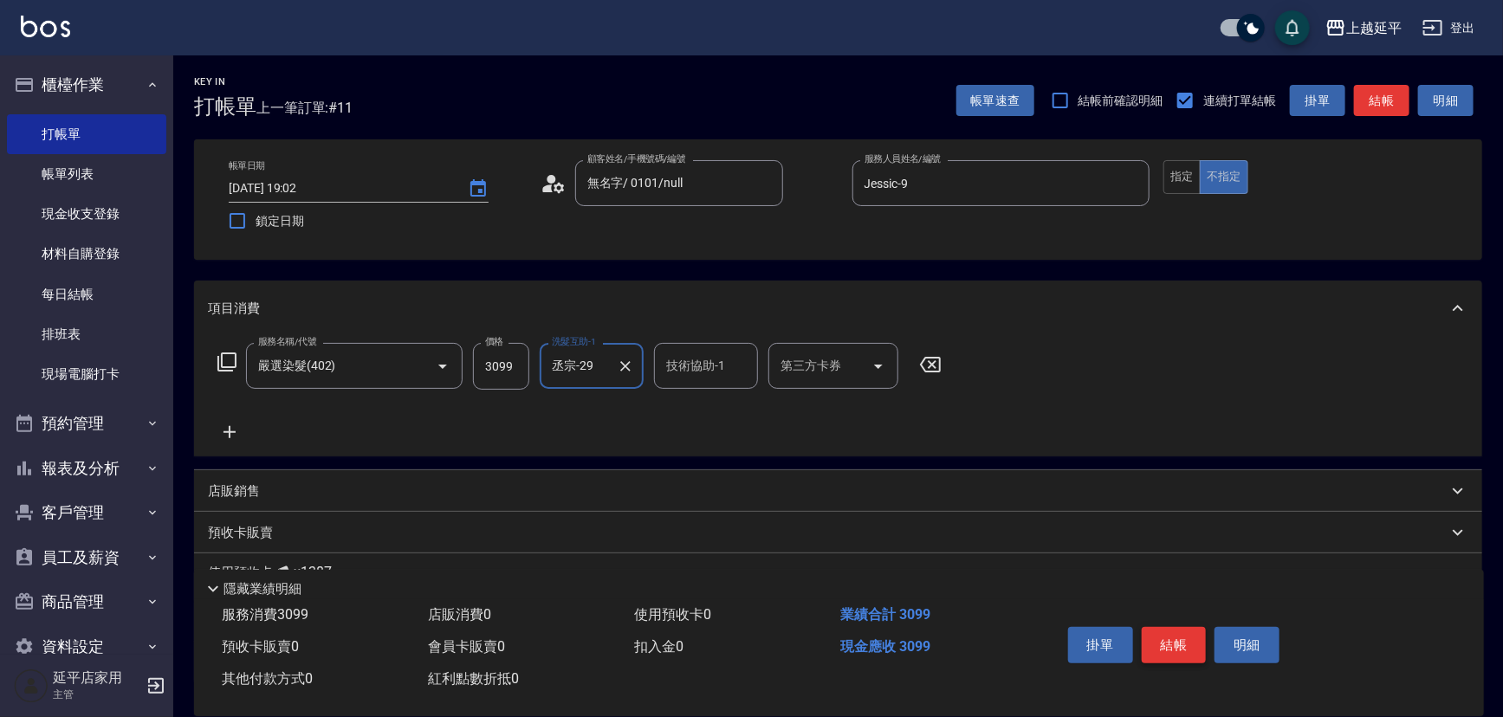
type input "丞宗-29"
click at [1188, 647] on button "結帳" at bounding box center [1174, 645] width 65 height 36
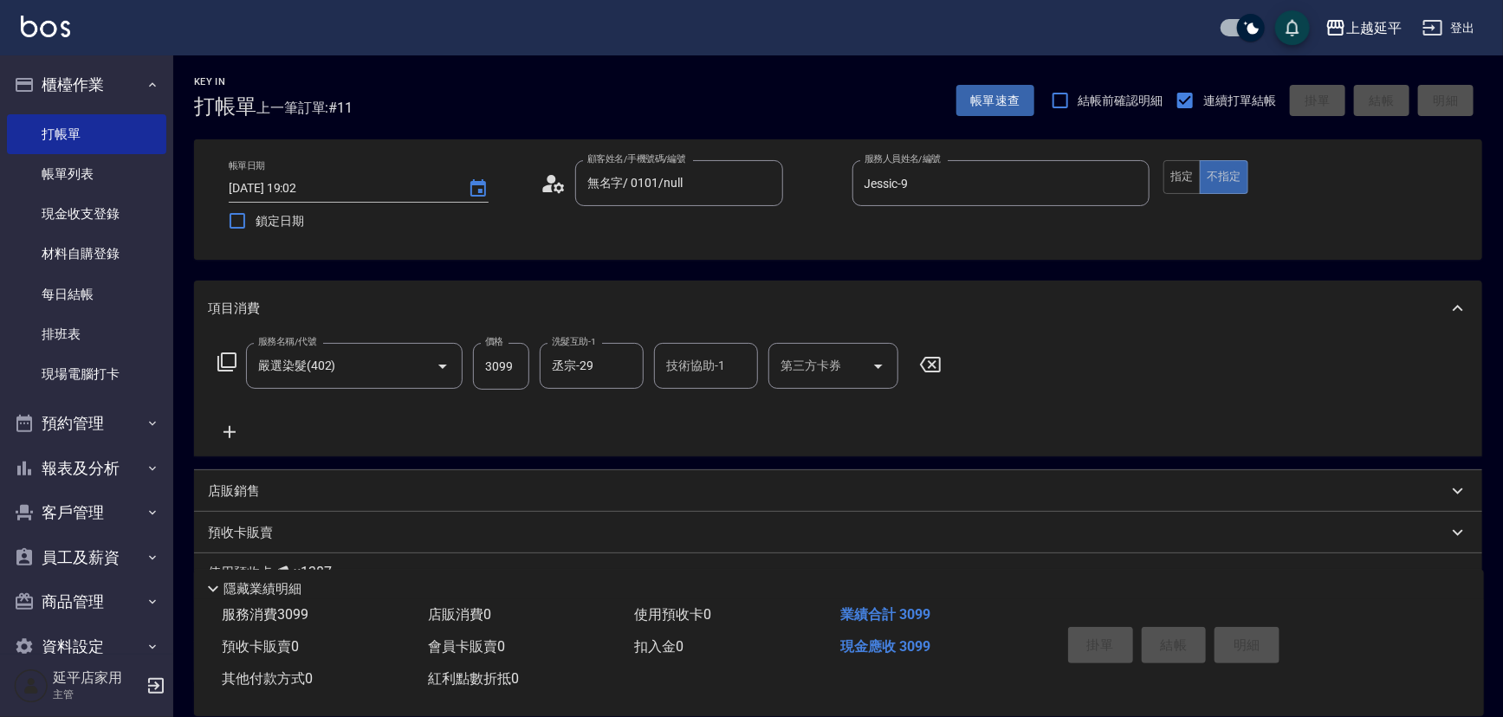
type input "[DATE] 19:03"
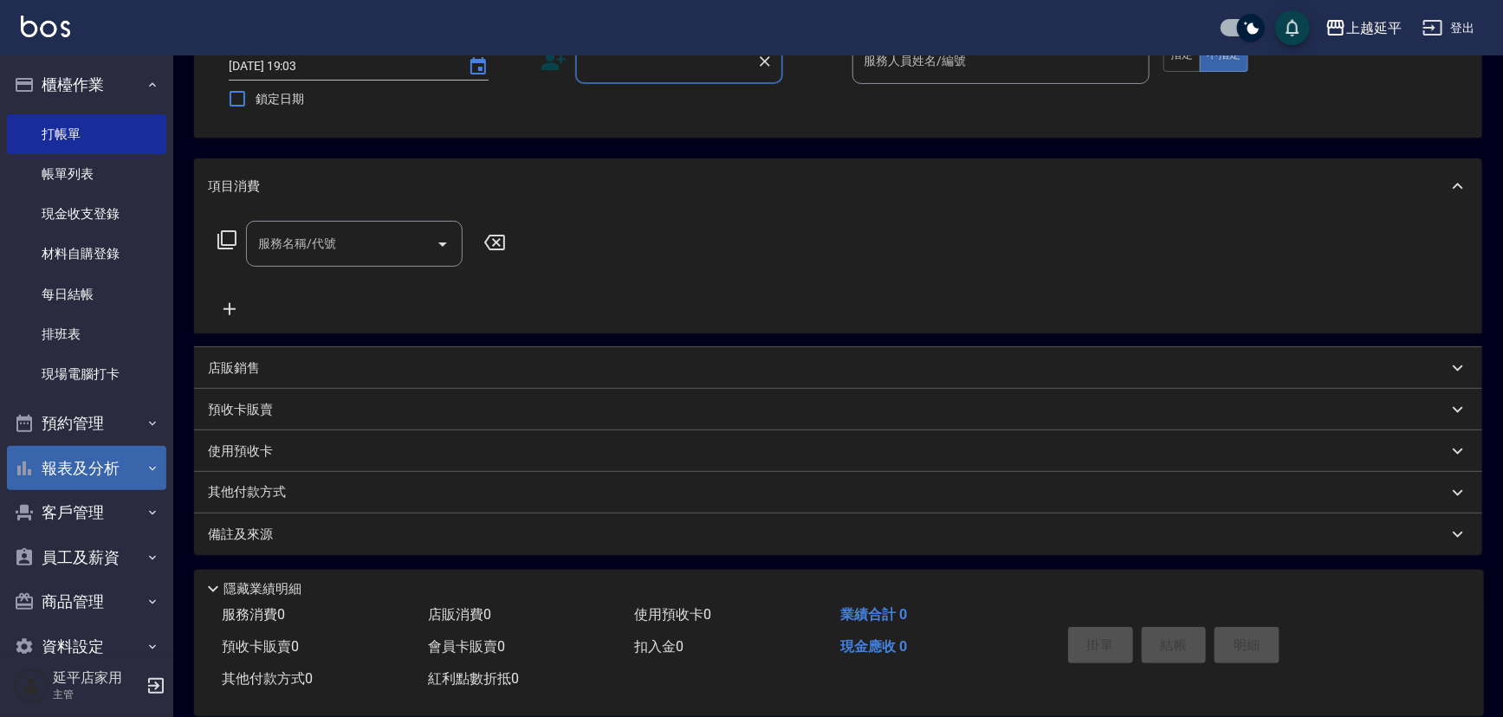
click at [78, 476] on button "報表及分析" at bounding box center [86, 468] width 159 height 45
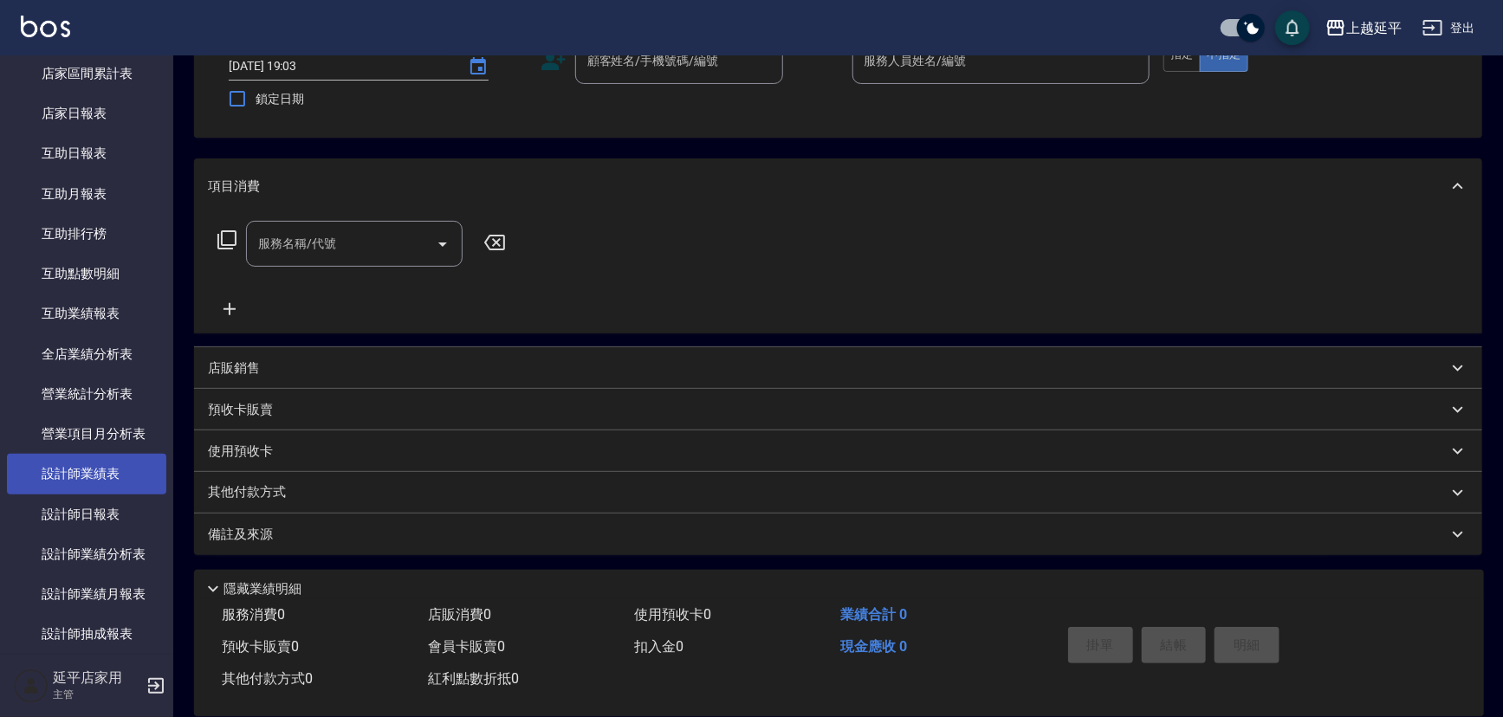
scroll to position [551, 0]
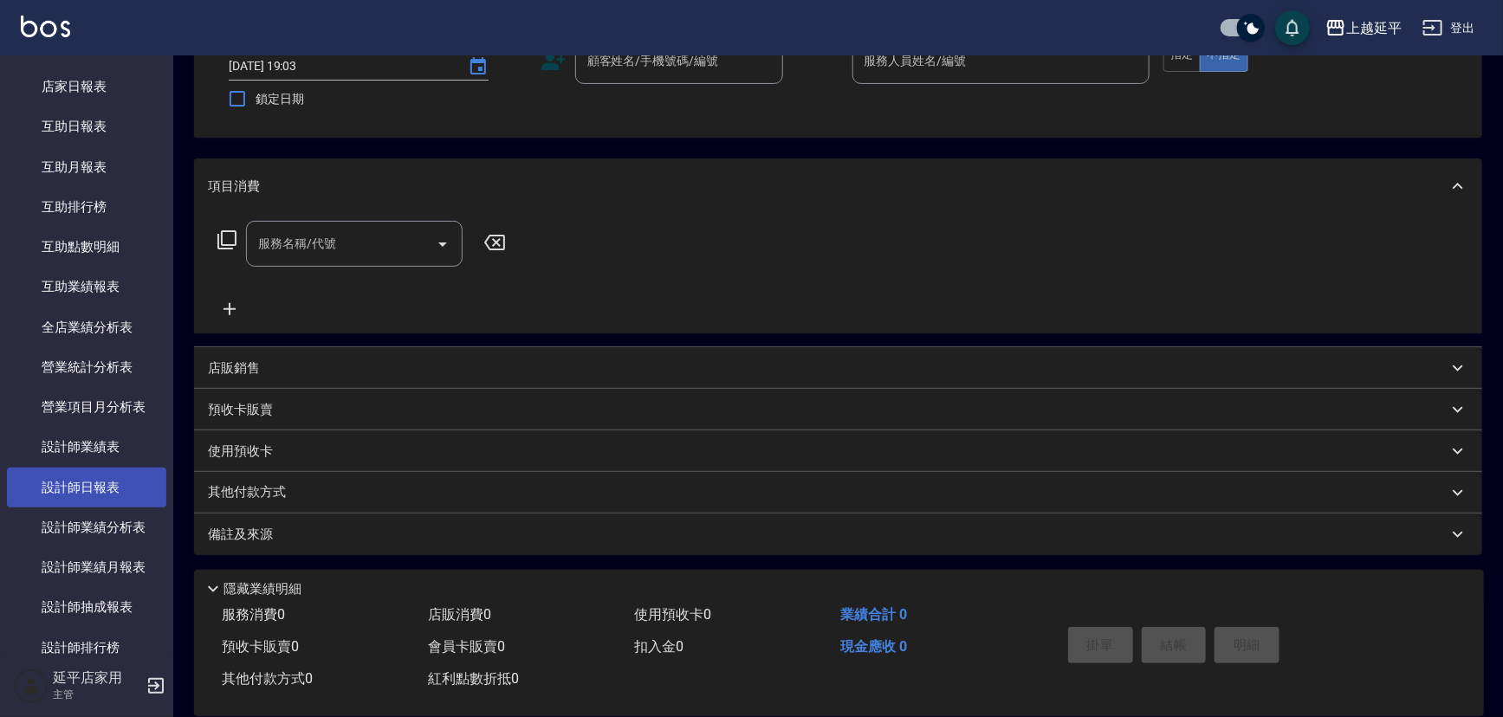
click at [91, 490] on link "設計師日報表" at bounding box center [86, 488] width 159 height 40
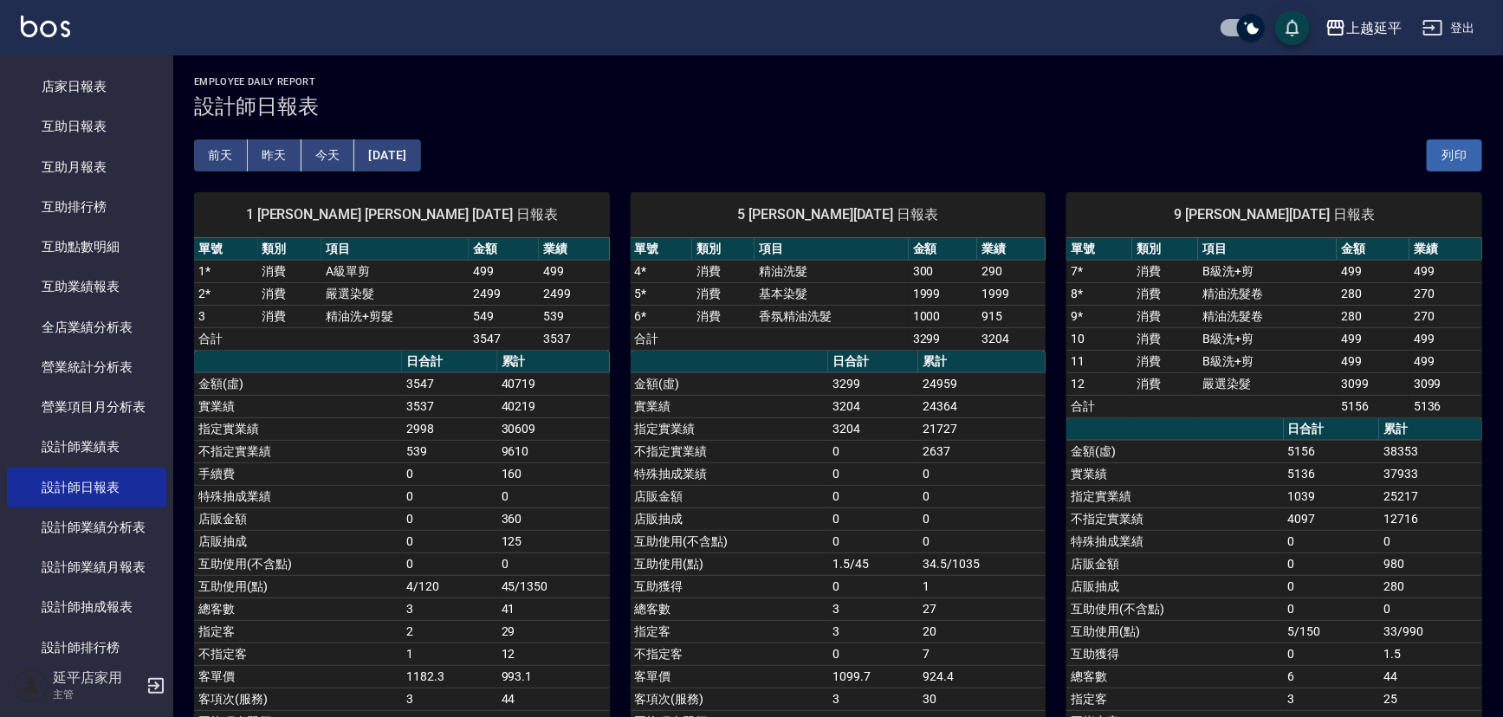
click at [275, 148] on button "昨天" at bounding box center [275, 155] width 54 height 32
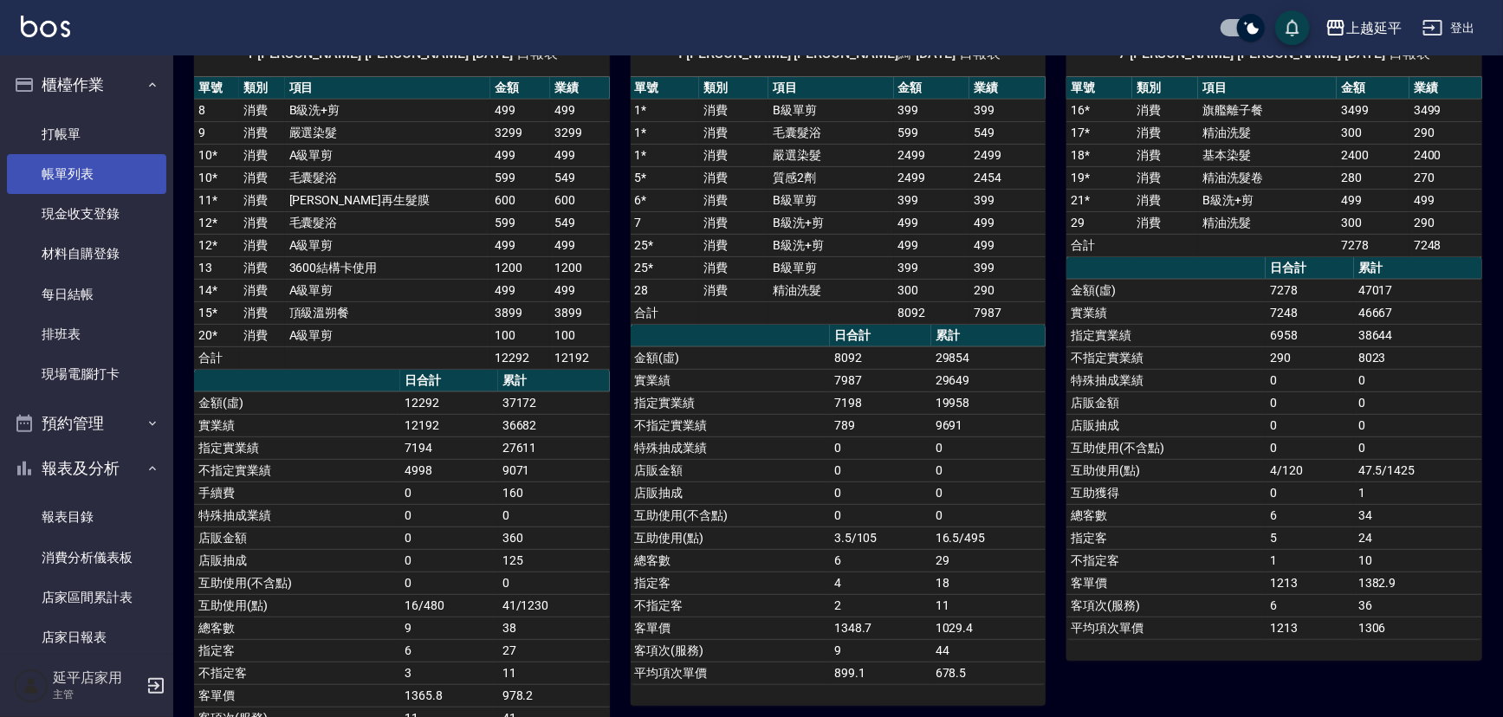
scroll to position [157, 0]
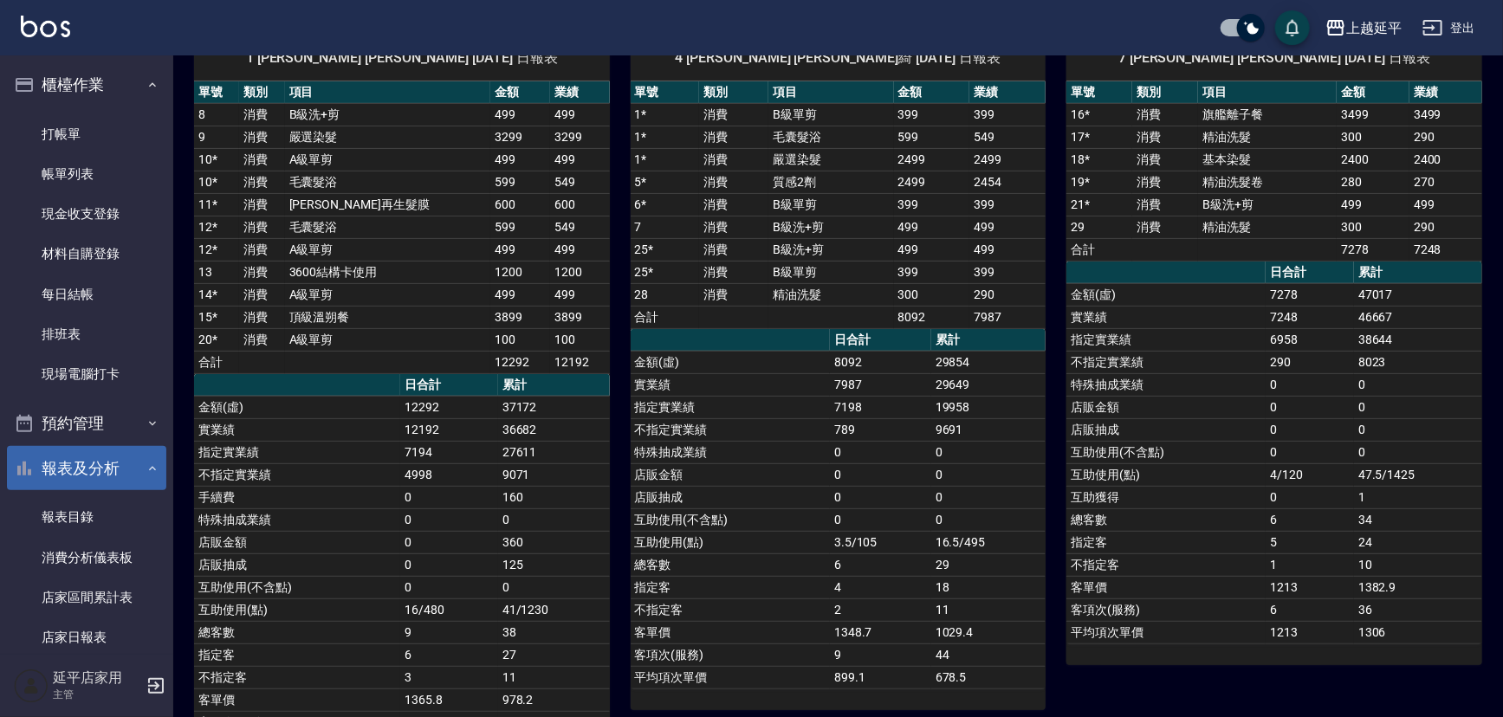
click at [94, 464] on button "報表及分析" at bounding box center [86, 468] width 159 height 45
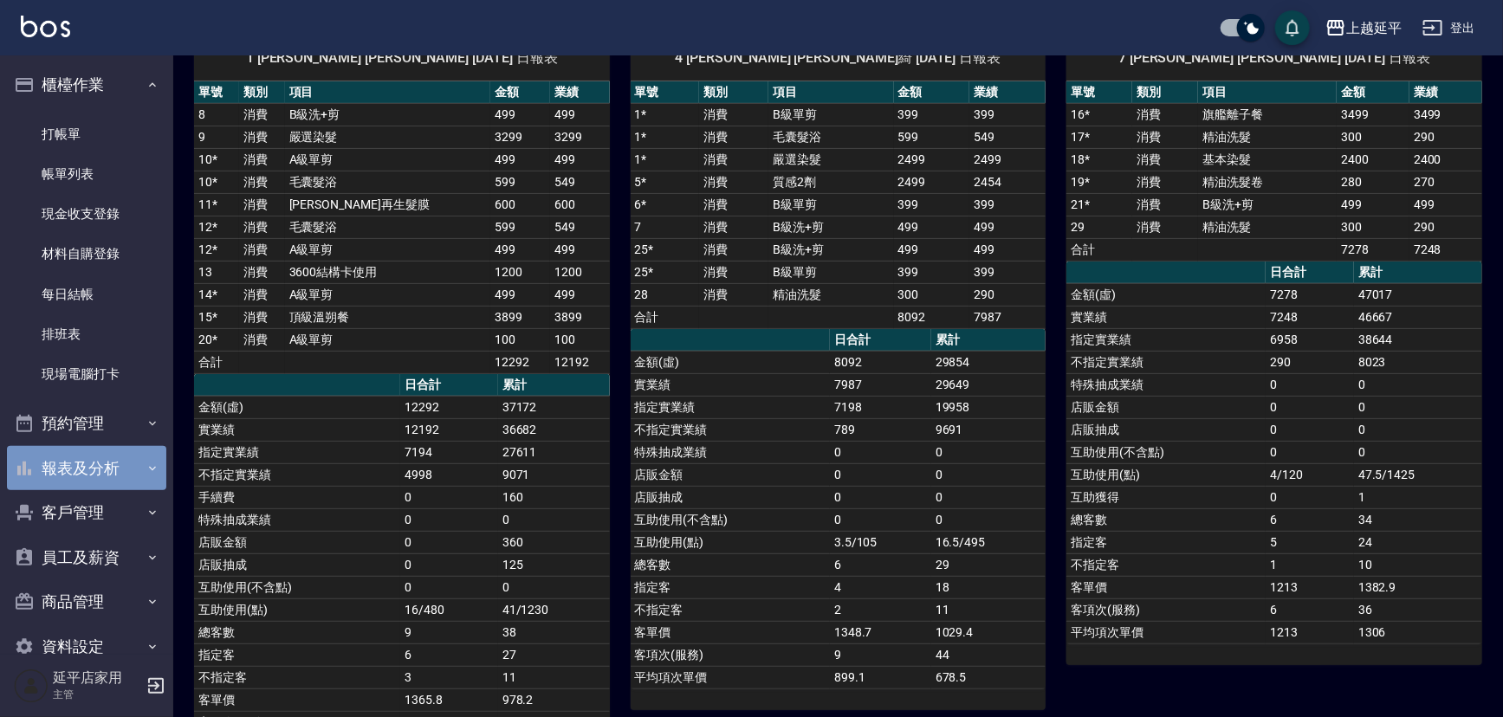
click at [95, 466] on button "報表及分析" at bounding box center [86, 468] width 159 height 45
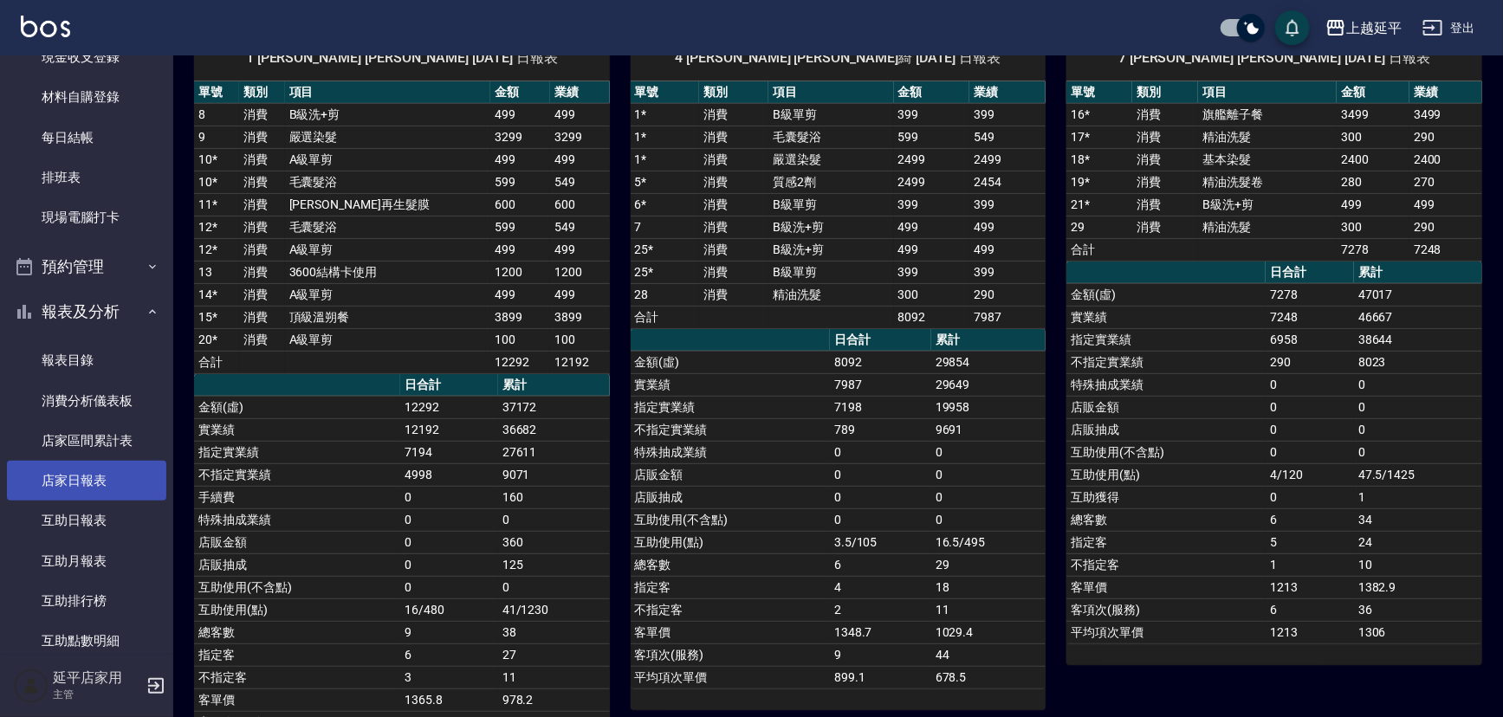
click at [103, 477] on link "店家日報表" at bounding box center [86, 481] width 159 height 40
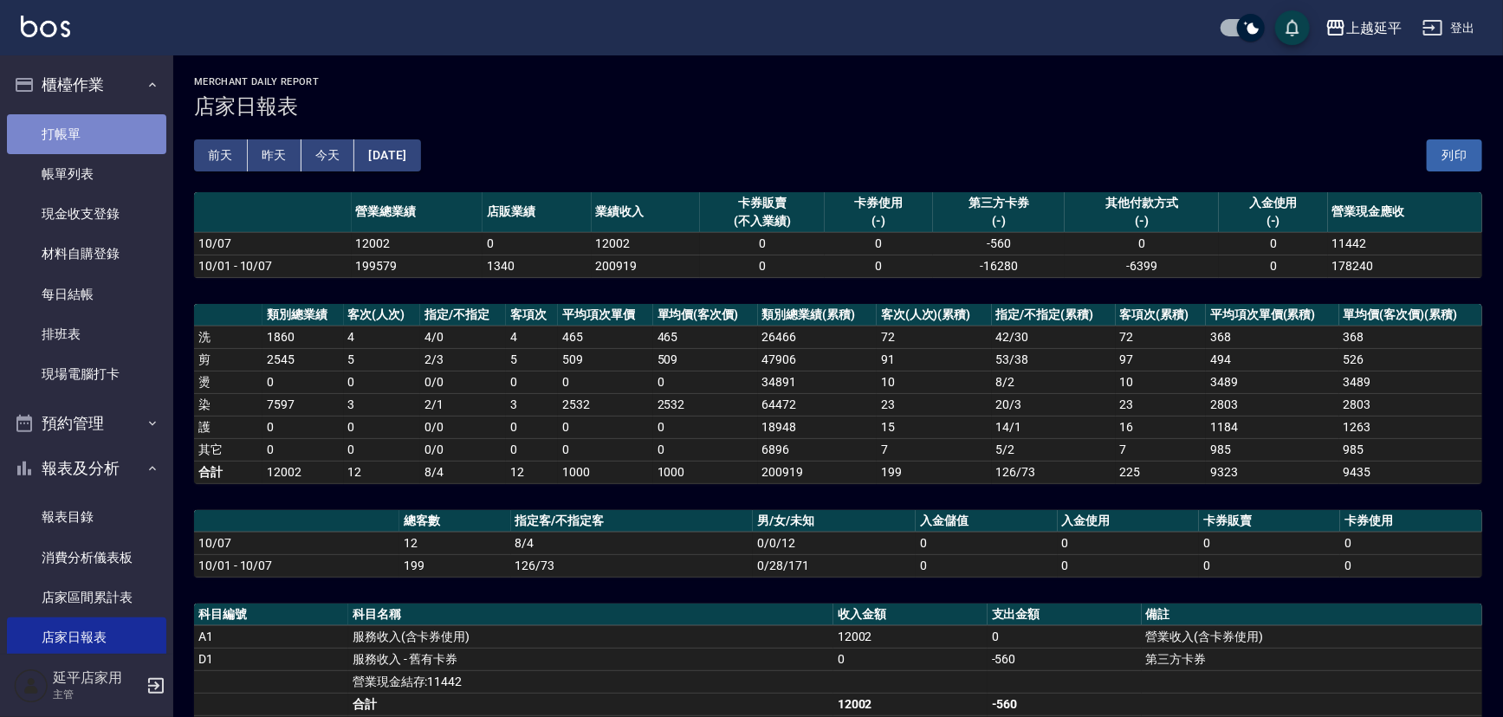
click at [88, 134] on link "打帳單" at bounding box center [86, 134] width 159 height 40
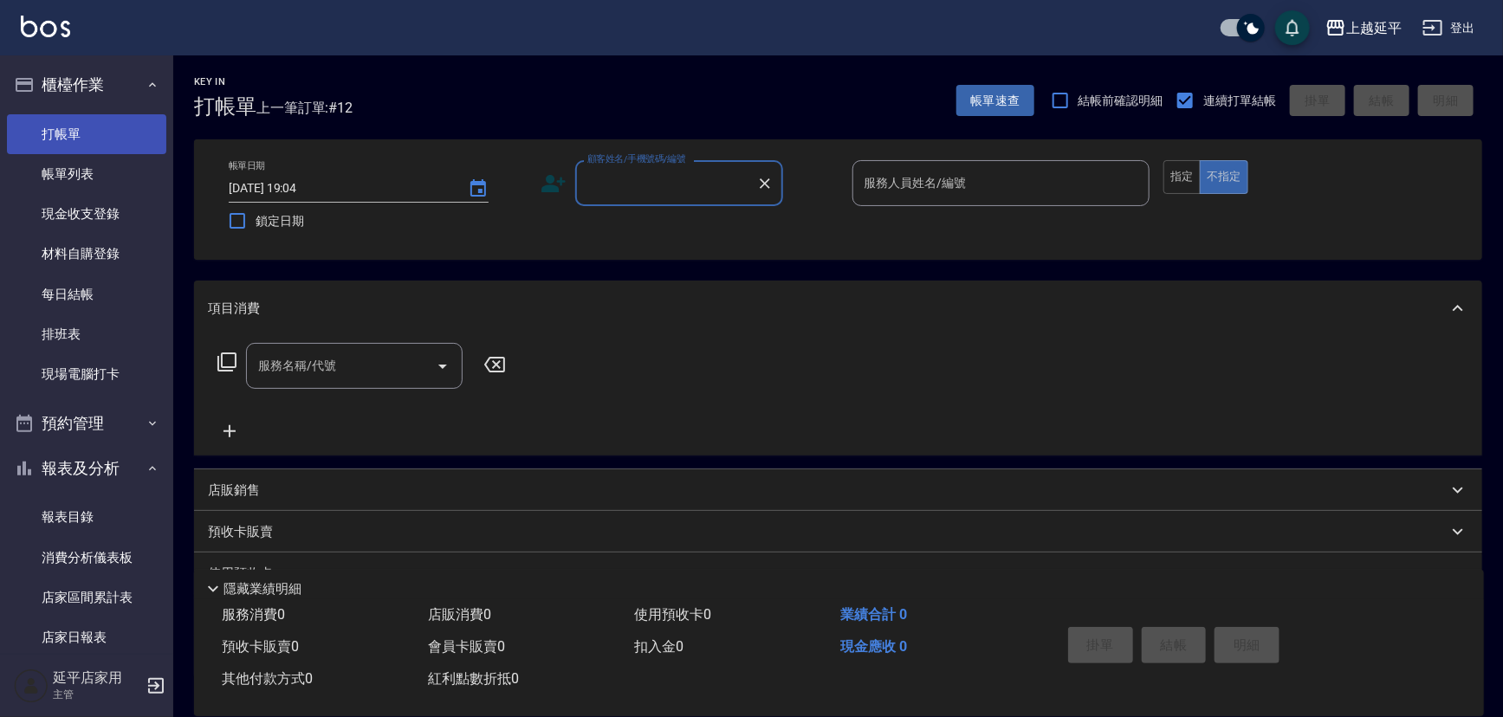
type input "ㄈ"
click at [677, 185] on input "顧客姓名/手機號碼/編號" at bounding box center [666, 183] width 166 height 30
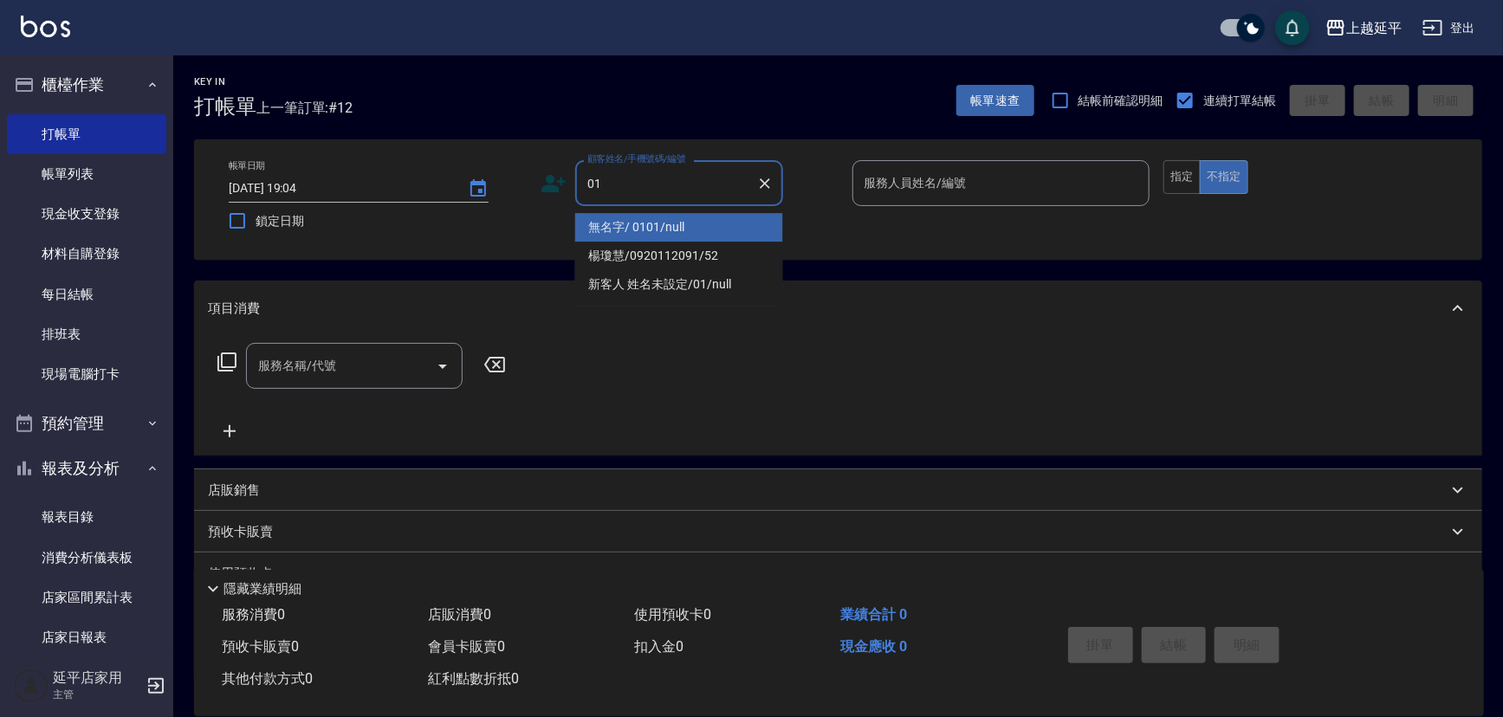
click at [693, 220] on li "無名字/ 0101/null" at bounding box center [679, 227] width 208 height 29
type input "無名字/ 0101/null"
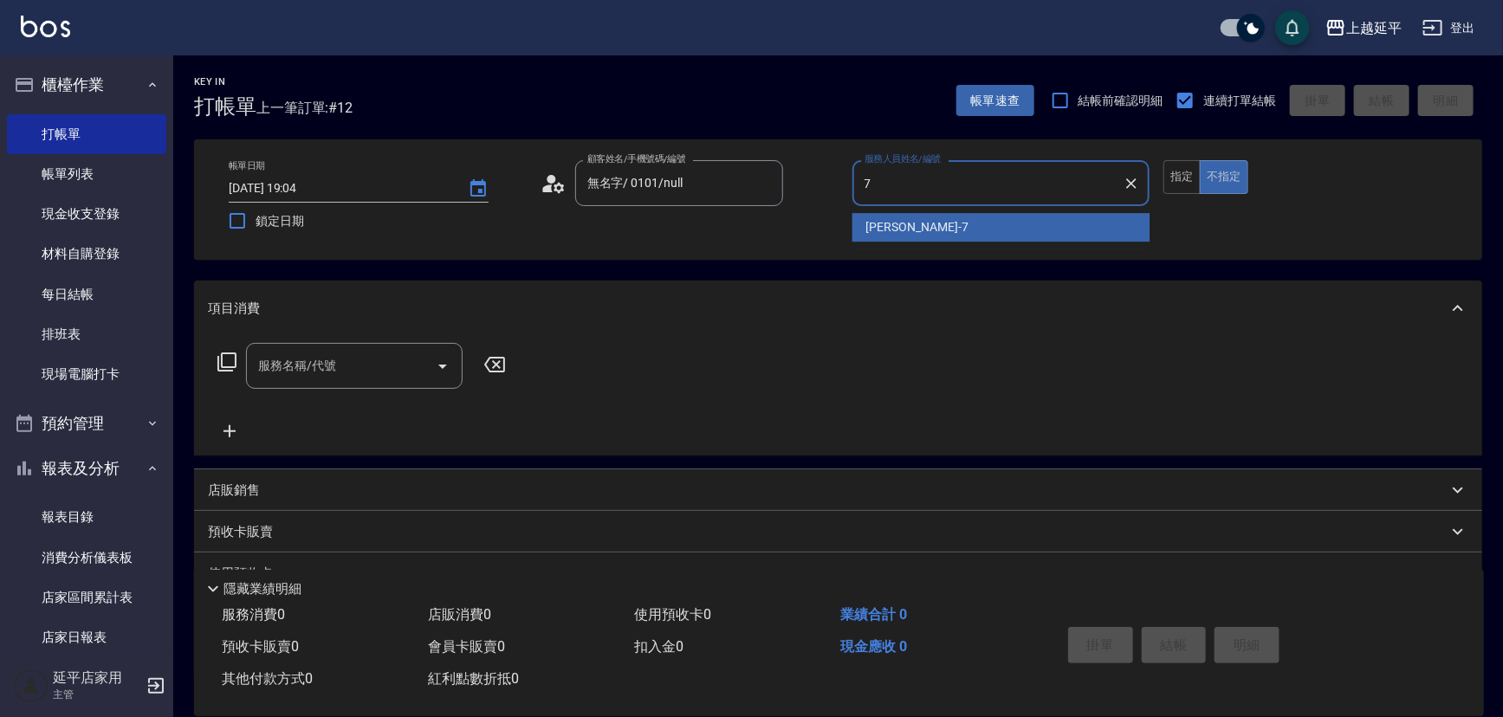
click at [987, 231] on div "[PERSON_NAME] -7" at bounding box center [1001, 227] width 298 height 29
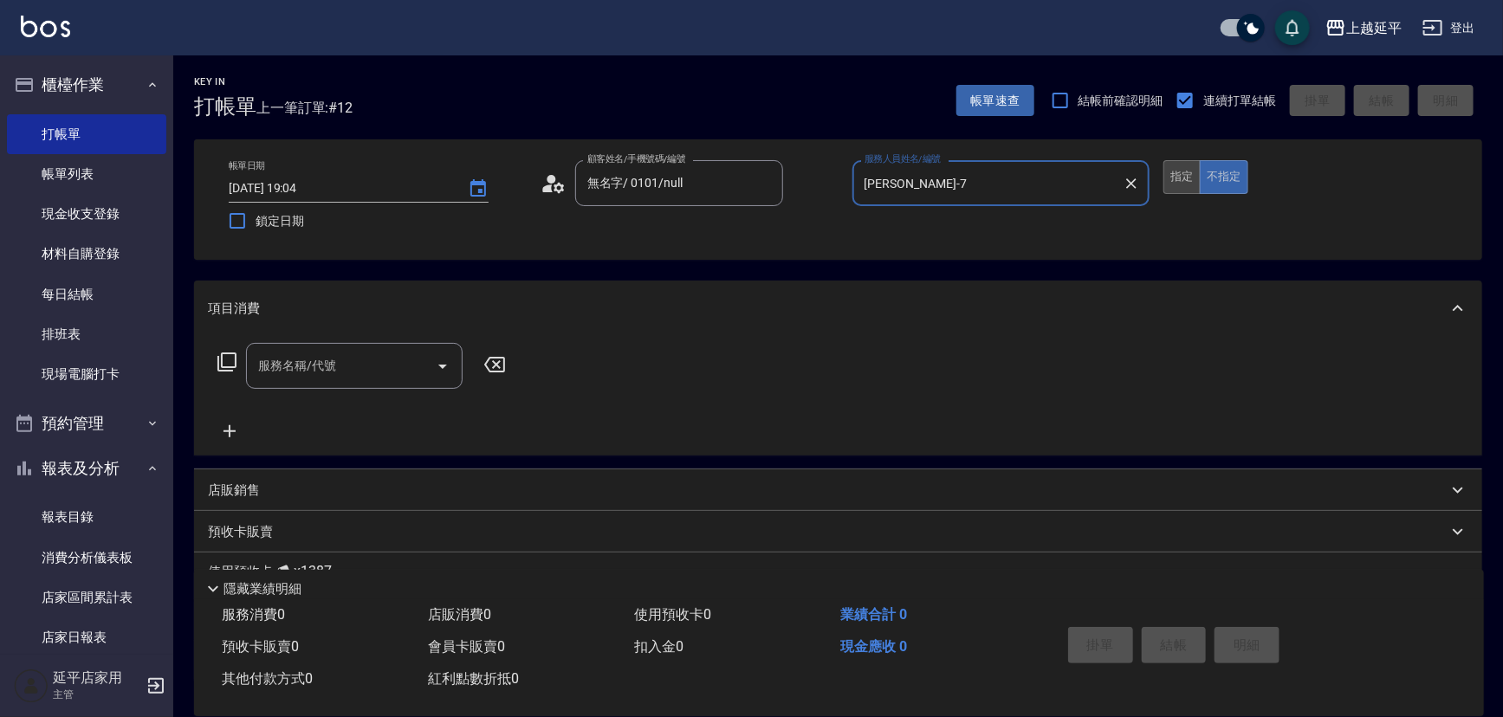
type input "[PERSON_NAME]-7"
click at [1186, 167] on button "指定" at bounding box center [1181, 177] width 37 height 34
click at [223, 364] on icon at bounding box center [227, 362] width 21 height 21
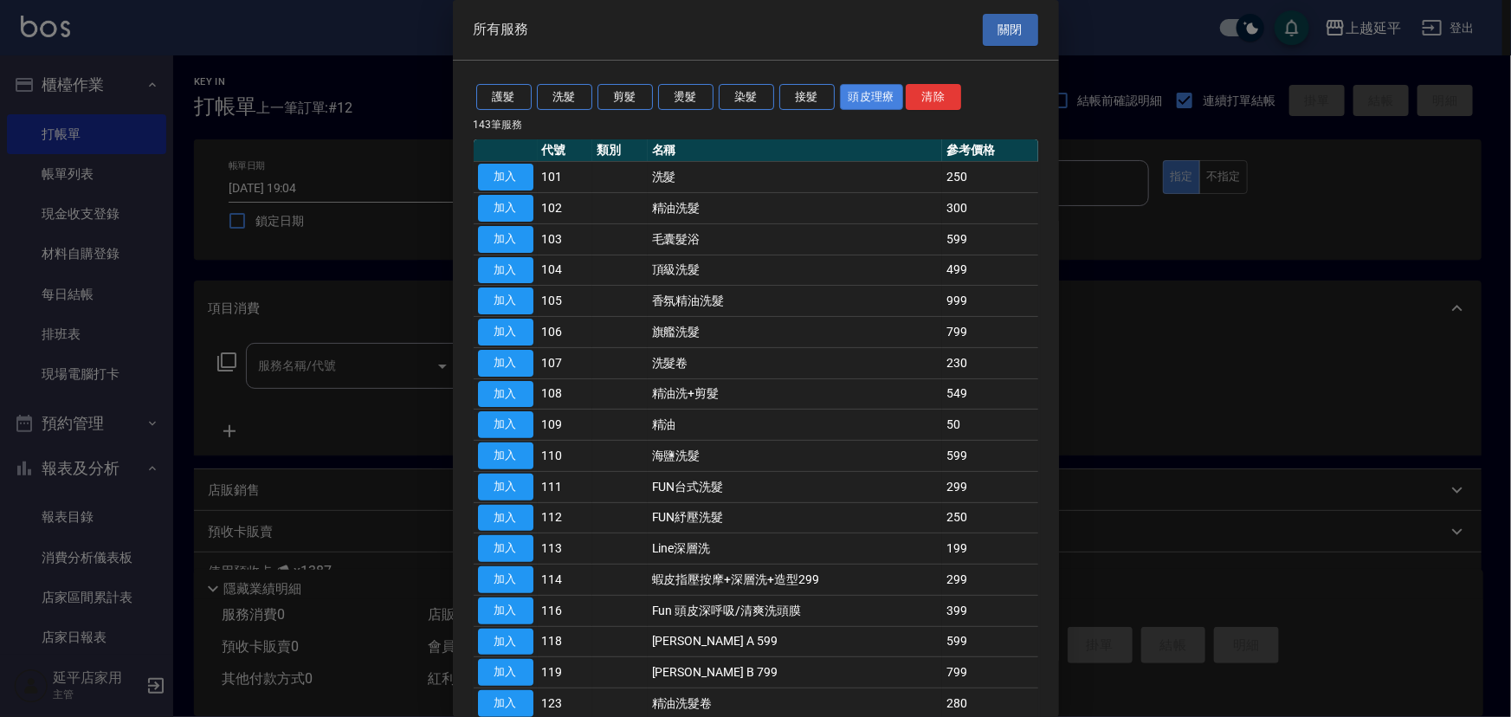
click at [870, 98] on button "頭皮理療" at bounding box center [872, 97] width 64 height 27
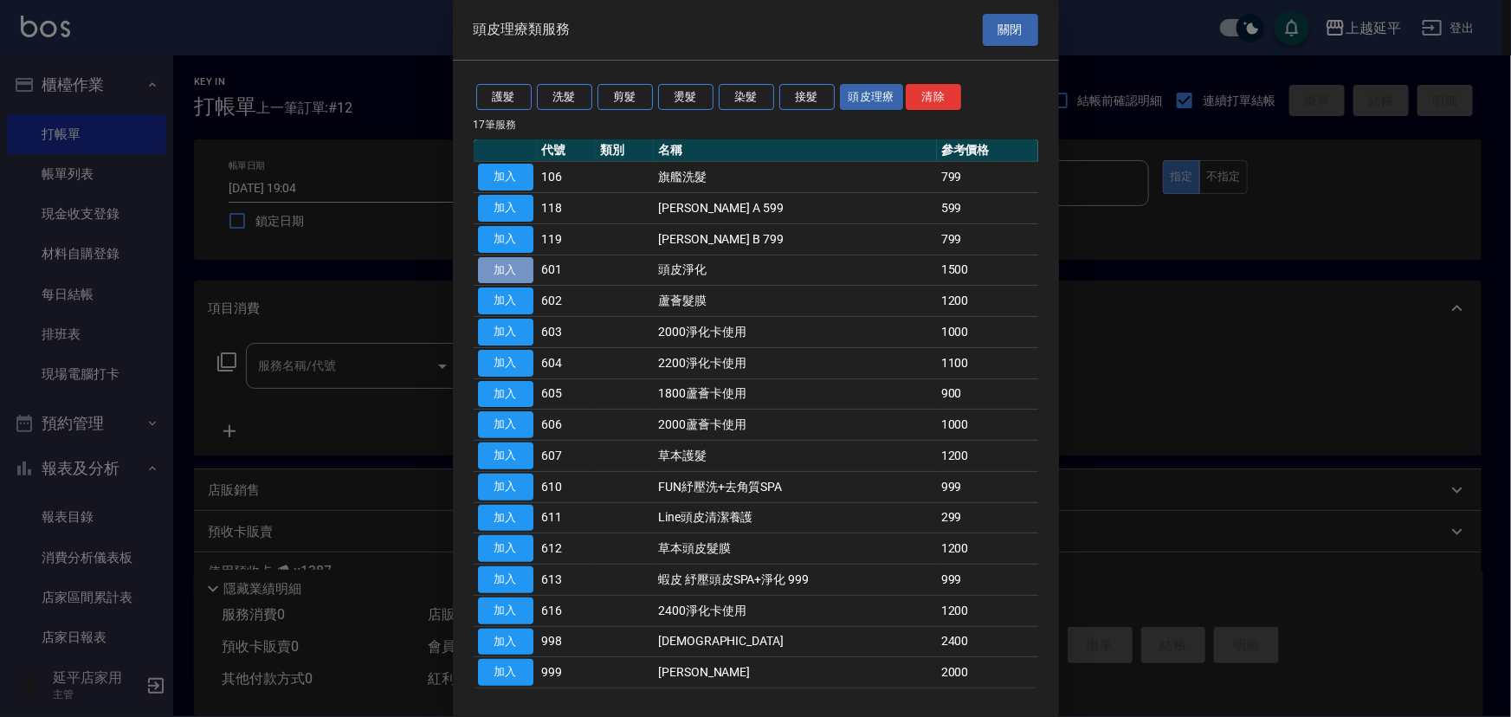
click at [522, 259] on button "加入" at bounding box center [505, 270] width 55 height 27
type input "頭皮淨化(601)"
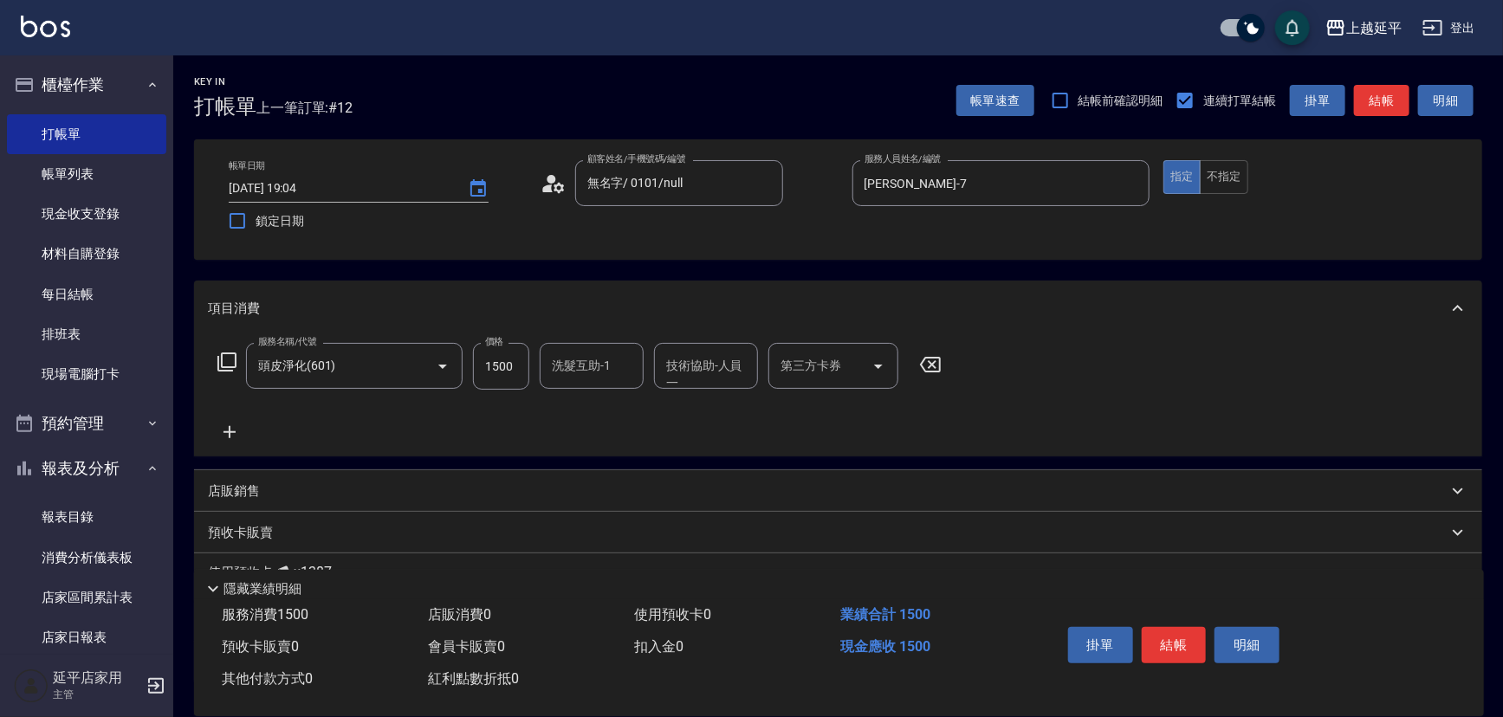
click at [231, 364] on icon at bounding box center [227, 362] width 21 height 21
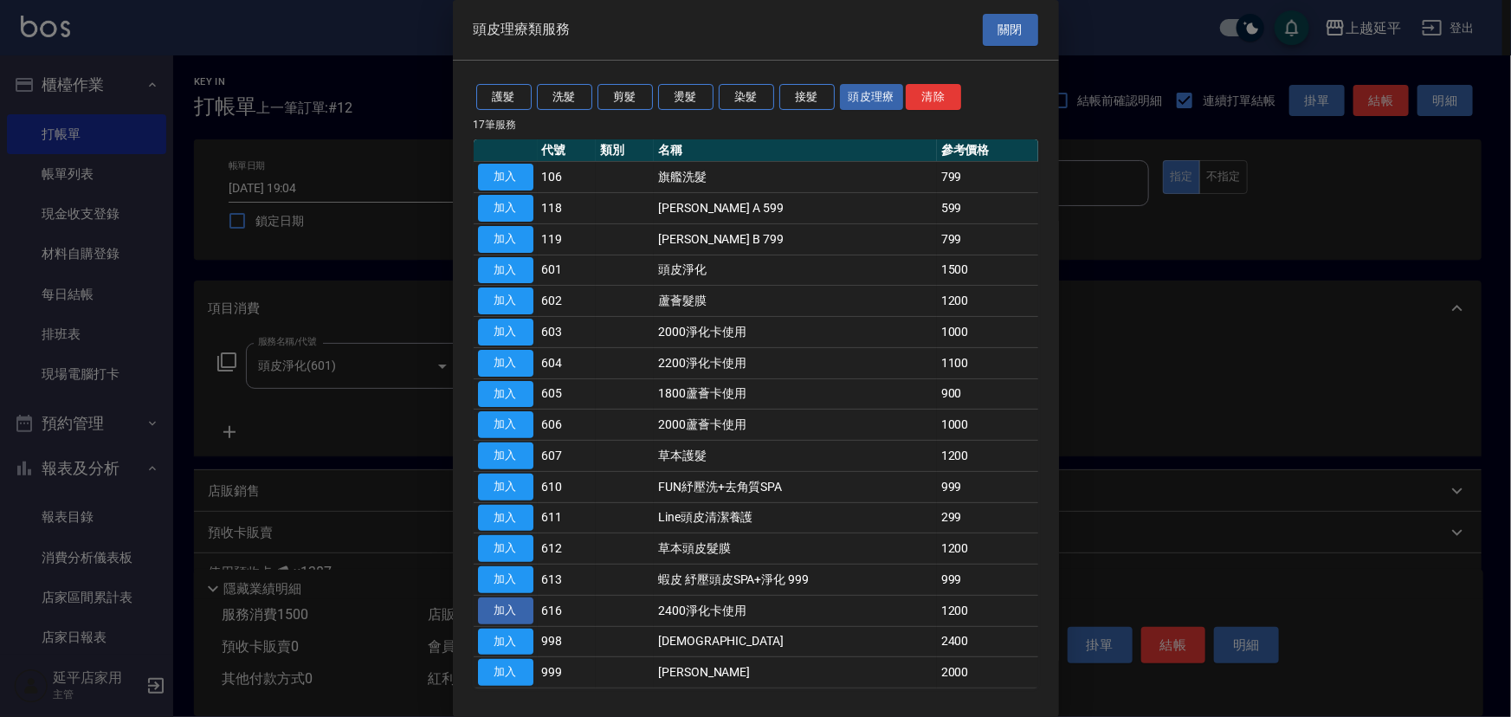
click at [520, 605] on button "加入" at bounding box center [505, 611] width 55 height 27
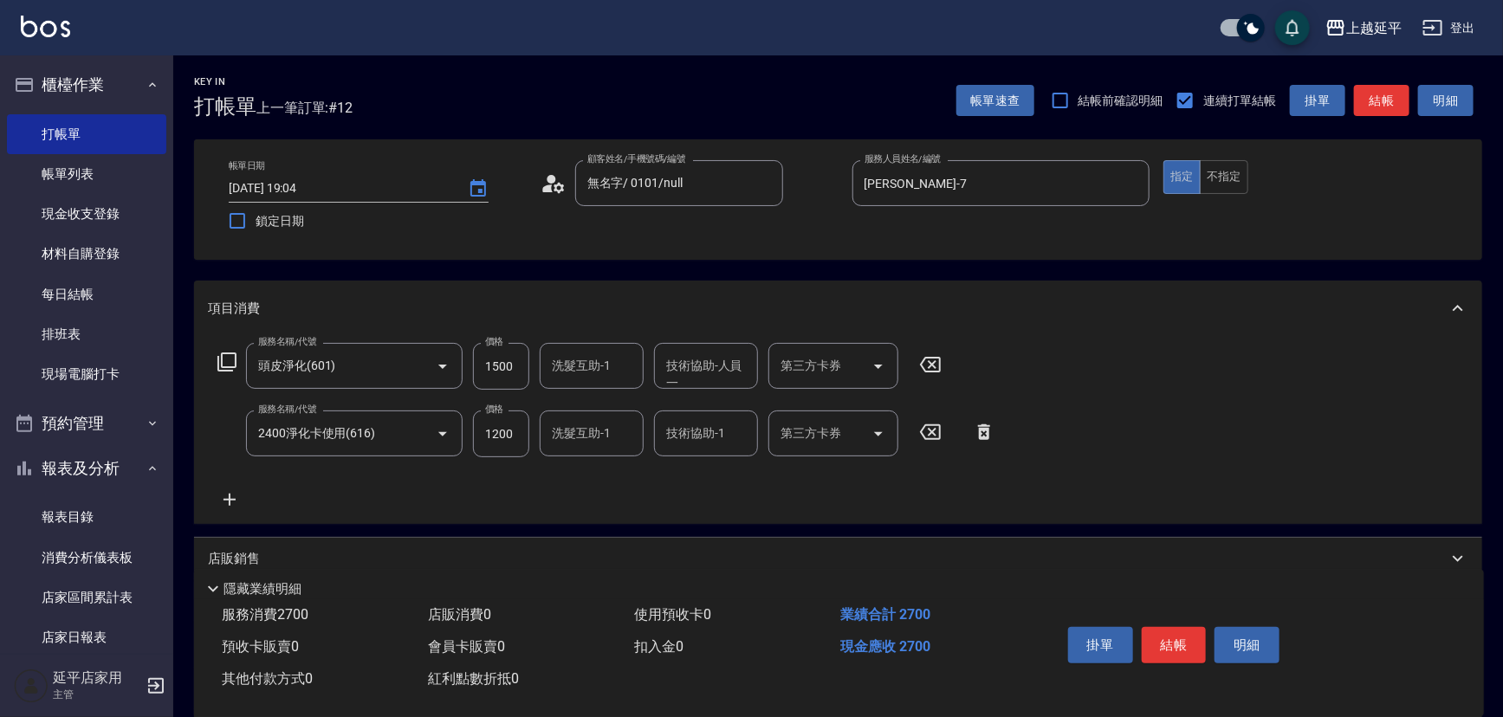
click at [927, 366] on icon at bounding box center [930, 364] width 43 height 21
click at [583, 444] on input "洗髮互助-1" at bounding box center [591, 432] width 88 height 30
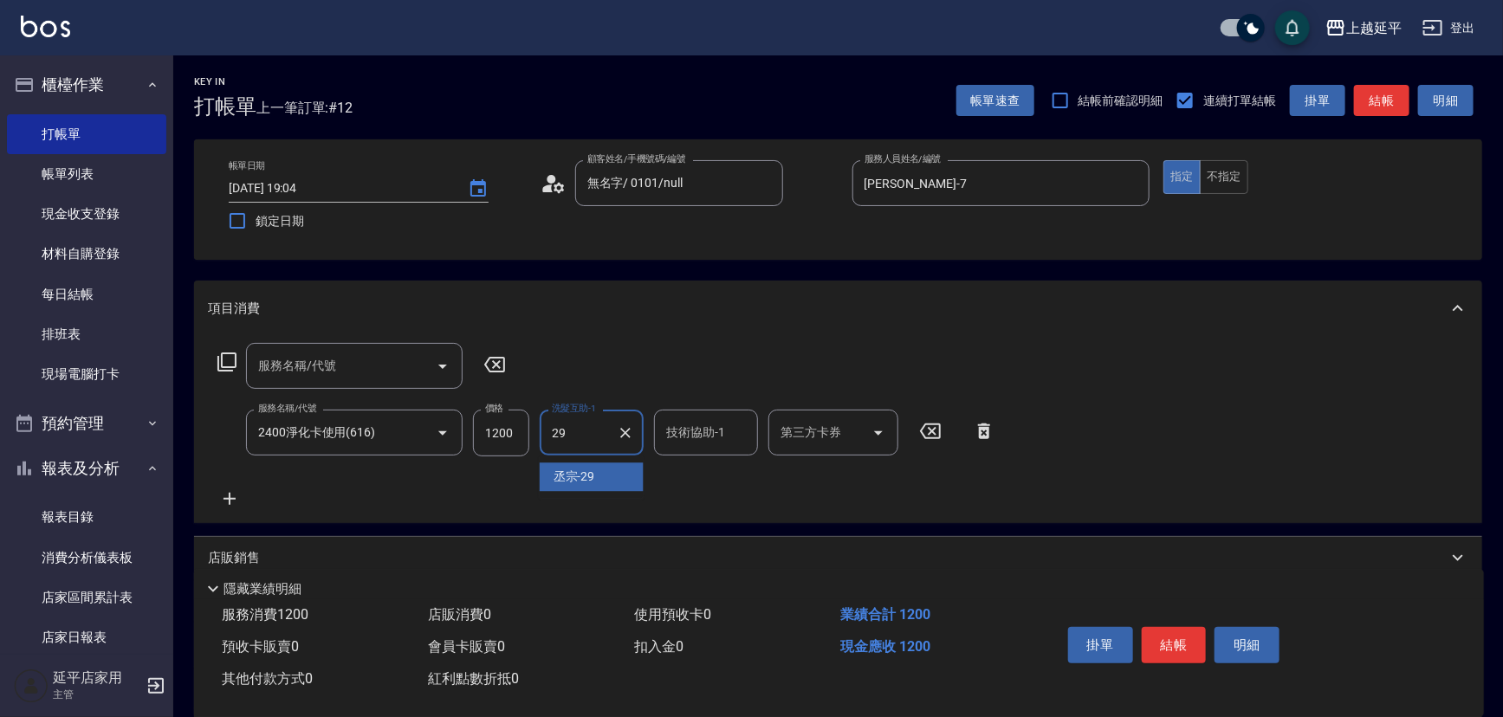
click at [623, 489] on div "丞宗 -29" at bounding box center [592, 477] width 104 height 29
type input "丞宗-29"
click at [708, 436] on input "技術協助-1" at bounding box center [706, 432] width 88 height 30
click at [715, 474] on div "丞宗 -29" at bounding box center [706, 477] width 104 height 29
type input "丞宗-29"
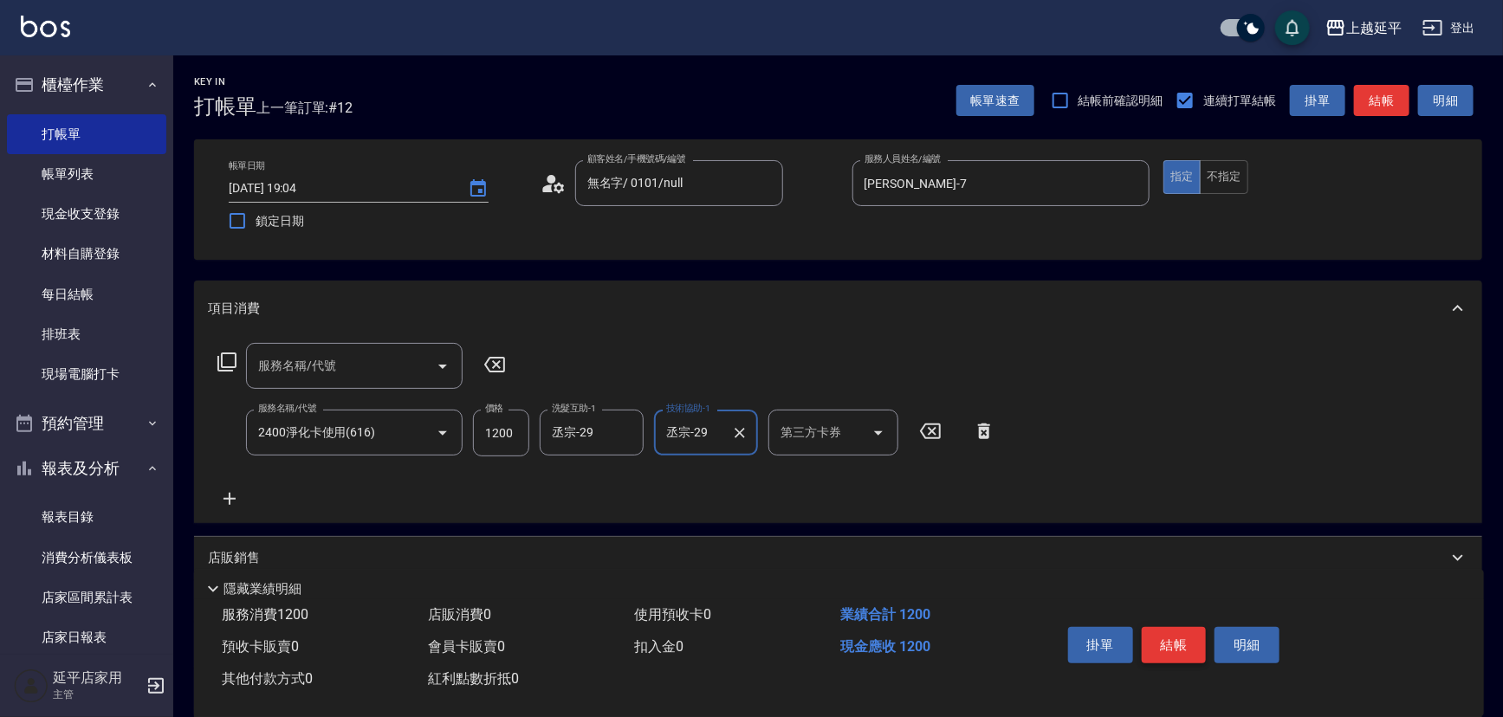
click at [1175, 628] on button "結帳" at bounding box center [1174, 645] width 65 height 36
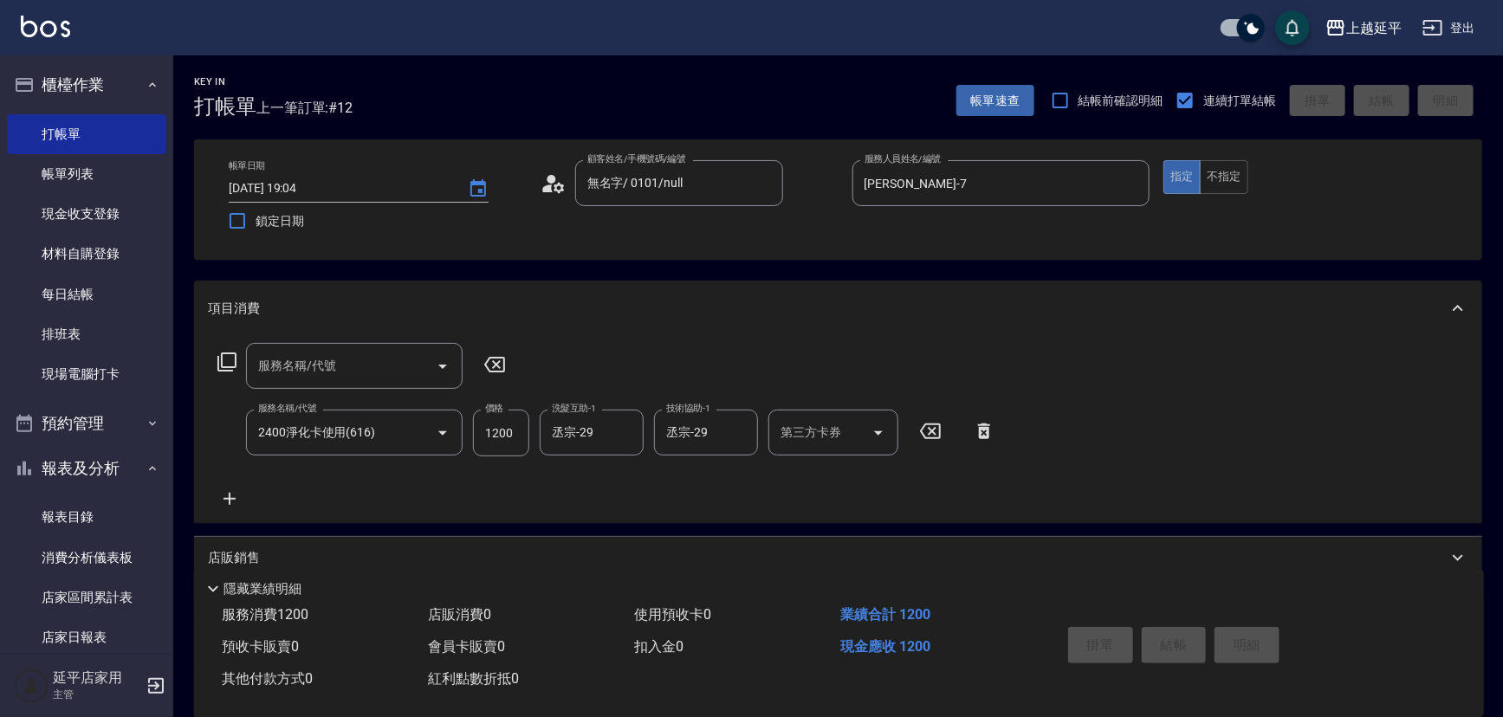
type input "[DATE] 19:06"
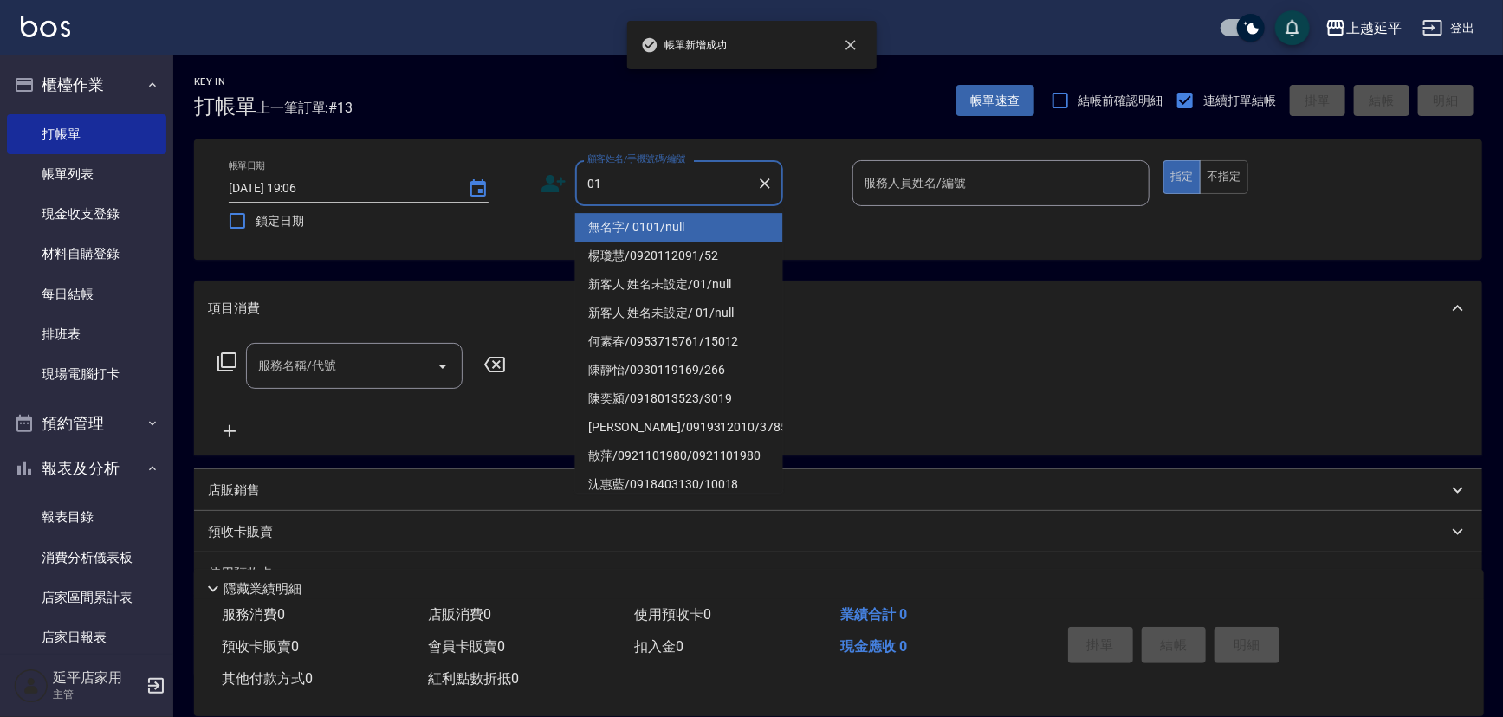
drag, startPoint x: 679, startPoint y: 230, endPoint x: 720, endPoint y: 223, distance: 41.2
click at [680, 230] on li "無名字/ 0101/null" at bounding box center [679, 227] width 208 height 29
click at [681, 228] on div "帳單日期 [DATE] 19:06 鎖定日期 顧客姓名/手機號碼/編號 01 顧客姓名/手機號碼/編號 服務人員姓名/編號 服務人員姓名/編號 指定 不指定" at bounding box center [838, 199] width 1246 height 79
type input "無名字/ 0101/null"
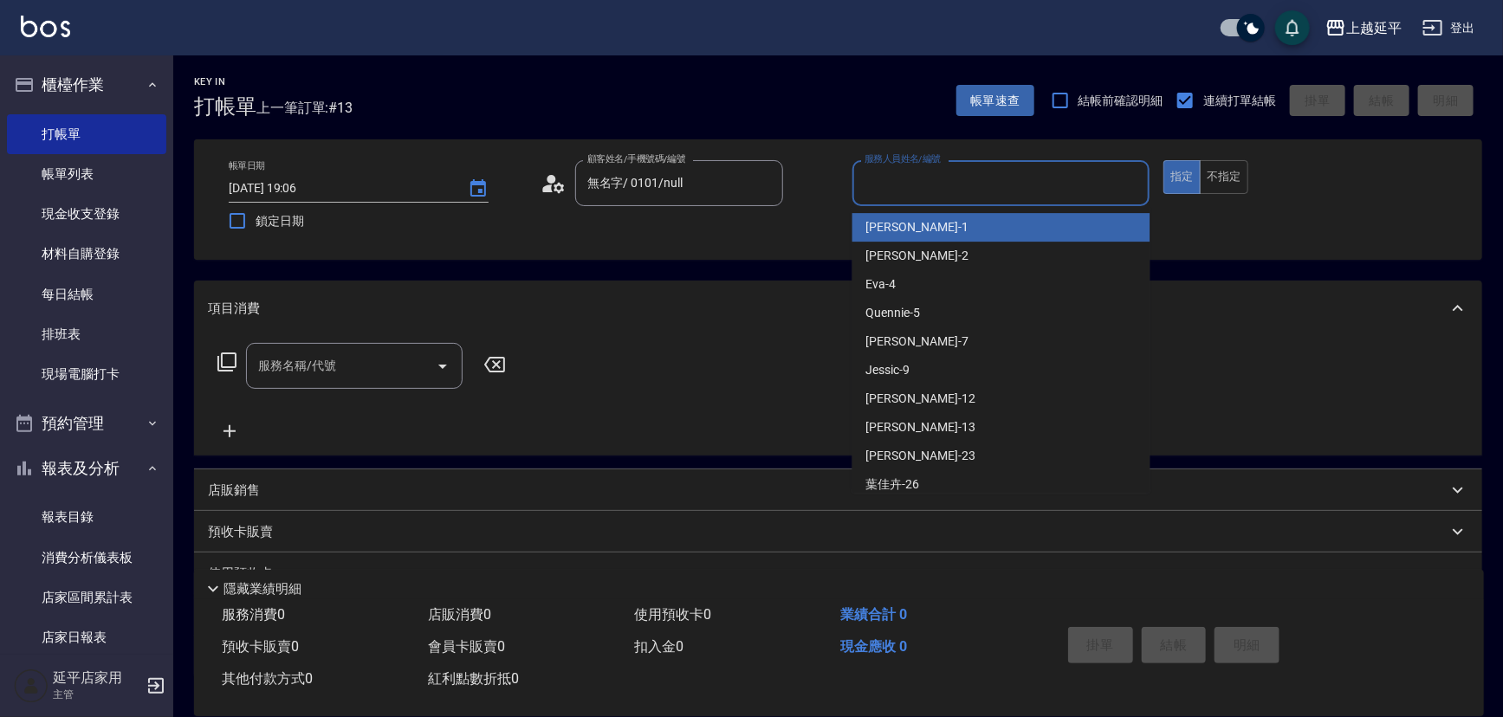
click at [926, 192] on input "服務人員姓名/編號" at bounding box center [1001, 183] width 282 height 30
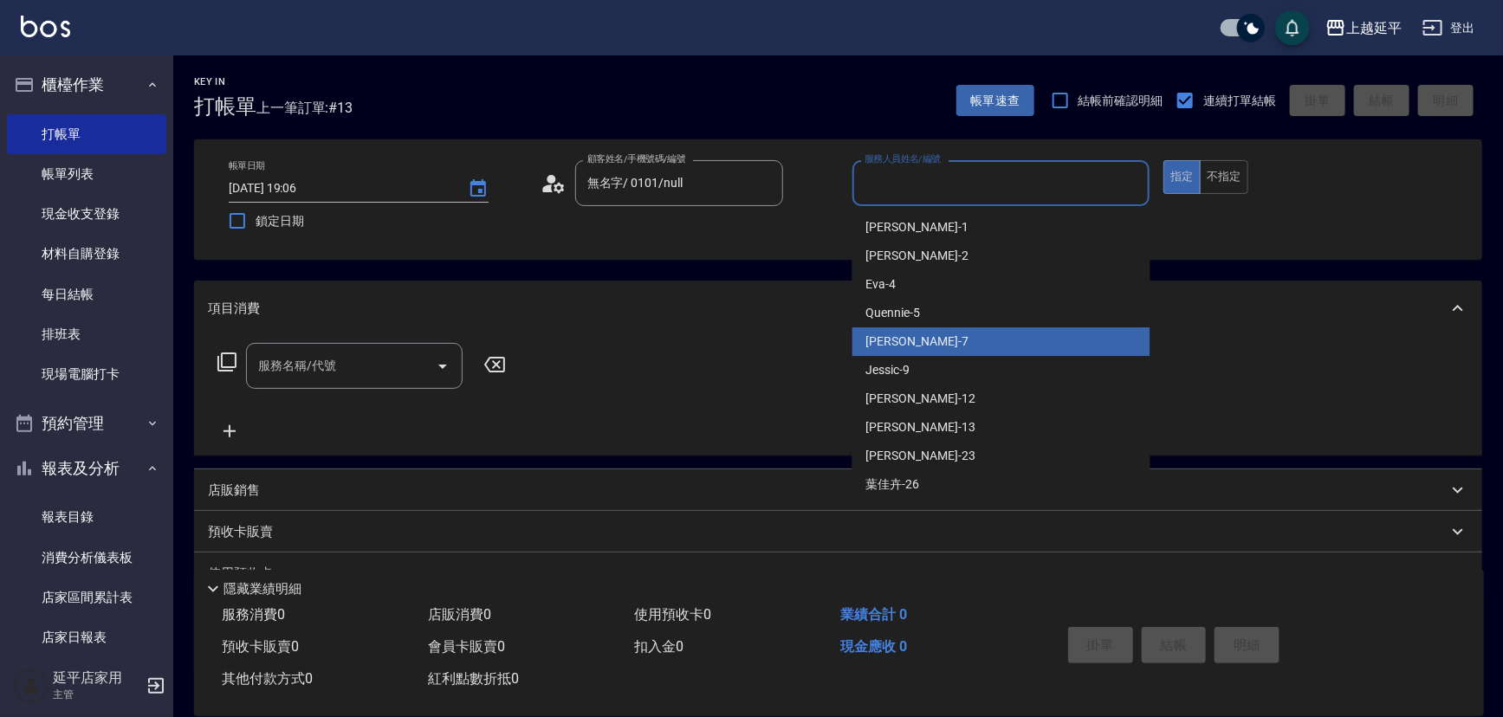
click at [929, 345] on div "[PERSON_NAME] -7" at bounding box center [1001, 341] width 298 height 29
type input "[PERSON_NAME]-7"
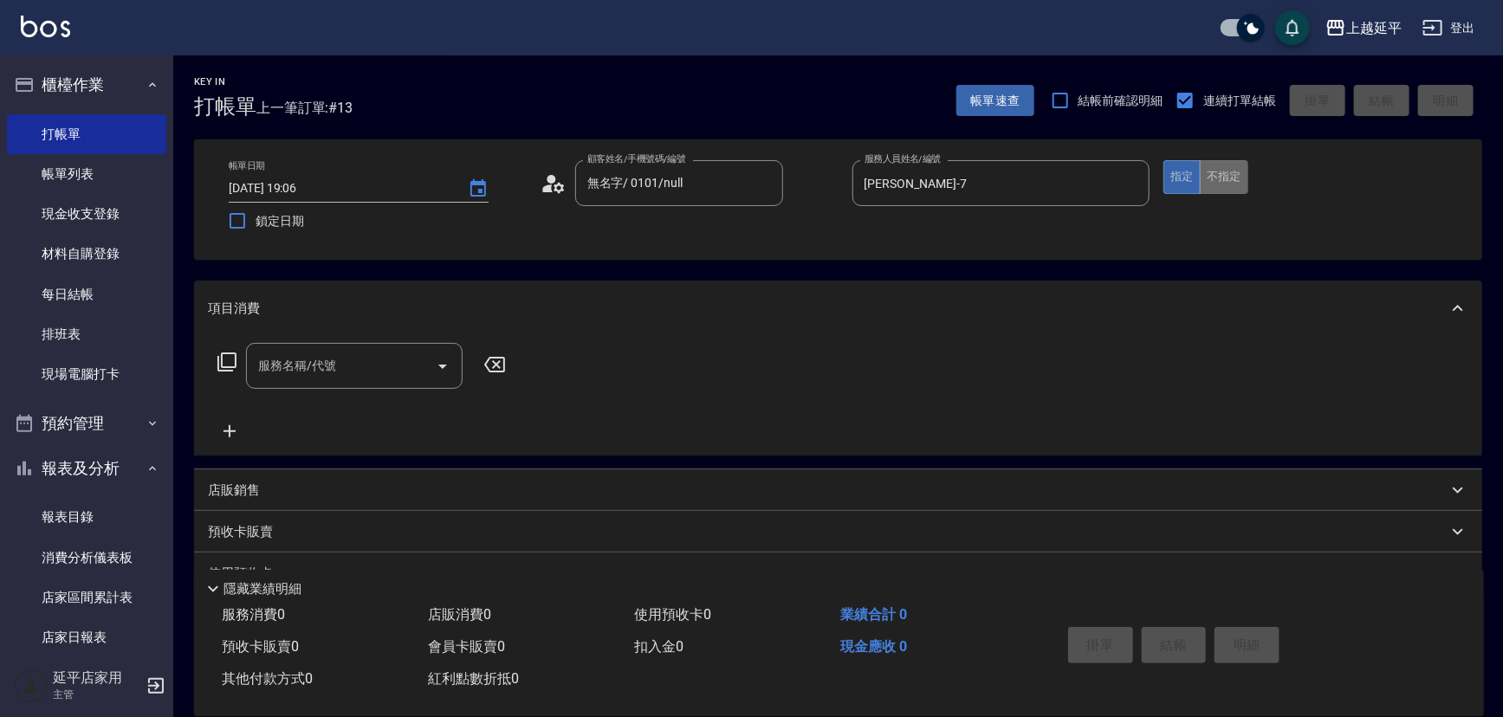
click at [1221, 173] on button "不指定" at bounding box center [1224, 177] width 49 height 34
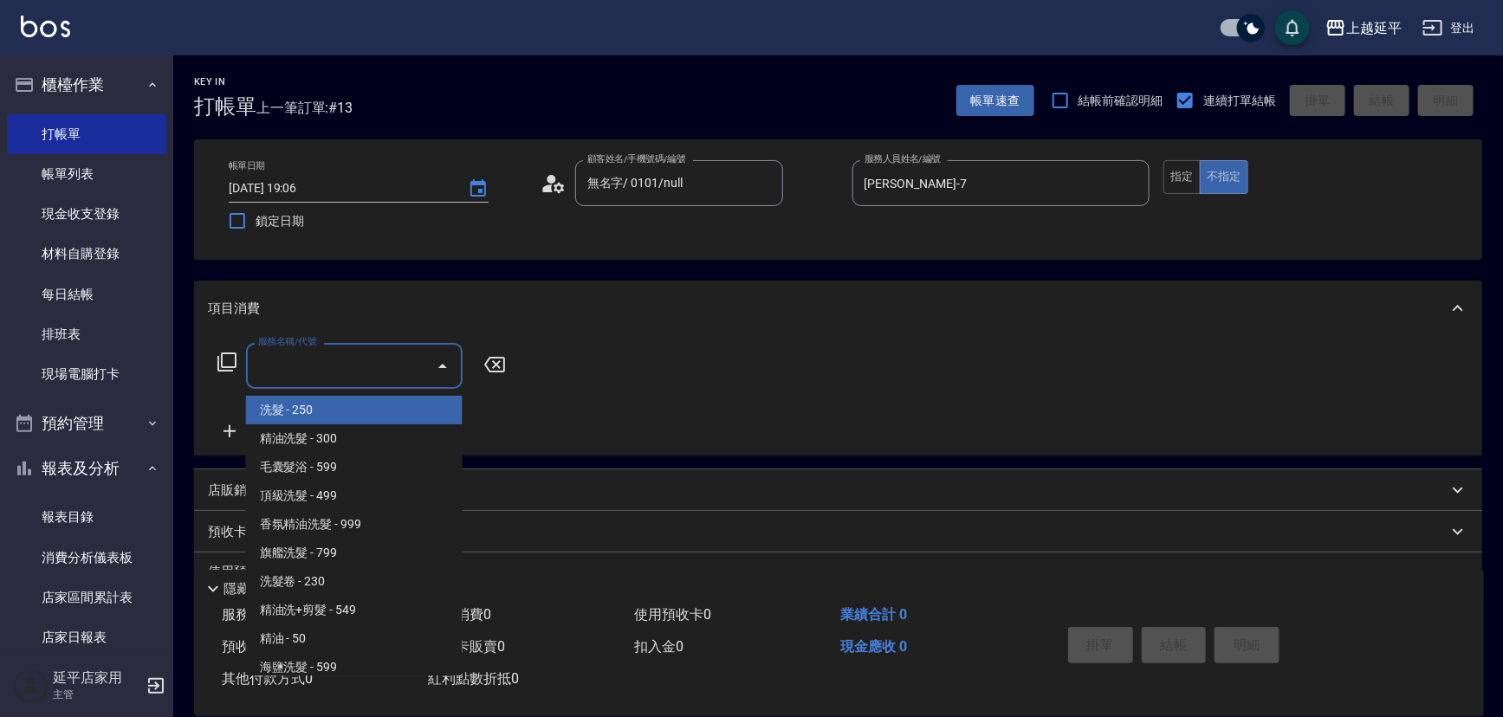
click at [351, 373] on input "服務名稱/代號" at bounding box center [341, 366] width 175 height 30
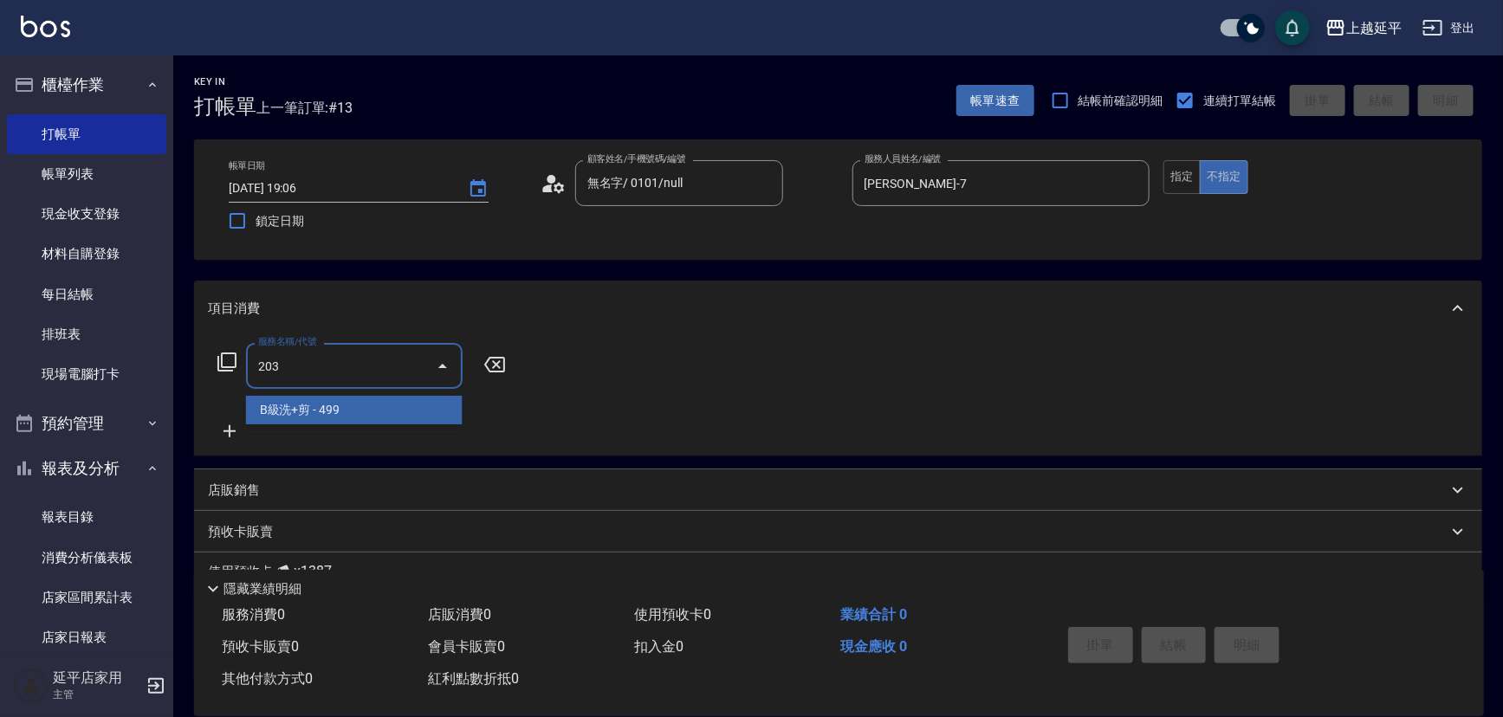
click at [372, 414] on span "B級洗+剪 - 499" at bounding box center [354, 410] width 217 height 29
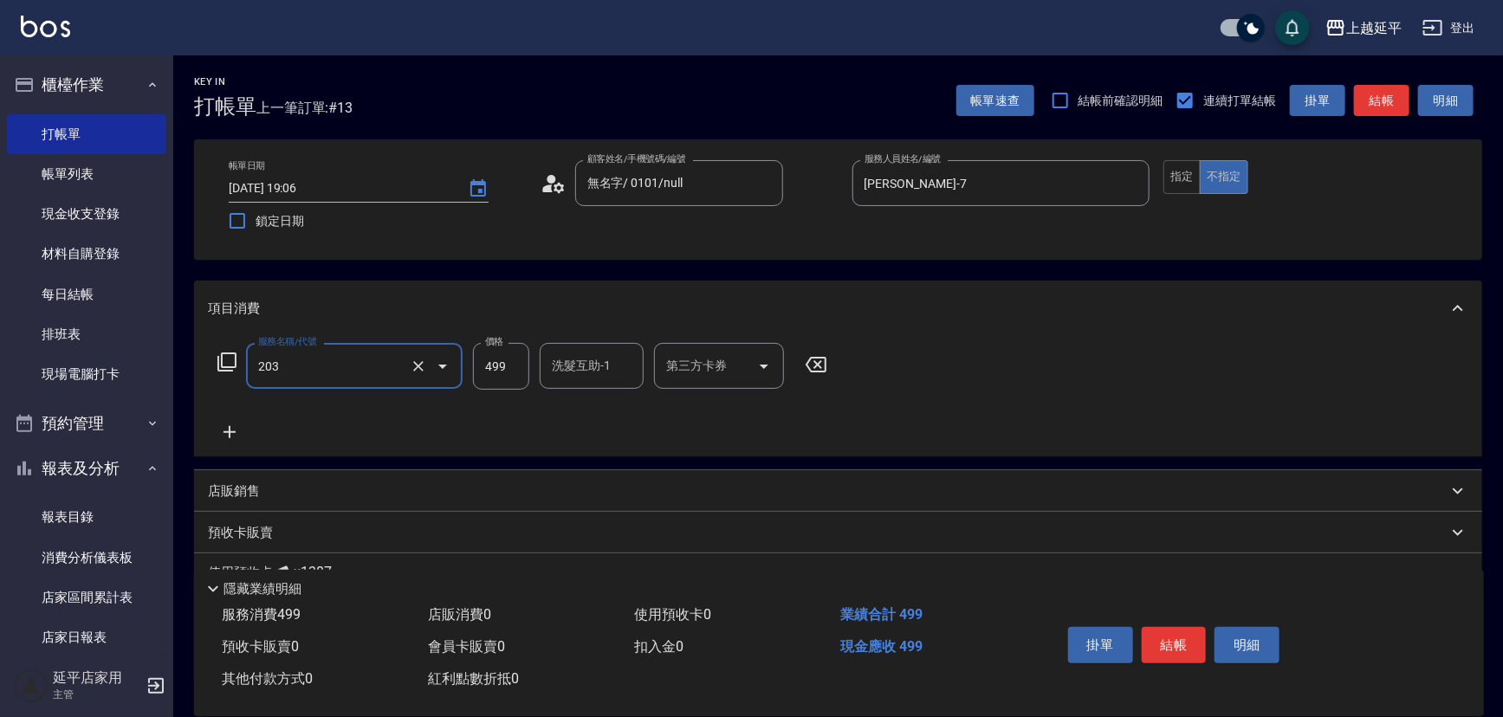
type input "B級洗+剪(203)"
click at [597, 380] on input "洗髮互助-1" at bounding box center [591, 366] width 88 height 30
click at [640, 411] on div "丞宗 -29" at bounding box center [592, 410] width 104 height 29
type input "丞宗-29"
click at [1174, 642] on button "結帳" at bounding box center [1174, 645] width 65 height 36
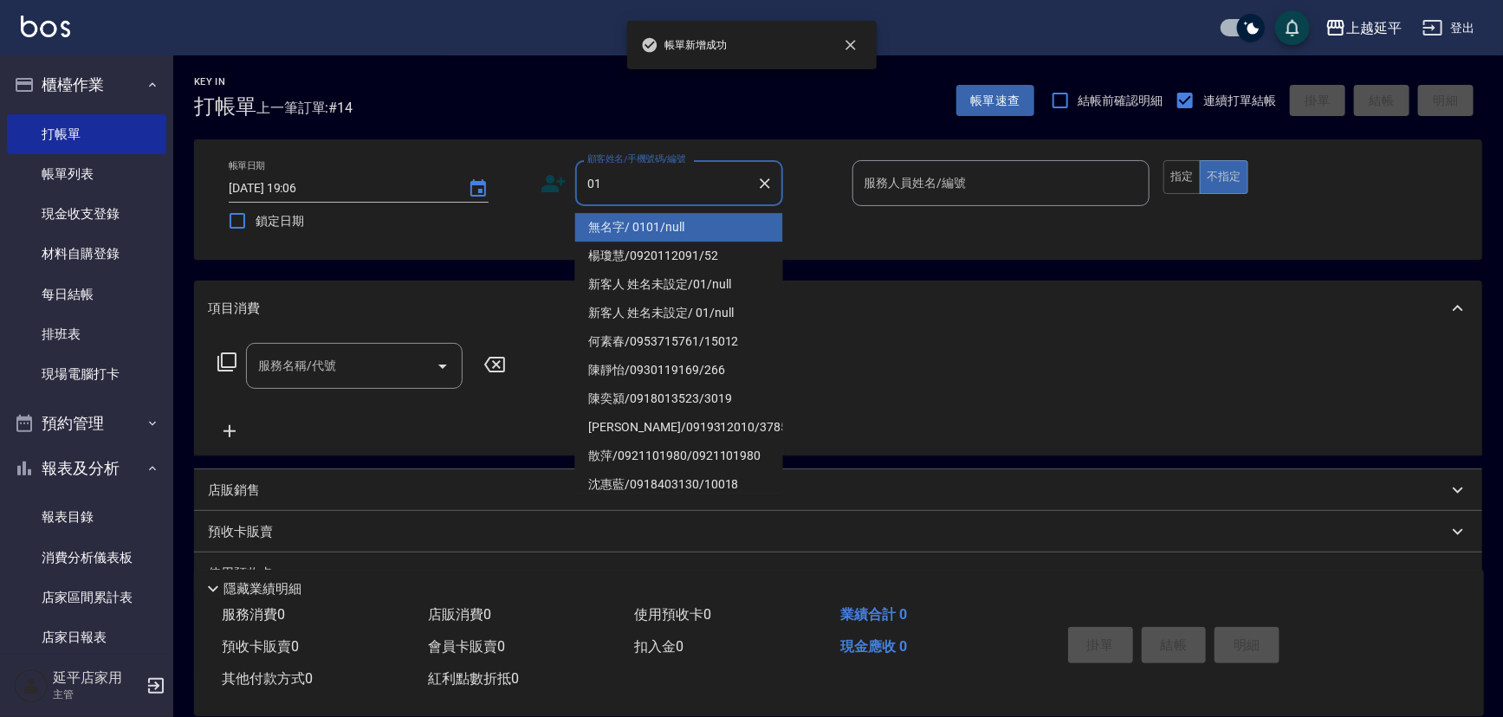
click at [650, 230] on li "無名字/ 0101/null" at bounding box center [679, 227] width 208 height 29
type input "無名字/ 0101/null"
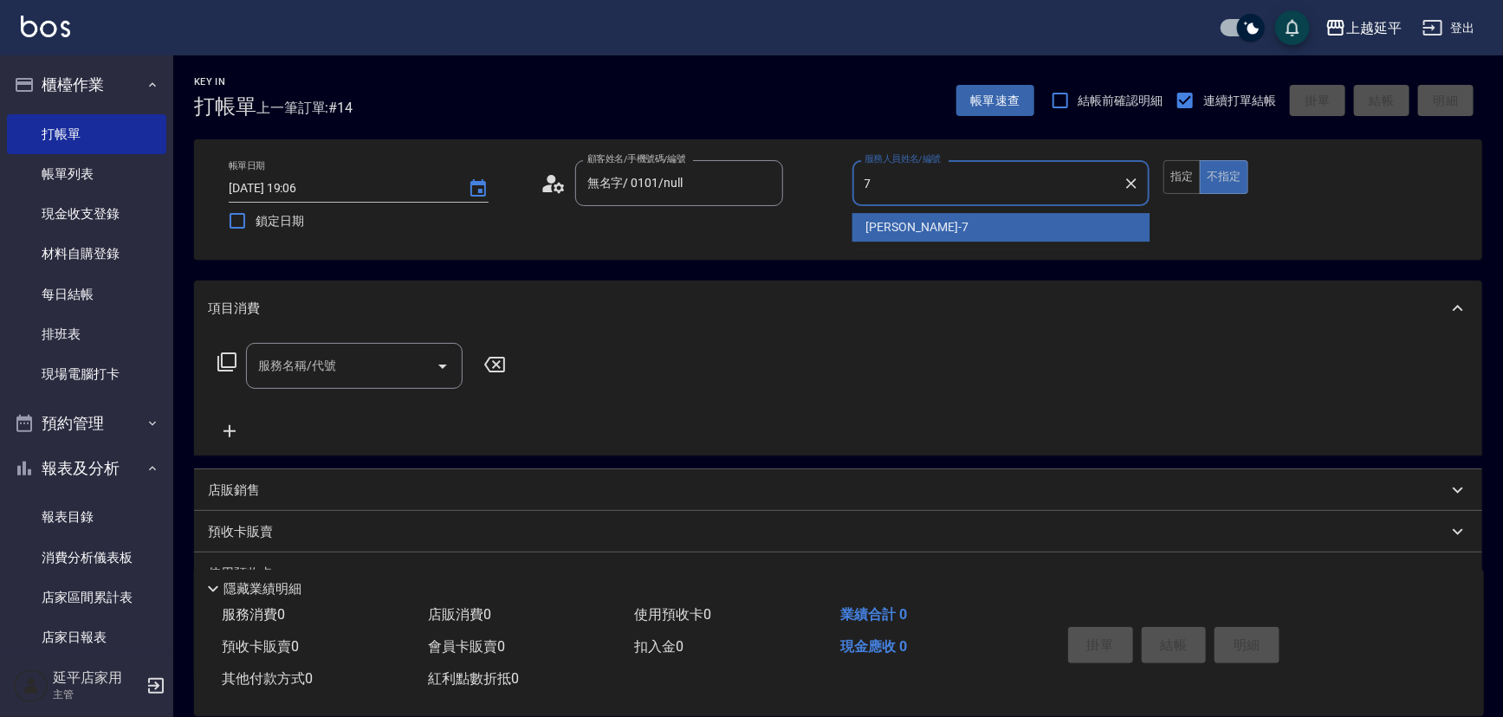
click at [951, 233] on div "[PERSON_NAME] -7" at bounding box center [1001, 227] width 298 height 29
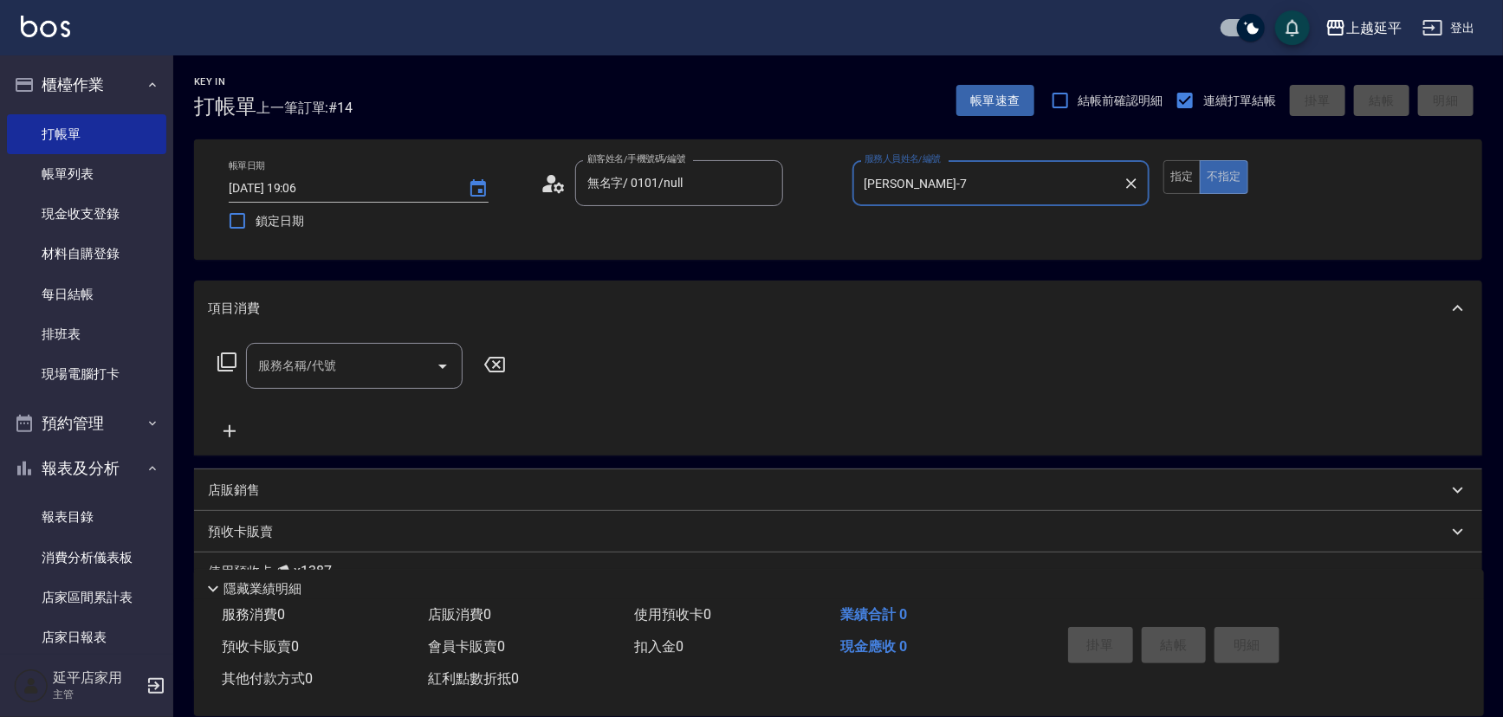
type input "[PERSON_NAME]-7"
click at [404, 372] on input "服務名稱/代號" at bounding box center [341, 366] width 175 height 30
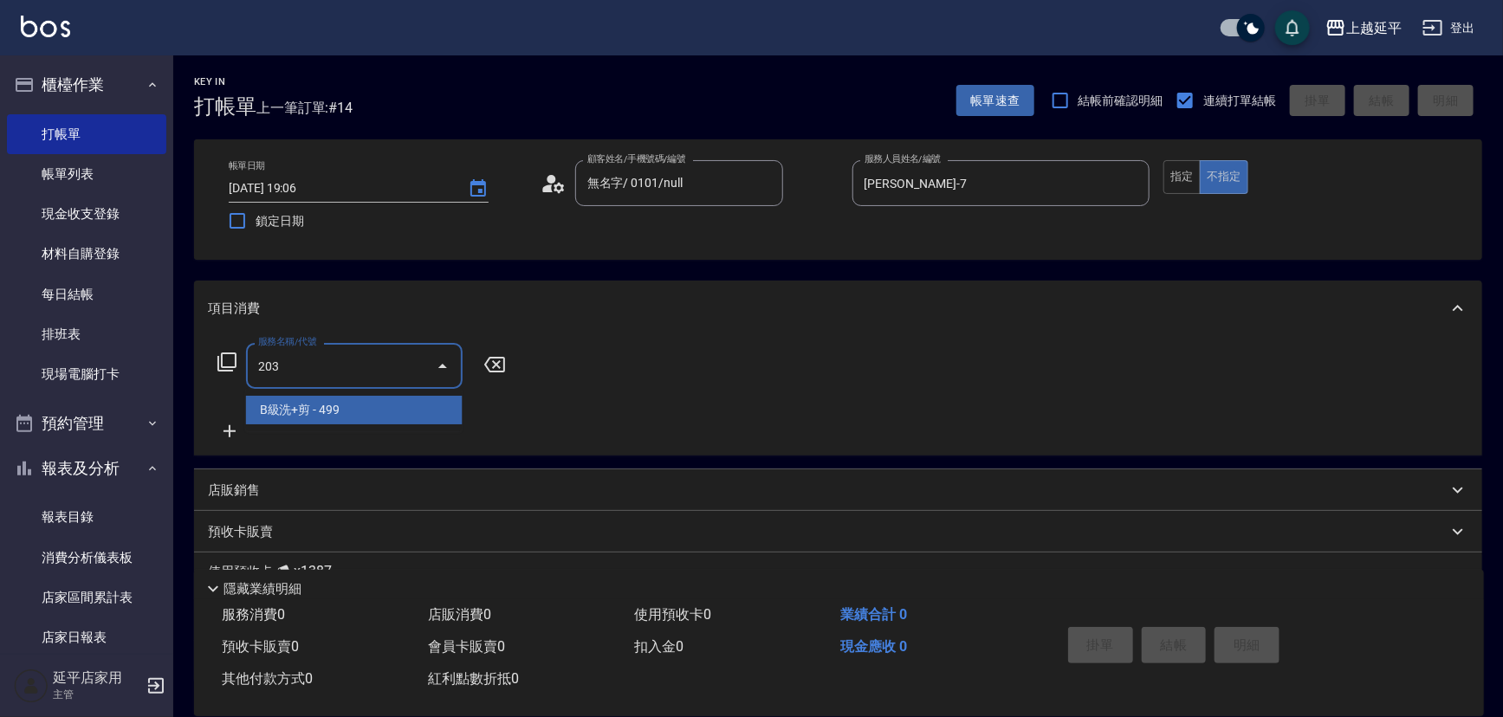
click at [431, 410] on span "B級洗+剪 - 499" at bounding box center [354, 410] width 217 height 29
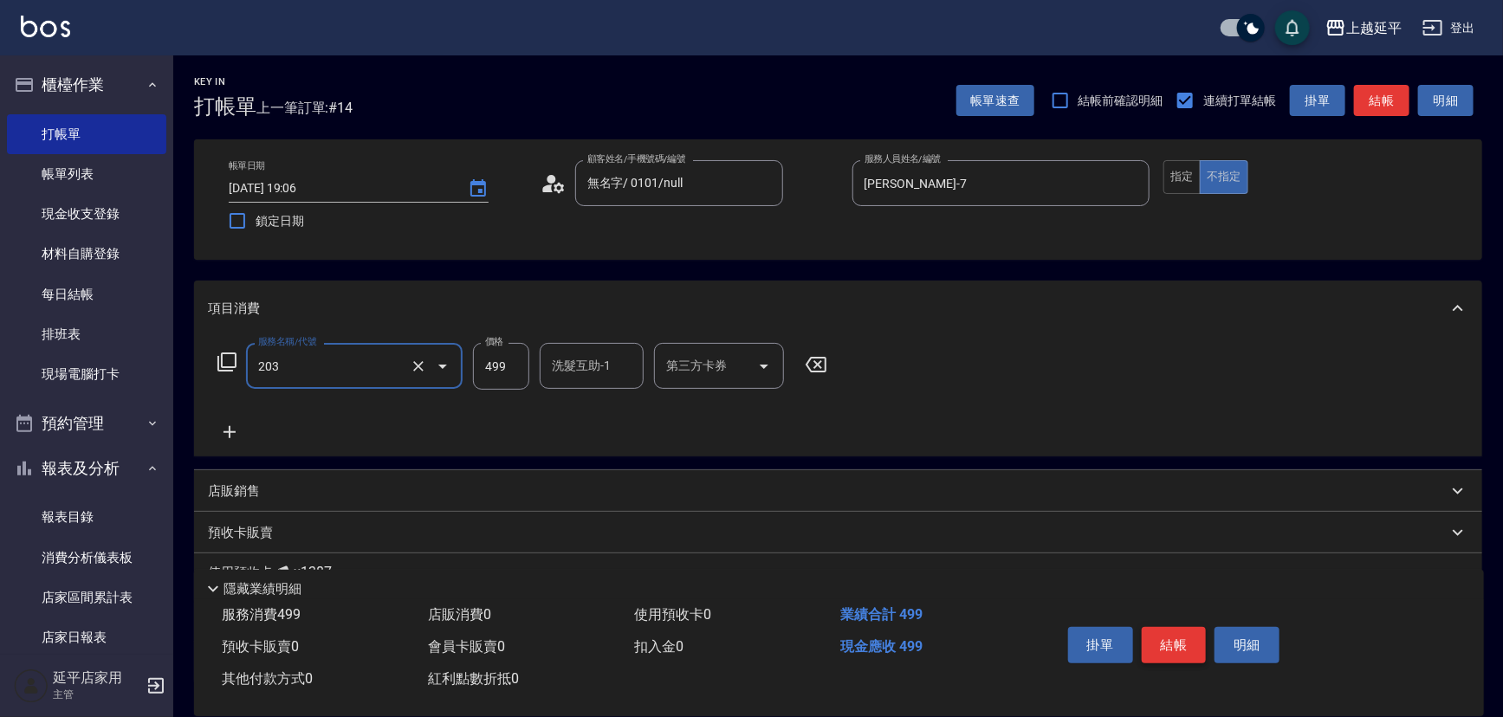
type input "B級洗+剪(203)"
click at [1163, 633] on button "結帳" at bounding box center [1174, 645] width 65 height 36
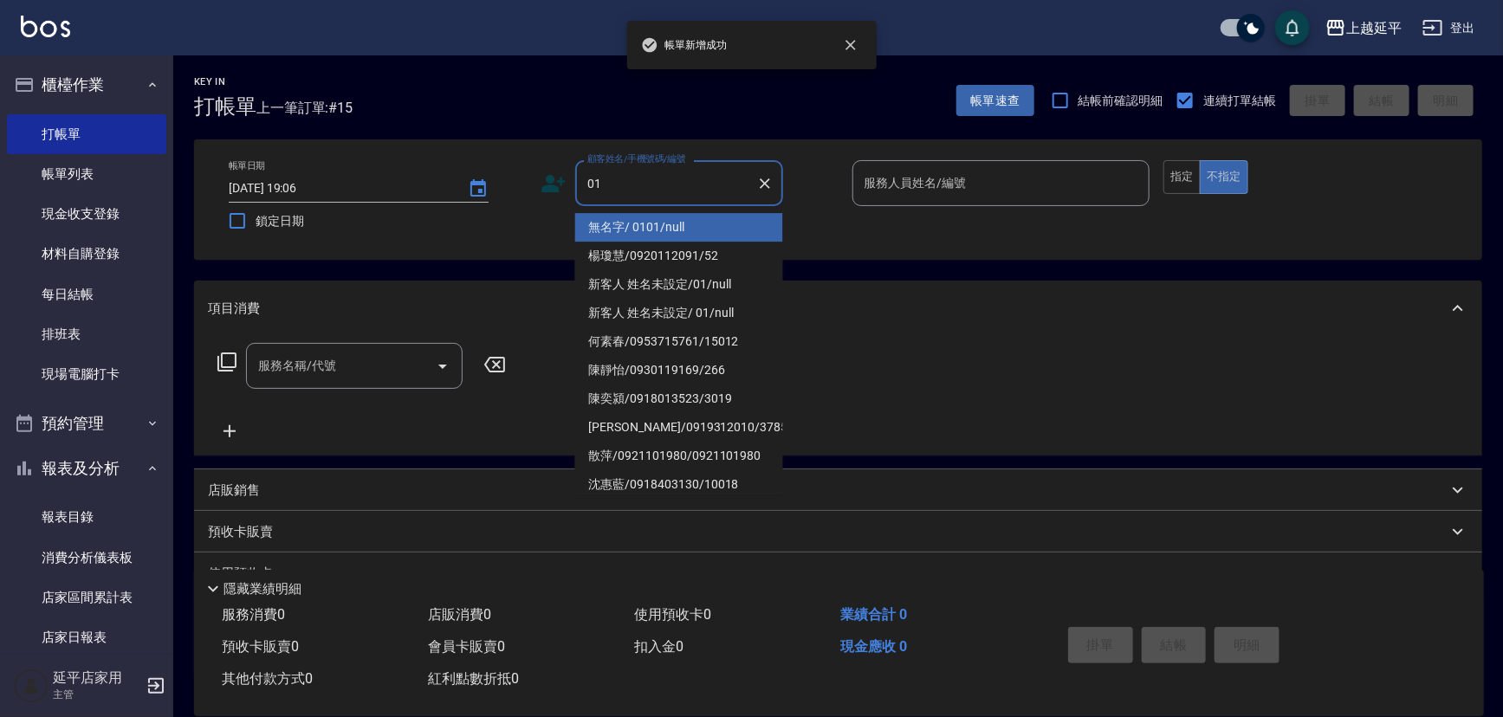
click at [676, 226] on li "無名字/ 0101/null" at bounding box center [679, 227] width 208 height 29
type input "無名字/ 0101/null"
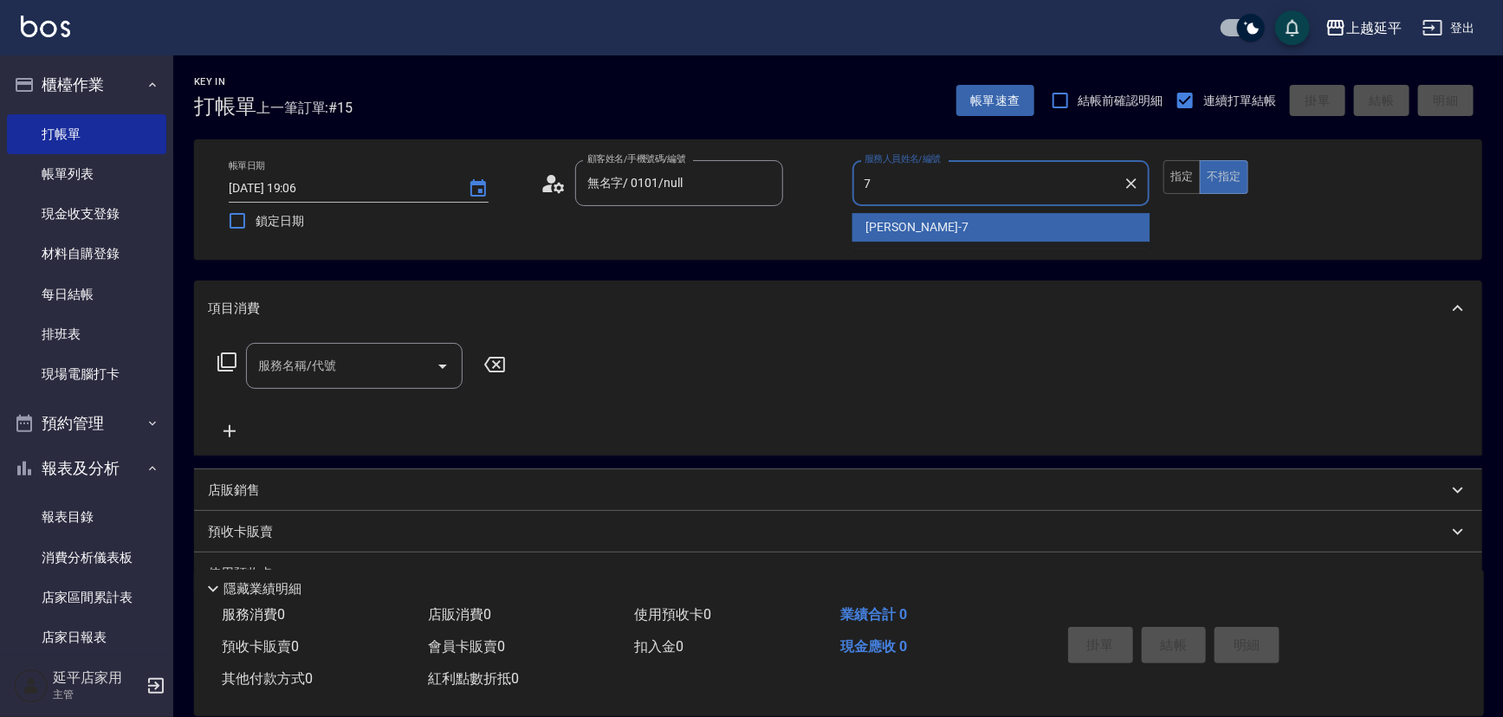
click at [887, 221] on span "[PERSON_NAME] -7" at bounding box center [917, 227] width 102 height 18
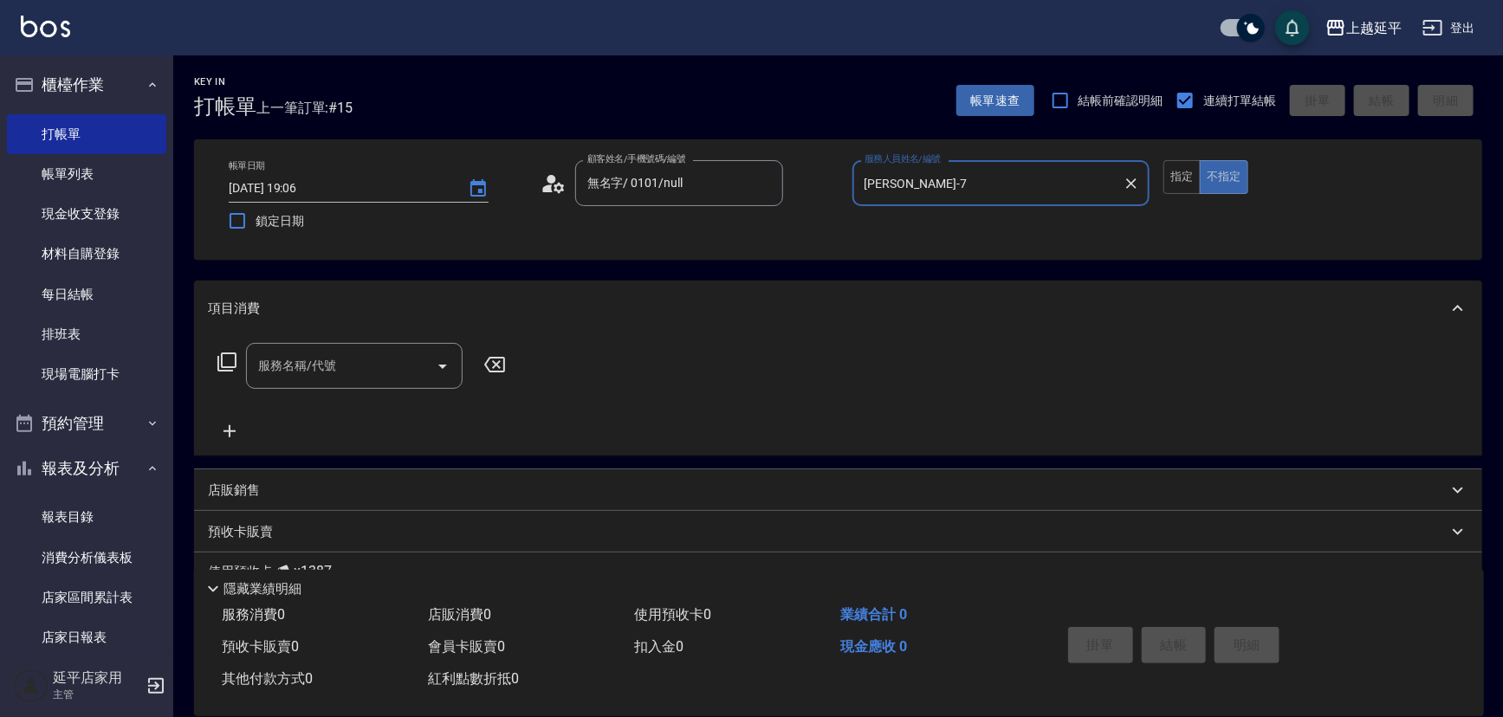
type input "[PERSON_NAME]-7"
click at [373, 379] on input "服務名稱/代號" at bounding box center [341, 366] width 175 height 30
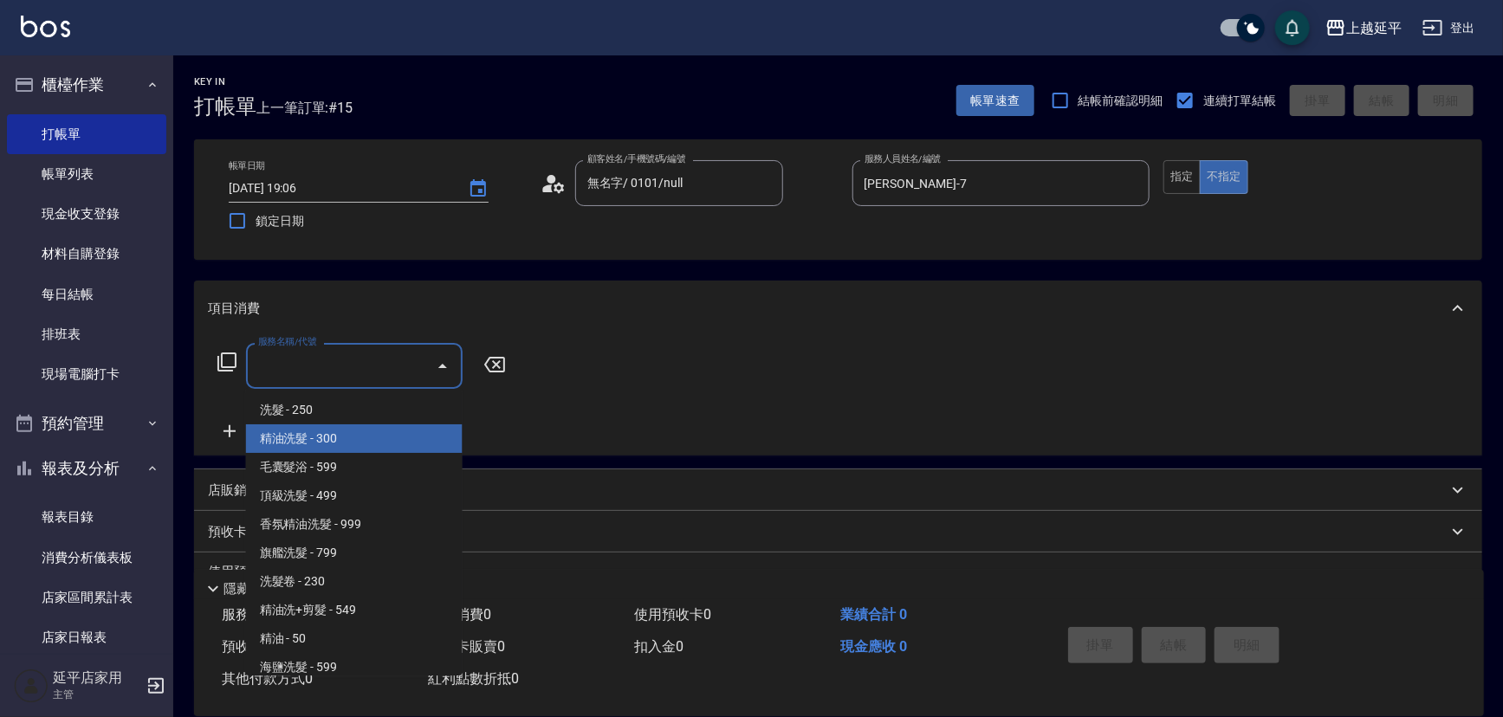
click at [376, 446] on span "精油洗髮 - 300" at bounding box center [354, 438] width 217 height 29
type input "精油洗髮(102)"
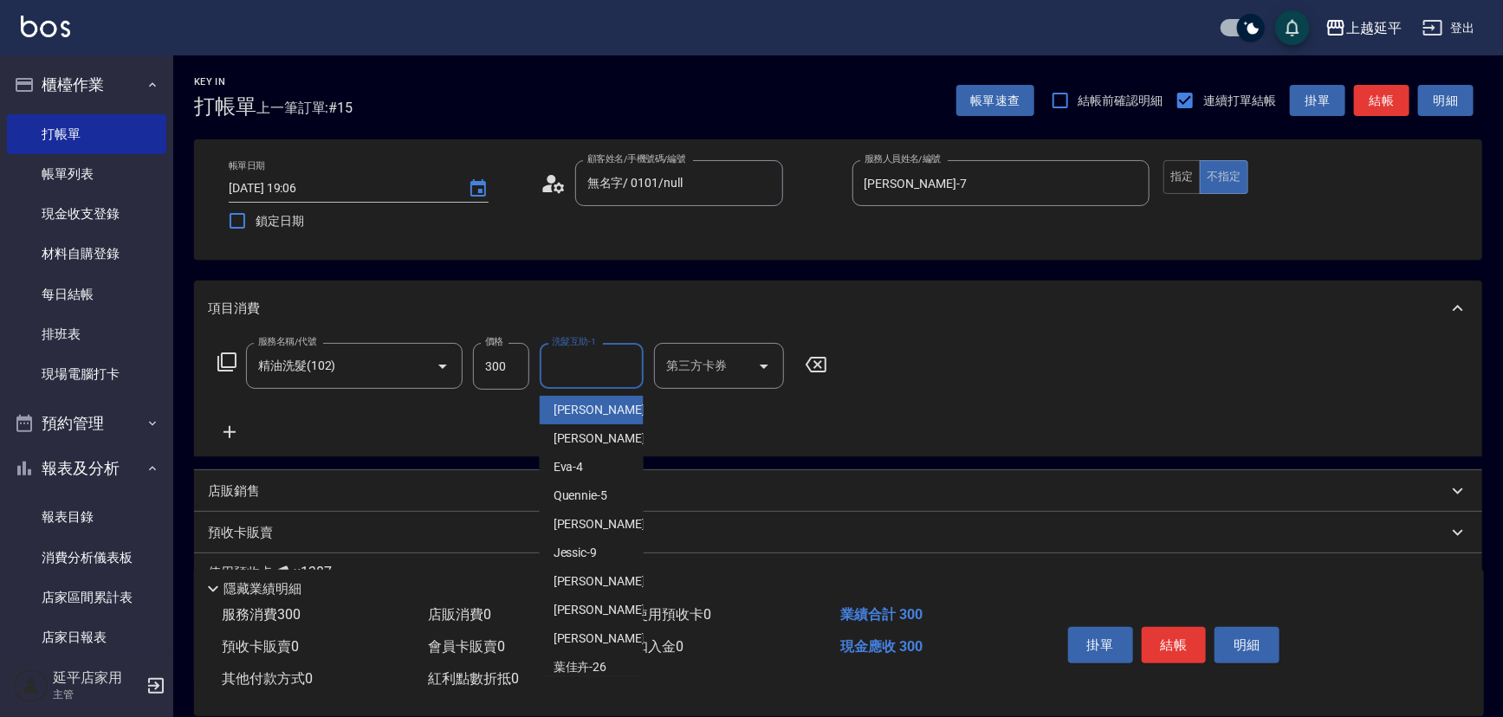
click at [584, 372] on input "洗髮互助-1" at bounding box center [591, 366] width 88 height 30
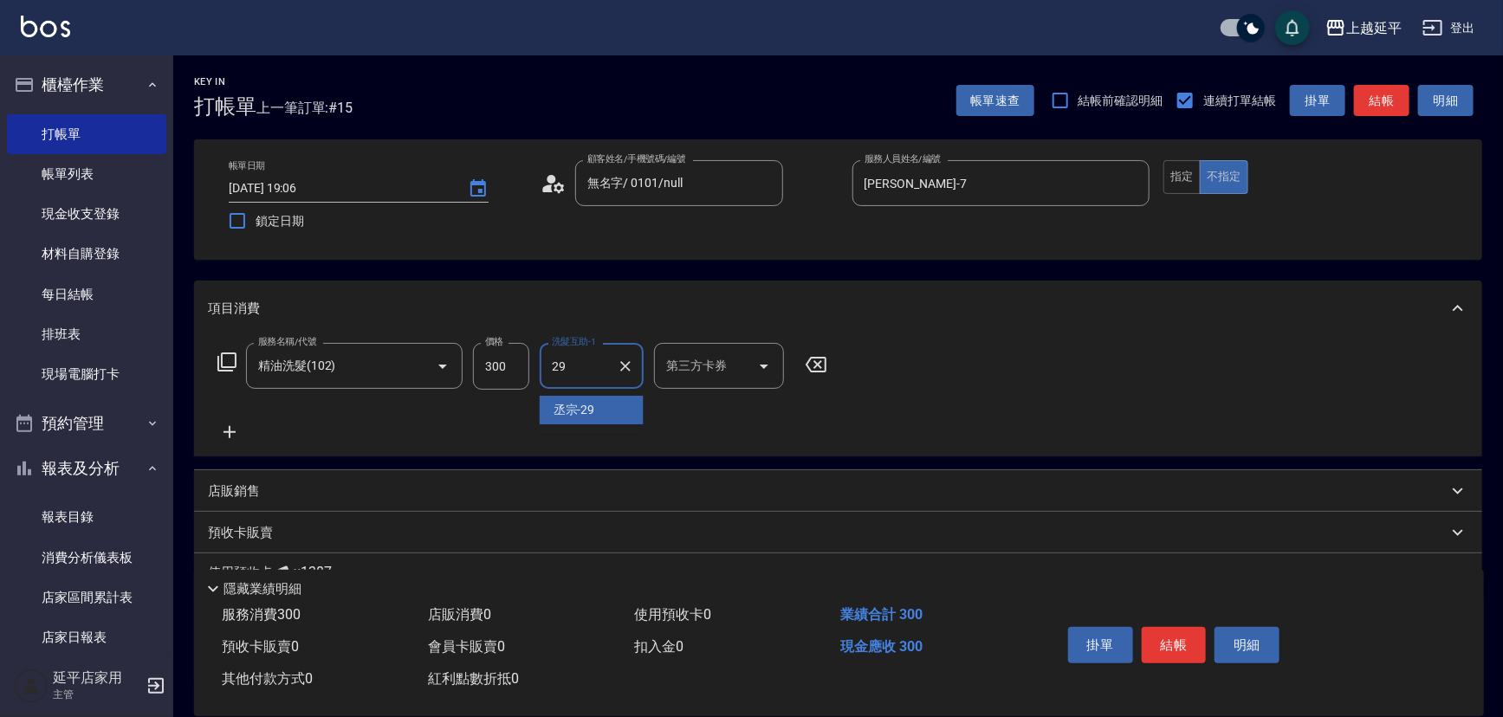
click at [603, 406] on div "丞宗 -29" at bounding box center [592, 410] width 104 height 29
type input "丞宗-29"
click at [1168, 640] on button "結帳" at bounding box center [1174, 645] width 65 height 36
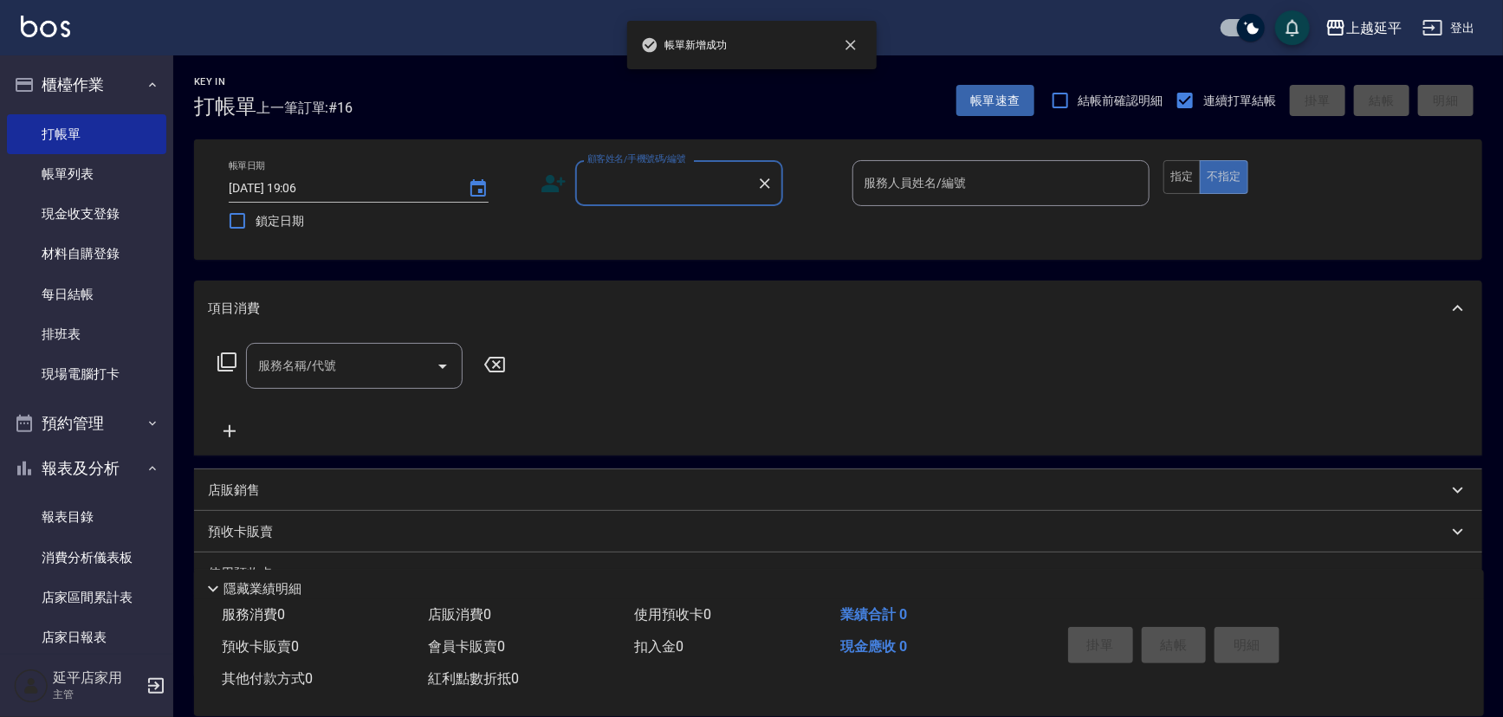
drag, startPoint x: 76, startPoint y: 172, endPoint x: 659, endPoint y: 277, distance: 592.3
click at [76, 172] on link "帳單列表" at bounding box center [86, 174] width 159 height 40
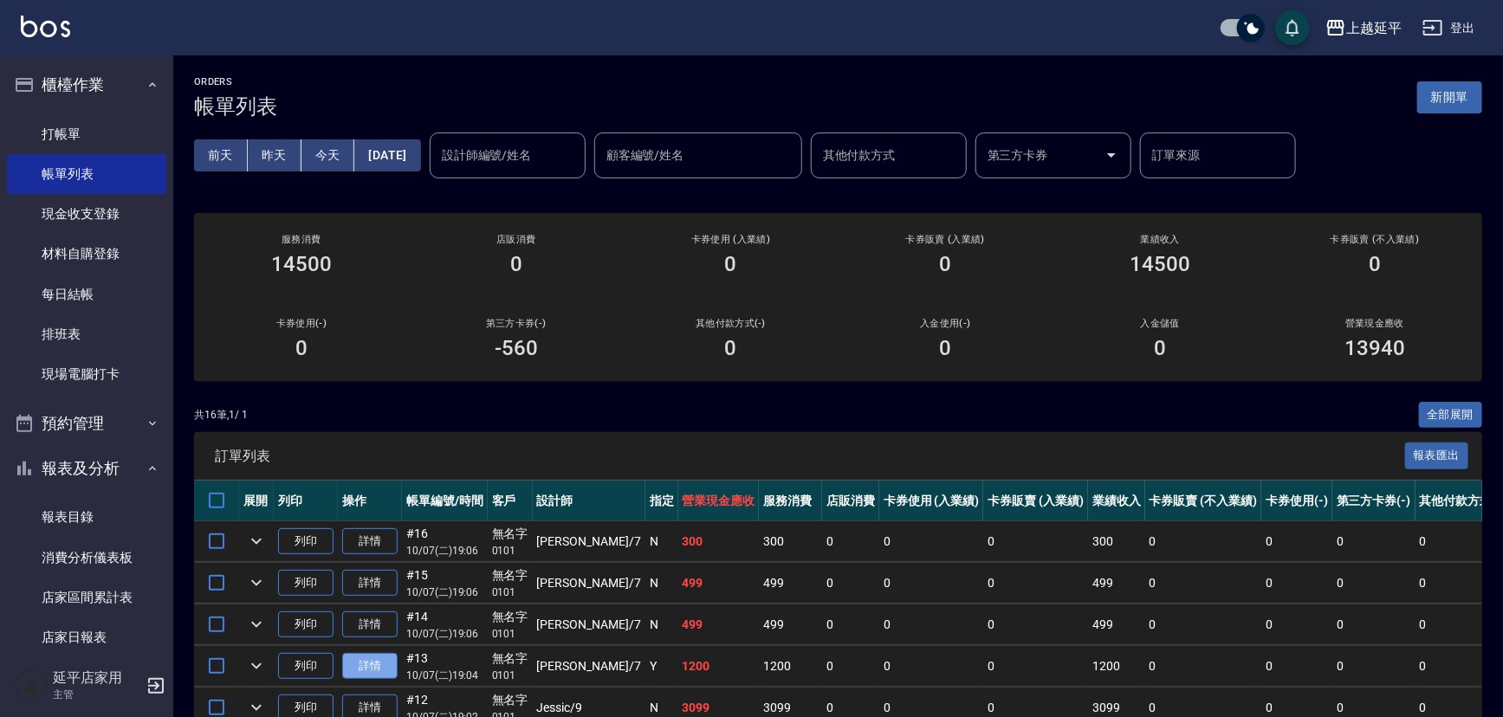
click at [380, 657] on link "詳情" at bounding box center [369, 666] width 55 height 27
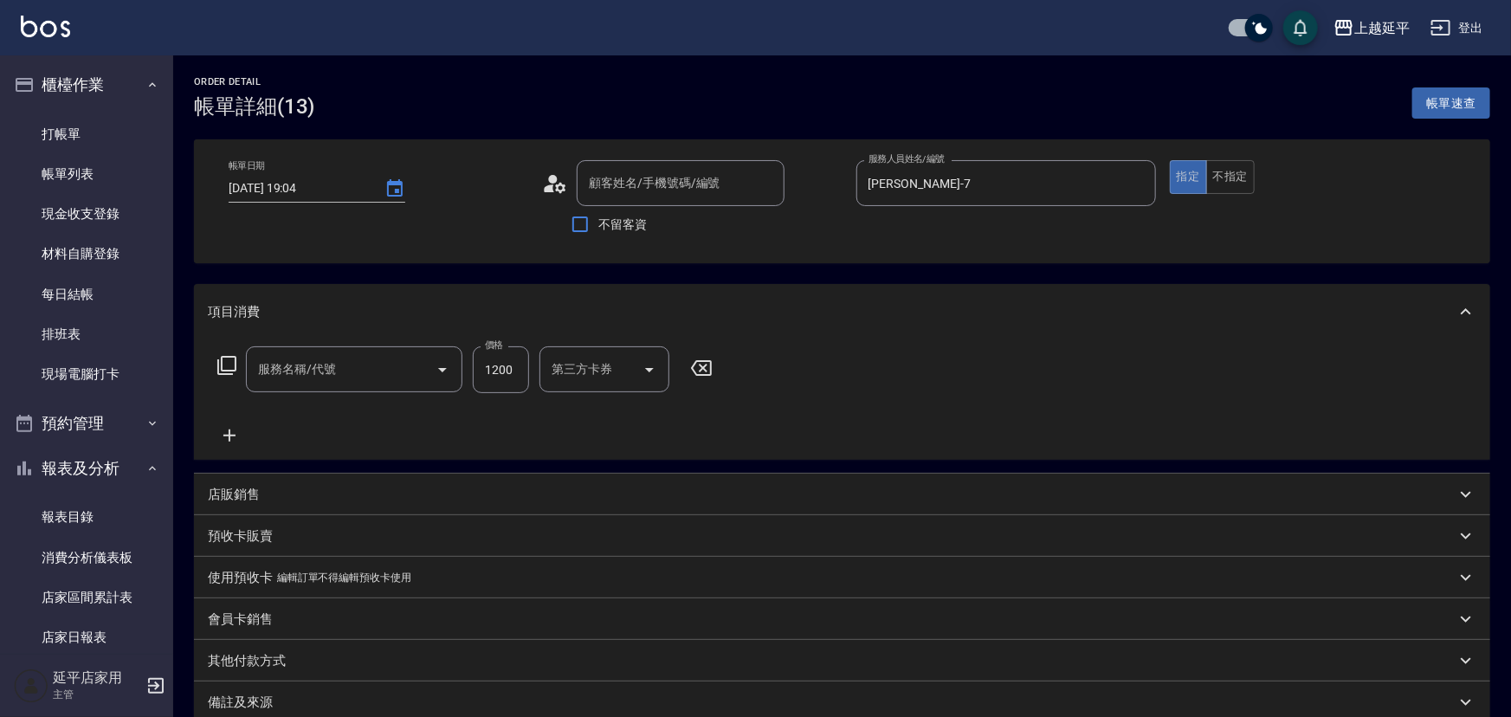
type input "[DATE] 19:04"
type input "[PERSON_NAME]-7"
type input "無名字/ 0101/null"
type input "2400淨化卡使用(616)"
click at [873, 365] on icon "Open" at bounding box center [878, 369] width 21 height 21
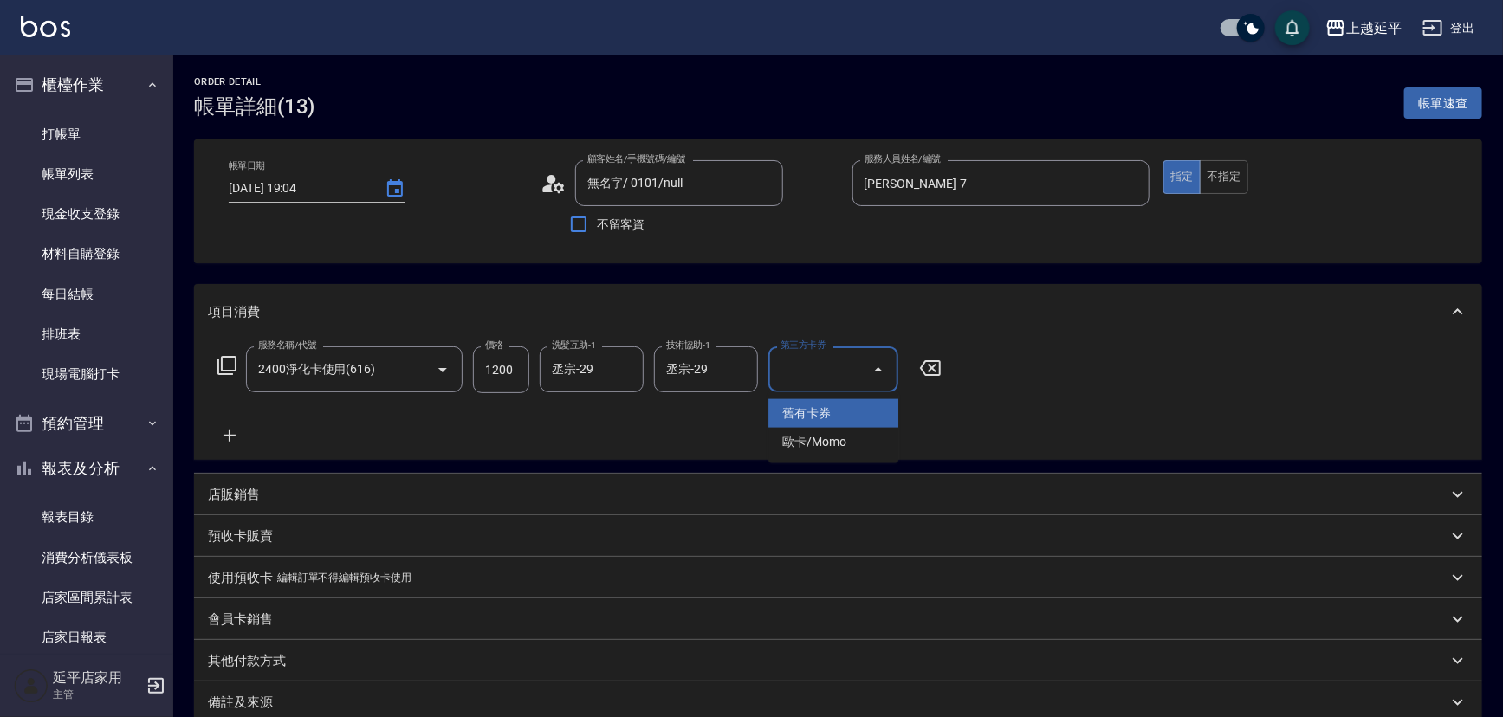
click at [862, 414] on span "舊有卡券" at bounding box center [833, 413] width 130 height 29
type input "舊有卡券"
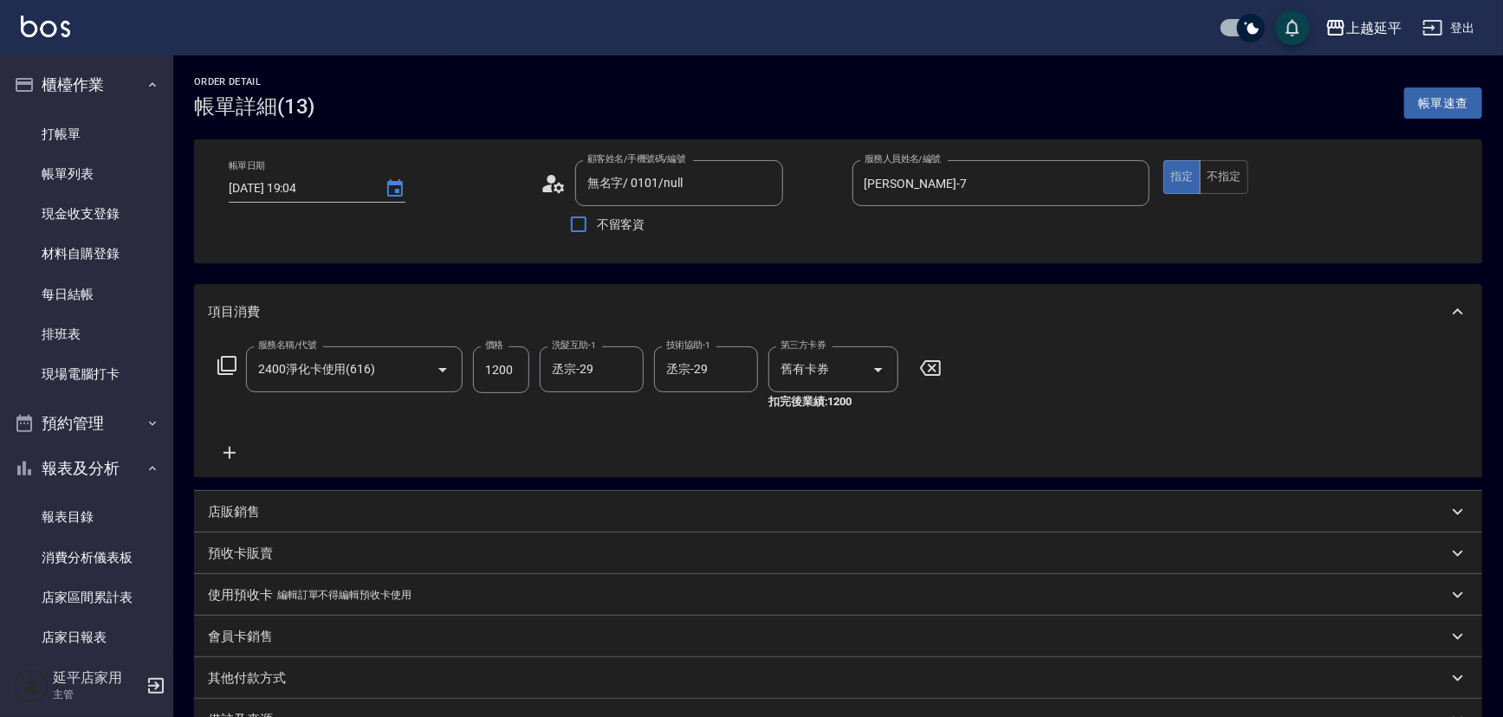
drag, startPoint x: 1246, startPoint y: 592, endPoint x: 1283, endPoint y: 614, distance: 42.3
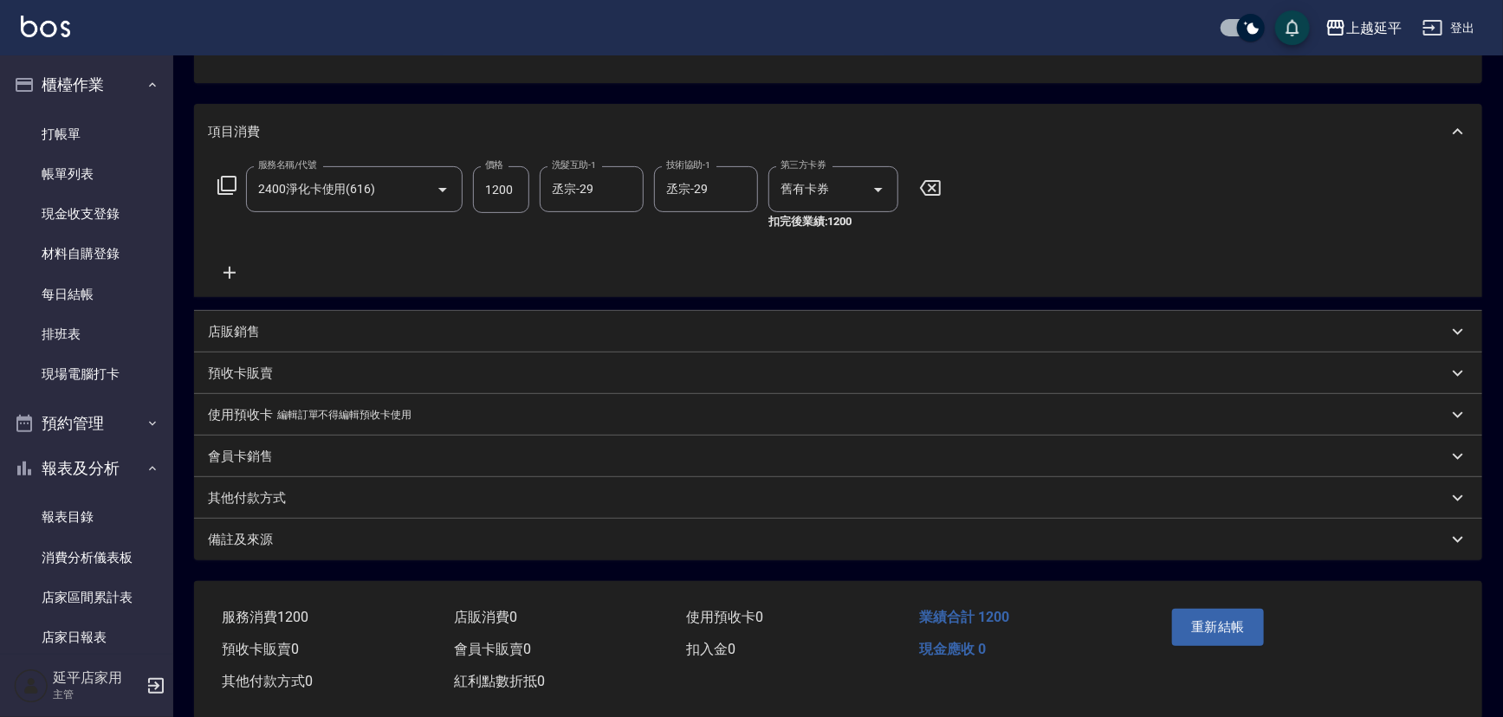
scroll to position [207, 0]
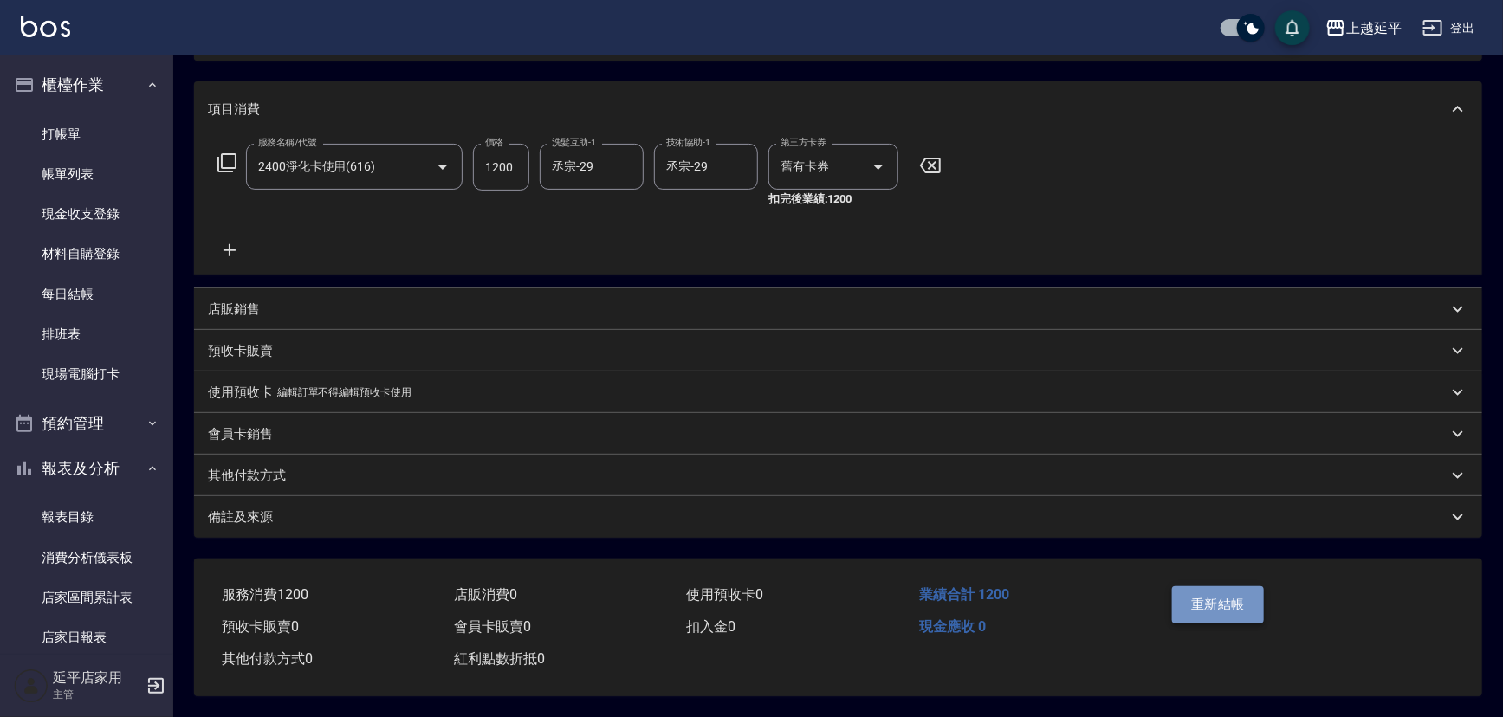
click at [1233, 606] on button "重新結帳" at bounding box center [1218, 604] width 92 height 36
